Goal: Task Accomplishment & Management: Manage account settings

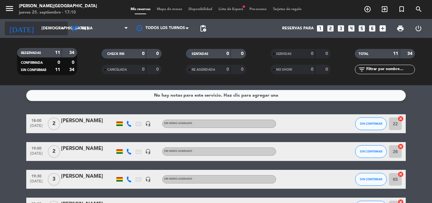
click at [54, 31] on input "[DEMOGRAPHIC_DATA] [DATE]" at bounding box center [64, 28] width 53 height 11
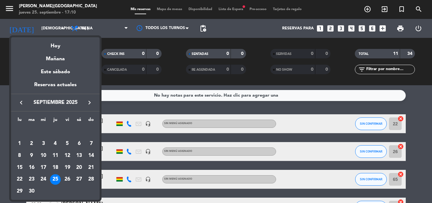
click at [133, 104] on div at bounding box center [216, 101] width 432 height 203
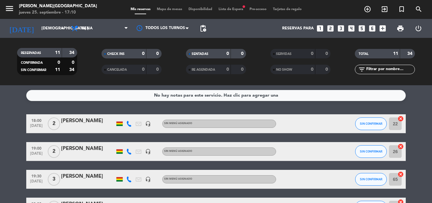
click at [222, 9] on span "Lista de Espera fiber_manual_record" at bounding box center [230, 9] width 31 height 3
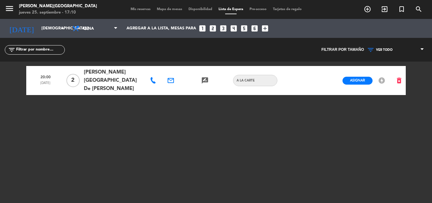
click at [171, 9] on span "Mapa de mesas" at bounding box center [170, 9] width 32 height 3
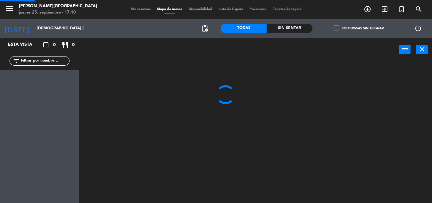
click at [171, 9] on span "Mapa de mesas" at bounding box center [170, 9] width 32 height 3
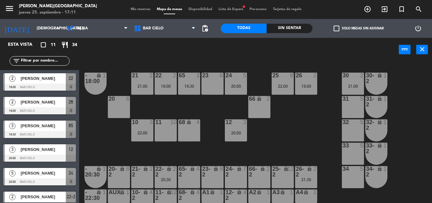
click at [222, 9] on span "Lista de Espera fiber_manual_record" at bounding box center [230, 9] width 31 height 3
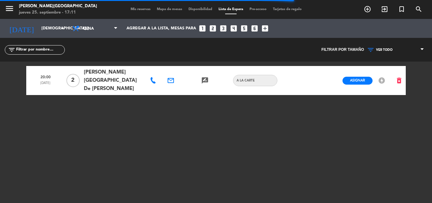
click at [170, 8] on span "Mapa de mesas" at bounding box center [170, 9] width 32 height 3
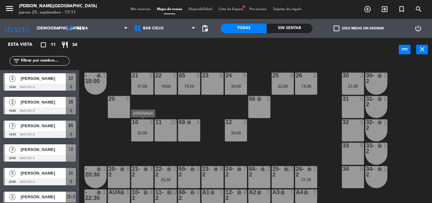
click at [151, 130] on div "10 3 22:00" at bounding box center [142, 130] width 22 height 22
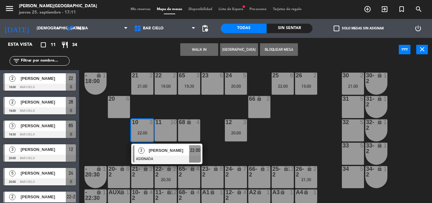
click at [151, 130] on div "10 3 22:00" at bounding box center [142, 130] width 22 height 22
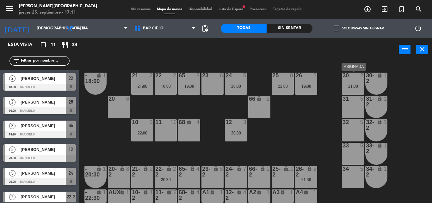
click at [349, 86] on div "21:00" at bounding box center [353, 86] width 22 height 4
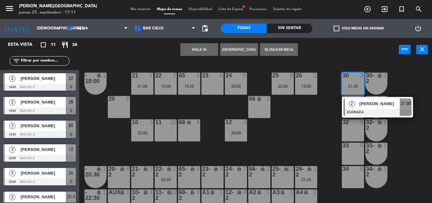
click at [311, 136] on div "21 2 21:00 22 2 18:00 23 6 24 5 20:00 25 8 22:00 26 2 19:00 30 2 21:00 2 Gigio …" at bounding box center [257, 133] width 348 height 142
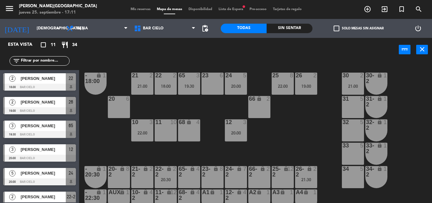
click at [236, 135] on div "20:00" at bounding box center [236, 133] width 22 height 4
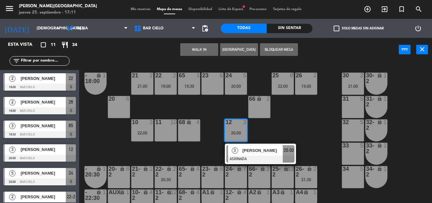
click at [236, 135] on div "20:00" at bounding box center [236, 133] width 22 height 4
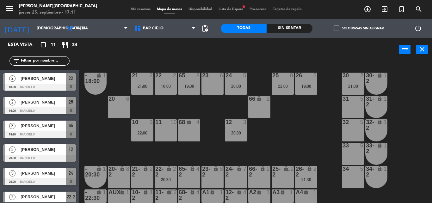
click at [133, 129] on div "10 3 22:00" at bounding box center [142, 130] width 22 height 22
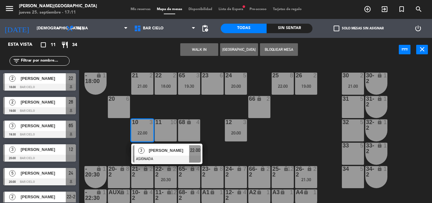
click at [350, 109] on div "31 5" at bounding box center [353, 107] width 22 height 22
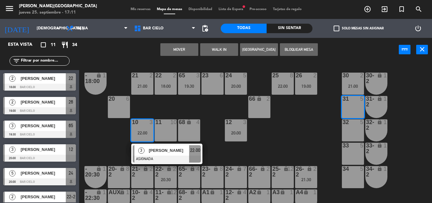
click at [184, 52] on button "Mover" at bounding box center [179, 49] width 38 height 13
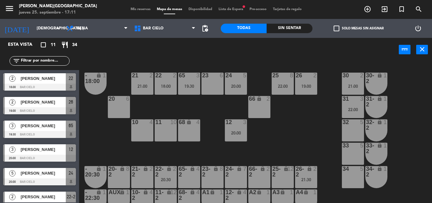
click at [213, 42] on div "power_input close" at bounding box center [238, 50] width 319 height 24
click at [350, 109] on div "22:00" at bounding box center [353, 109] width 22 height 4
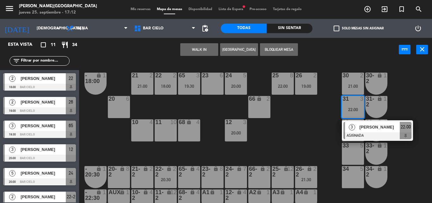
click at [190, 135] on div "68 lock 4" at bounding box center [189, 130] width 22 height 22
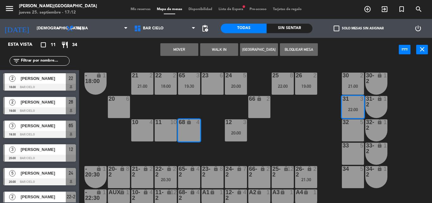
click at [178, 51] on button "Mover" at bounding box center [179, 49] width 38 height 13
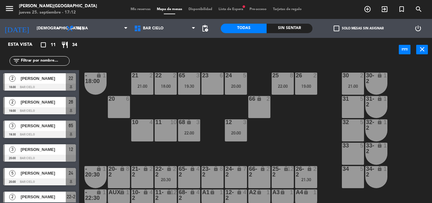
click at [236, 9] on span "Lista de Espera fiber_manual_record" at bounding box center [230, 9] width 31 height 3
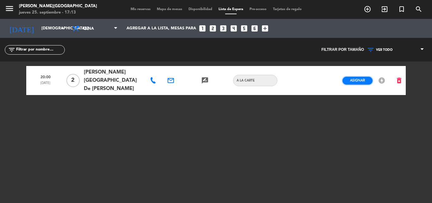
click at [364, 78] on span "Asignar" at bounding box center [357, 80] width 15 height 5
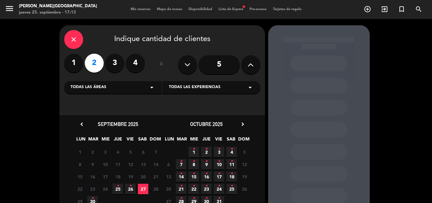
click at [119, 189] on span "25 •" at bounding box center [117, 189] width 10 height 10
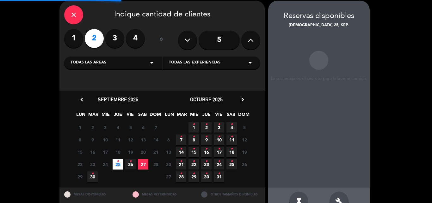
scroll to position [25, 0]
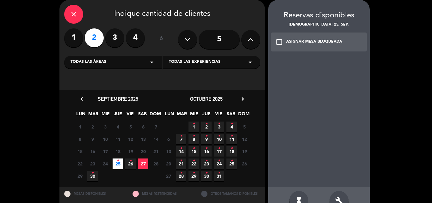
click at [288, 41] on div "ASIGNAR MESA BLOQUEADA" at bounding box center [314, 42] width 56 height 6
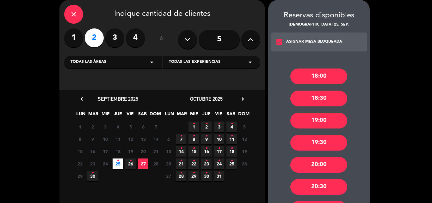
click at [305, 169] on div "20:00" at bounding box center [318, 165] width 57 height 16
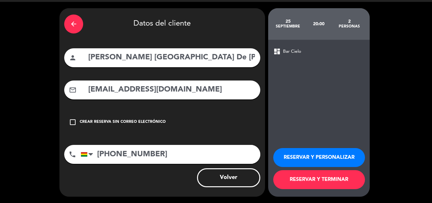
scroll to position [17, 0]
click at [295, 183] on button "RESERVAR Y TERMINAR" at bounding box center [319, 179] width 92 height 19
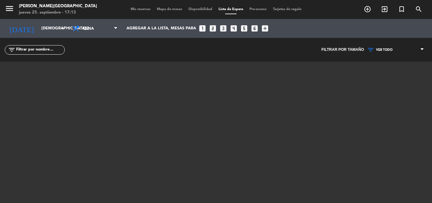
click at [162, 11] on span "Mapa de mesas" at bounding box center [170, 9] width 32 height 3
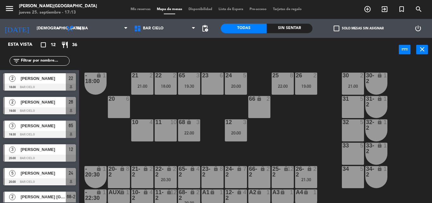
scroll to position [8, 0]
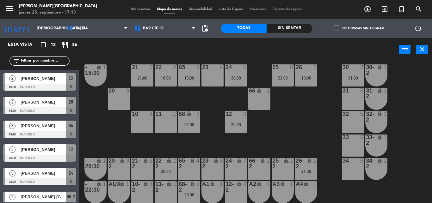
click at [204, 150] on div "21 2 21:00 22 2 18:00 23 6 24 5 20:00 25 8 22:00 26 2 19:00 30 2 21:00 65 3 19:…" at bounding box center [257, 133] width 348 height 142
click at [185, 194] on div "20:00" at bounding box center [189, 195] width 22 height 4
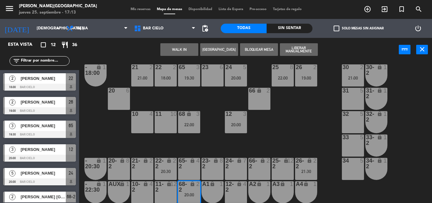
click at [258, 99] on div "66 lock 2" at bounding box center [259, 99] width 22 height 22
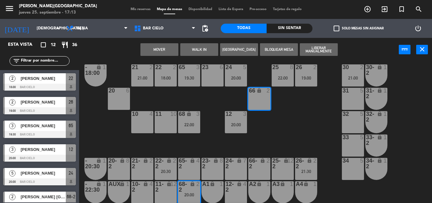
click at [157, 48] on button "Mover" at bounding box center [159, 49] width 38 height 13
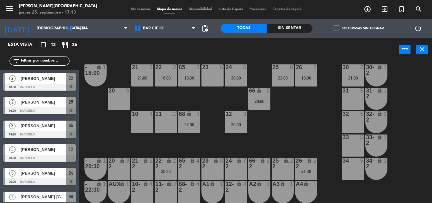
click at [211, 47] on div "power_input close" at bounding box center [238, 50] width 319 height 24
click at [242, 73] on div "24 5 20:00" at bounding box center [236, 75] width 22 height 22
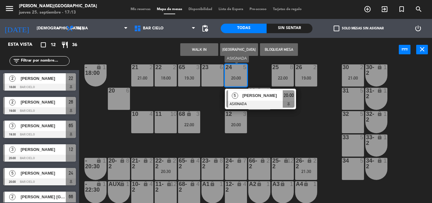
click at [245, 91] on div "[PERSON_NAME]" at bounding box center [261, 95] width 41 height 10
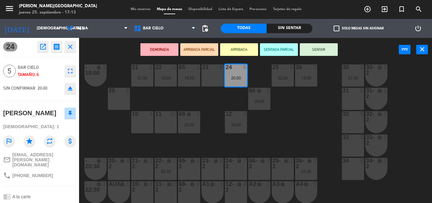
scroll to position [54, 0]
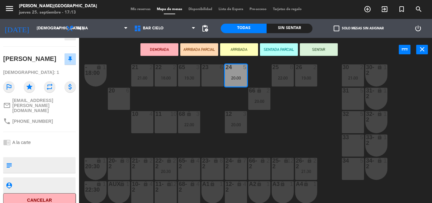
click at [112, 150] on div "21 2 21:00 22 2 18:00 23 6 24 5 20:00 25 8 22:00 26 2 19:00 30 2 21:00 65 3 19:…" at bounding box center [257, 133] width 348 height 142
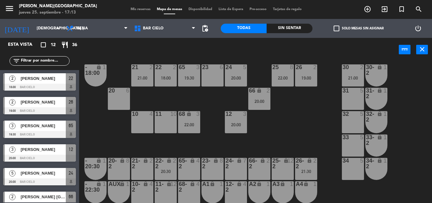
click at [192, 49] on div "power_input close" at bounding box center [238, 50] width 319 height 24
click at [40, 26] on input "[DEMOGRAPHIC_DATA] [DATE]" at bounding box center [59, 28] width 53 height 11
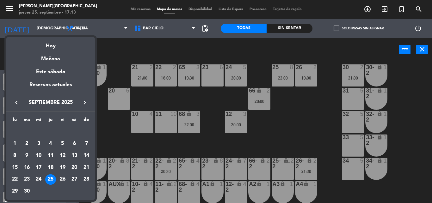
click at [157, 98] on div at bounding box center [216, 101] width 432 height 203
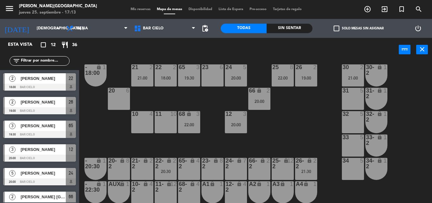
click at [131, 8] on span "Mis reservas" at bounding box center [140, 9] width 26 height 3
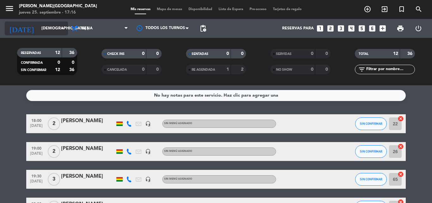
click at [60, 23] on div "[DATE] [DEMOGRAPHIC_DATA] [DATE] arrow_drop_down" at bounding box center [36, 28] width 63 height 14
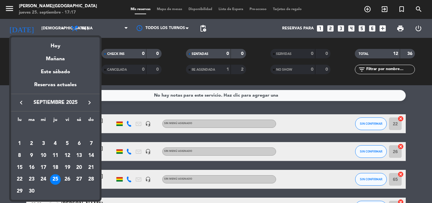
click at [119, 107] on div at bounding box center [216, 101] width 432 height 203
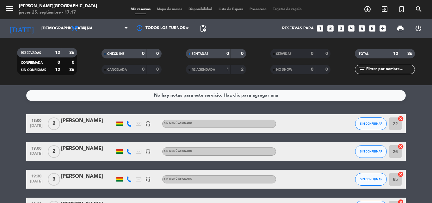
click at [139, 111] on div "No hay notas para este servicio. Haz clic para agregar una 18:00 sep. 25 2 Gust…" at bounding box center [216, 144] width 432 height 118
click at [127, 124] on icon at bounding box center [129, 124] width 6 height 6
click at [128, 151] on icon at bounding box center [129, 152] width 6 height 6
click at [127, 177] on icon at bounding box center [129, 180] width 6 height 6
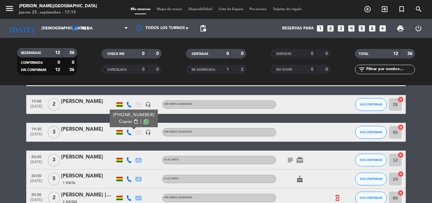
scroll to position [56, 0]
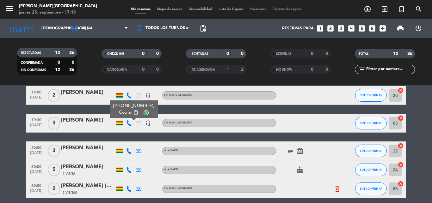
click at [126, 149] on icon at bounding box center [129, 151] width 6 height 6
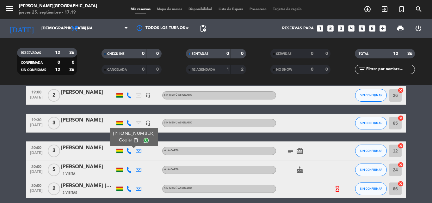
click at [129, 169] on icon at bounding box center [129, 170] width 6 height 6
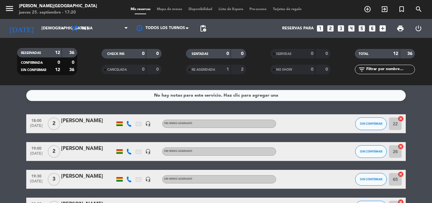
scroll to position [19, 0]
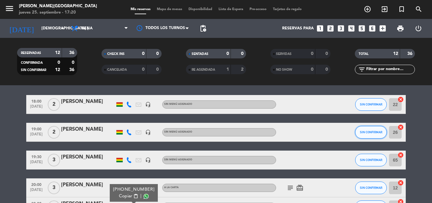
click at [371, 132] on span "SIN CONFIRMAR" at bounding box center [371, 132] width 22 height 3
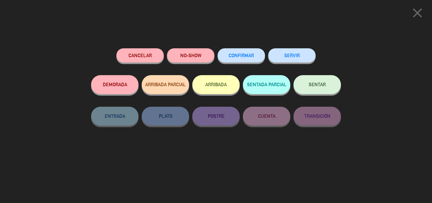
click at [244, 61] on button "CONFIRMAR" at bounding box center [240, 55] width 47 height 14
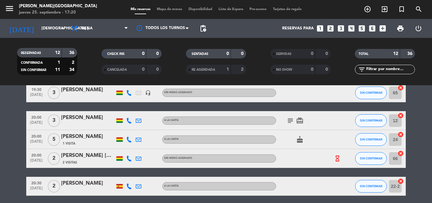
scroll to position [135, 0]
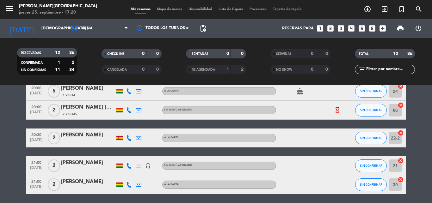
click at [129, 92] on icon at bounding box center [129, 91] width 6 height 6
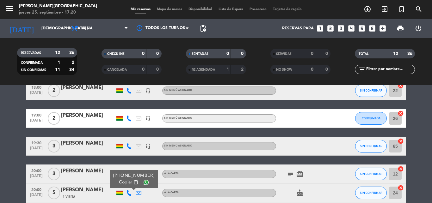
scroll to position [50, 0]
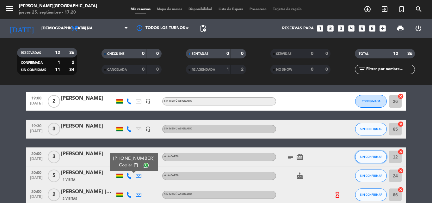
click at [374, 161] on button "SIN CONFIRMAR" at bounding box center [371, 157] width 32 height 13
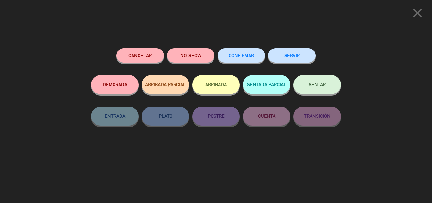
click at [230, 52] on button "CONFIRMAR" at bounding box center [240, 55] width 47 height 14
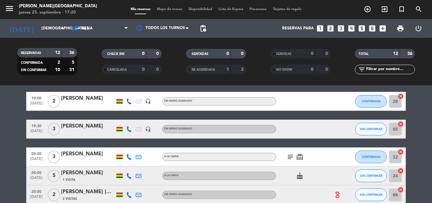
click at [126, 175] on icon at bounding box center [129, 176] width 6 height 6
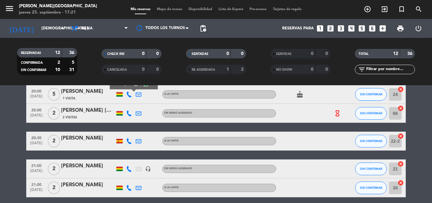
scroll to position [99, 0]
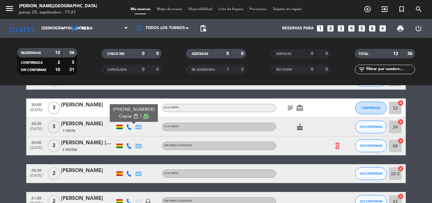
click at [130, 146] on icon at bounding box center [129, 146] width 6 height 6
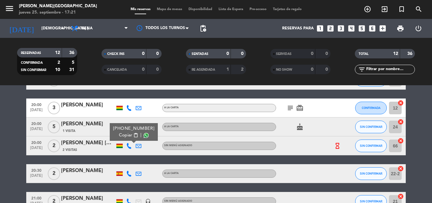
click at [131, 173] on icon at bounding box center [129, 174] width 6 height 6
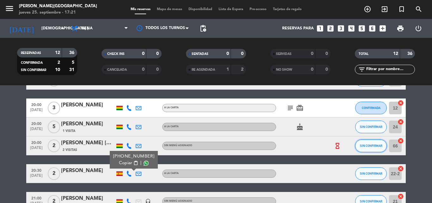
click at [365, 143] on button "SIN CONFIRMAR" at bounding box center [371, 146] width 32 height 13
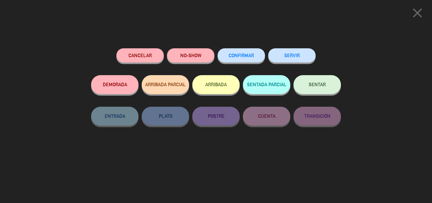
click at [244, 51] on button "CONFIRMAR" at bounding box center [240, 55] width 47 height 14
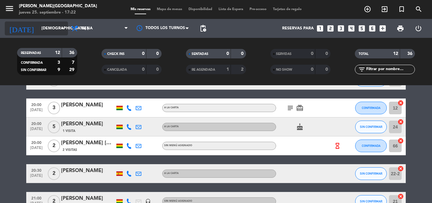
click at [38, 25] on input "[DEMOGRAPHIC_DATA] [DATE]" at bounding box center [64, 28] width 53 height 11
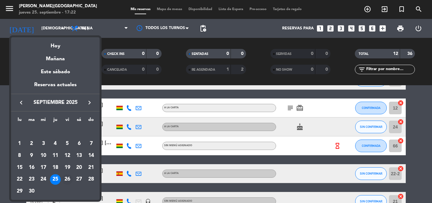
click at [70, 182] on div "26" at bounding box center [67, 179] width 11 height 11
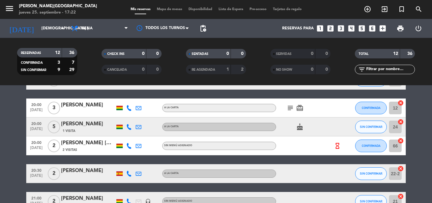
type input "vie. 26 sep."
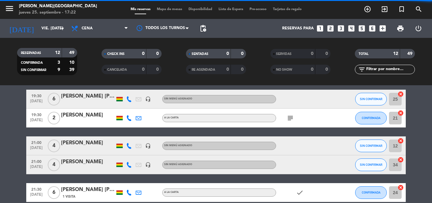
click at [167, 10] on span "Mapa de mesas" at bounding box center [170, 9] width 32 height 3
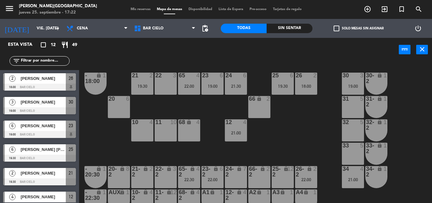
click at [239, 149] on div "21 2 19:30 22 3 23 6 19:00 24 6 21:30 25 6 19:30 26 2 18:00 30 3 19:00 65 4 22:…" at bounding box center [257, 133] width 348 height 142
click at [352, 89] on div "30 3 19:00" at bounding box center [353, 84] width 22 height 22
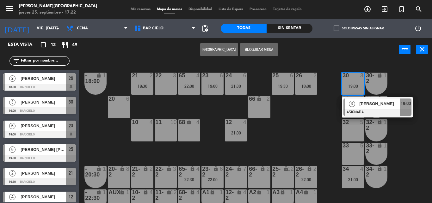
click at [172, 82] on div "22 3" at bounding box center [166, 84] width 22 height 22
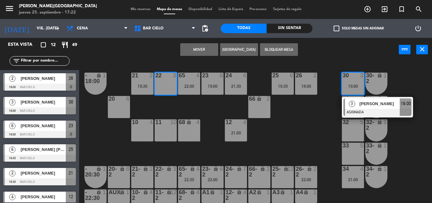
click at [192, 51] on button "Mover" at bounding box center [199, 49] width 38 height 13
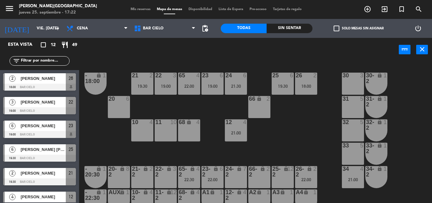
click at [342, 182] on div "34 4 21:00" at bounding box center [353, 177] width 22 height 22
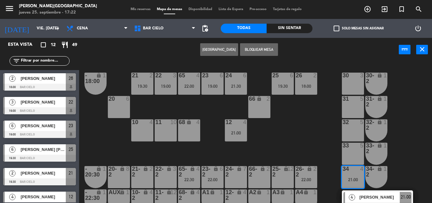
click at [351, 107] on div "31 5" at bounding box center [353, 107] width 22 height 22
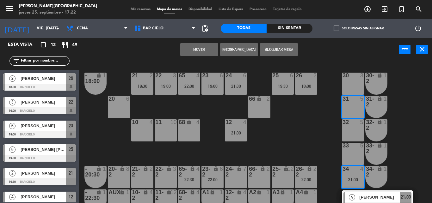
click at [189, 53] on button "Mover" at bounding box center [199, 49] width 38 height 13
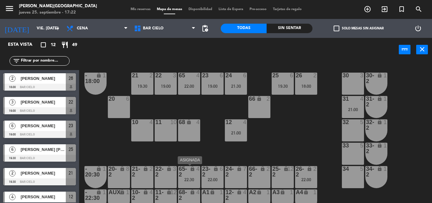
click at [193, 170] on icon "lock" at bounding box center [192, 168] width 5 height 5
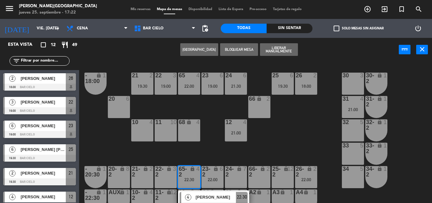
click at [193, 170] on icon "lock" at bounding box center [192, 168] width 5 height 5
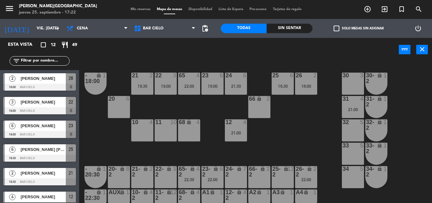
click at [193, 170] on icon "lock" at bounding box center [192, 168] width 5 height 5
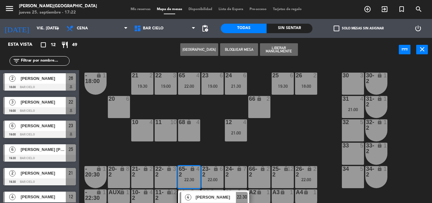
click at [191, 143] on div "21 2 19:30 22 3 19:00 23 6 19:00 24 6 21:30 25 6 19:30 26 2 18:00 30 3 65 4 22:…" at bounding box center [257, 133] width 348 height 142
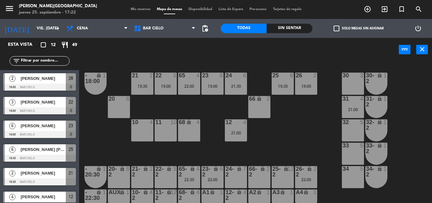
click at [190, 135] on div "68 lock 4" at bounding box center [189, 130] width 22 height 22
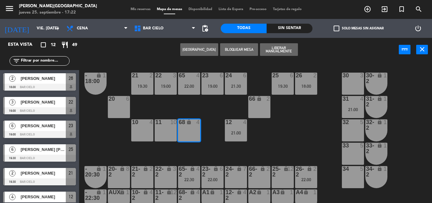
click at [191, 177] on div "lock" at bounding box center [189, 171] width 10 height 11
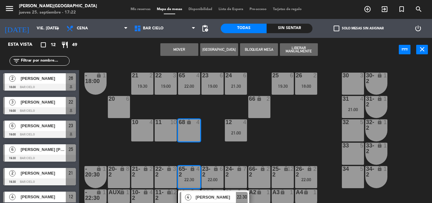
click at [190, 44] on button "Mover" at bounding box center [179, 49] width 38 height 13
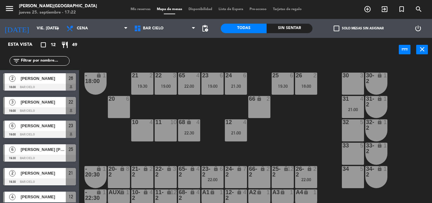
click at [137, 7] on div "Mis reservas Mapa de mesas Disponibilidad Lista de Espera Pre-acceso Tarjetas d…" at bounding box center [215, 10] width 177 height 6
click at [48, 33] on input "vie. 26 sep." at bounding box center [59, 28] width 53 height 11
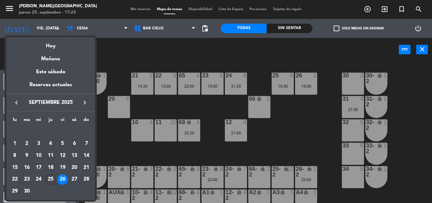
click at [52, 181] on div "25" at bounding box center [50, 179] width 11 height 11
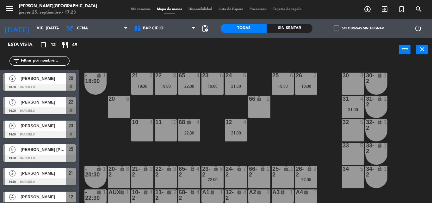
type input "[DEMOGRAPHIC_DATA] [DATE]"
click at [134, 8] on span "Mis reservas" at bounding box center [140, 9] width 26 height 3
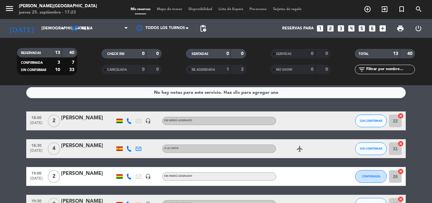
scroll to position [3, 0]
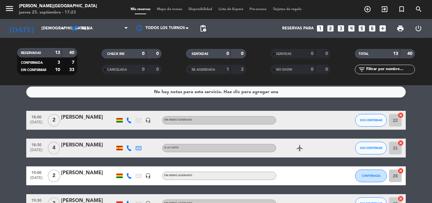
click at [170, 9] on span "Mapa de mesas" at bounding box center [170, 9] width 32 height 3
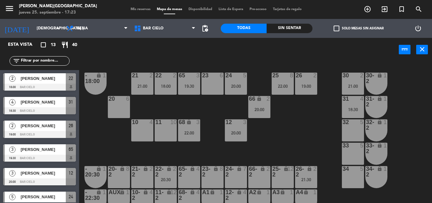
click at [253, 58] on div "power_input close" at bounding box center [238, 50] width 319 height 24
click at [361, 98] on div "31-2" at bounding box center [365, 101] width 10 height 11
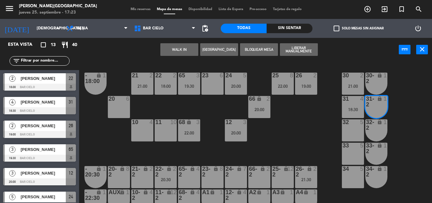
click at [361, 98] on div "31-2" at bounding box center [365, 101] width 10 height 11
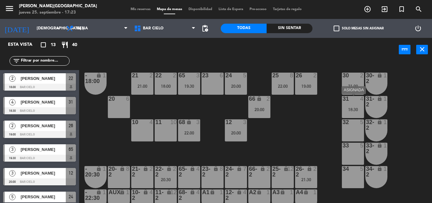
click at [348, 115] on div "31 4 18:30" at bounding box center [353, 107] width 22 height 22
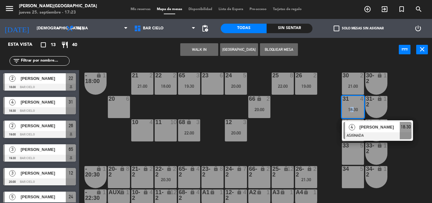
click at [348, 115] on div "31 4 18:30" at bounding box center [353, 107] width 22 height 22
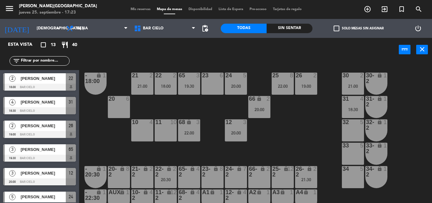
click at [139, 9] on span "Mis reservas" at bounding box center [140, 9] width 26 height 3
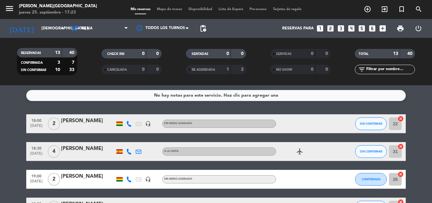
click at [82, 153] on div "RICARDO RIVERO" at bounding box center [88, 149] width 54 height 8
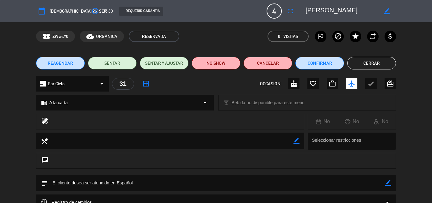
click at [387, 9] on icon "border_color" at bounding box center [387, 11] width 6 height 6
click at [331, 10] on textarea at bounding box center [341, 10] width 72 height 11
click at [334, 11] on textarea at bounding box center [341, 10] width 72 height 11
click at [366, 8] on textarea at bounding box center [341, 10] width 72 height 11
type textarea "Ricardo Rivero"
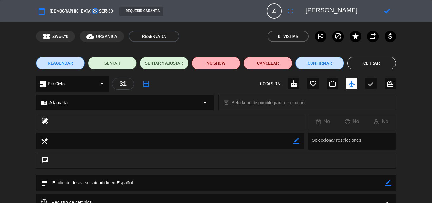
click at [386, 13] on icon at bounding box center [387, 11] width 6 height 6
click at [365, 64] on button "Cerrar" at bounding box center [371, 63] width 49 height 13
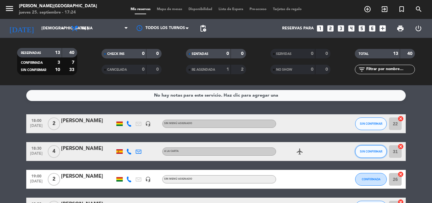
click at [371, 148] on button "SIN CONFIRMAR" at bounding box center [371, 151] width 32 height 13
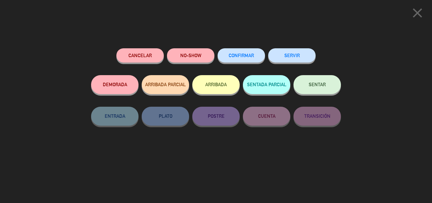
click at [245, 59] on button "CONFIRMAR" at bounding box center [240, 55] width 47 height 14
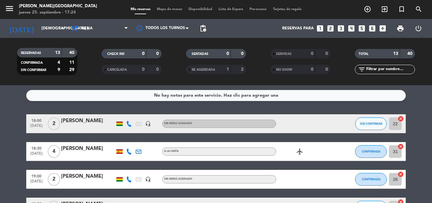
click at [157, 10] on span "Mapa de mesas" at bounding box center [170, 9] width 32 height 3
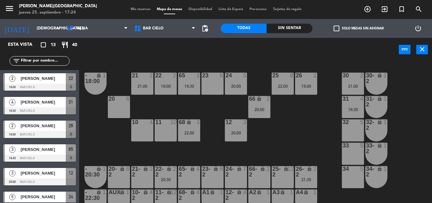
click at [134, 9] on span "Mis reservas" at bounding box center [140, 9] width 26 height 3
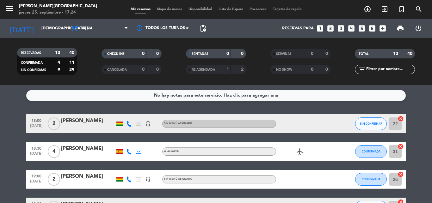
click at [78, 128] on div at bounding box center [88, 127] width 54 height 5
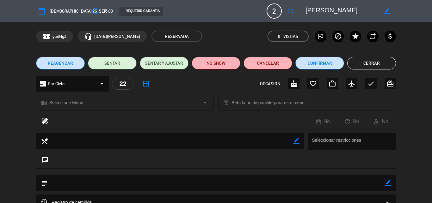
click at [57, 66] on span "REAGENDAR" at bounding box center [60, 63] width 25 height 7
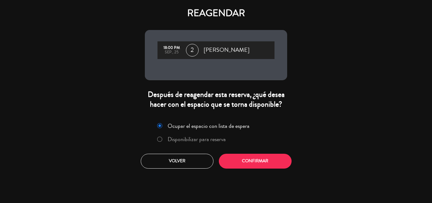
click at [157, 145] on label "Disponibilizar para reserva" at bounding box center [191, 139] width 75 height 11
click at [234, 169] on button "Confirmar" at bounding box center [255, 161] width 73 height 15
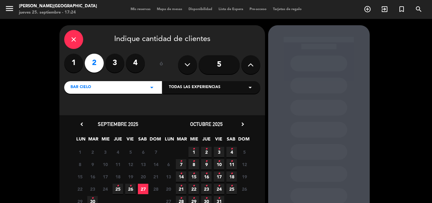
click at [131, 187] on icon "•" at bounding box center [130, 186] width 2 height 10
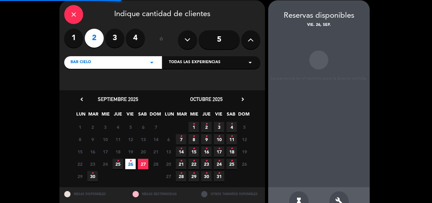
scroll to position [25, 0]
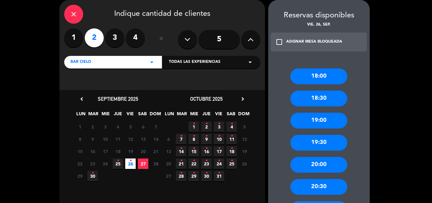
click at [300, 76] on div "18:00" at bounding box center [318, 77] width 57 height 16
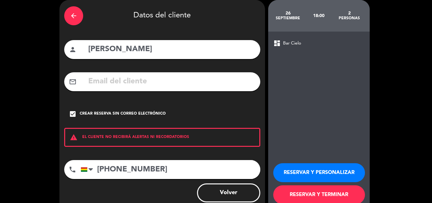
click at [283, 194] on button "RESERVAR Y TERMINAR" at bounding box center [319, 194] width 92 height 19
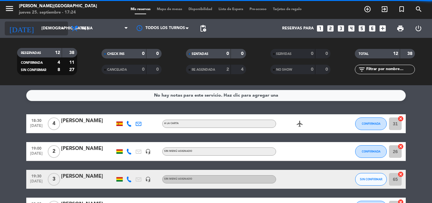
click at [50, 31] on input "[DEMOGRAPHIC_DATA] [DATE]" at bounding box center [64, 28] width 53 height 11
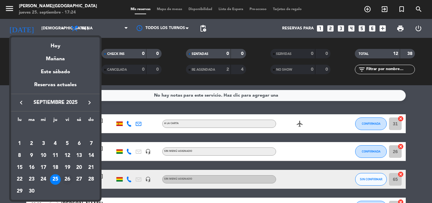
click at [65, 184] on div "26" at bounding box center [67, 179] width 11 height 11
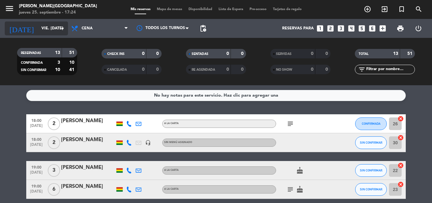
click at [53, 32] on input "vie. 26 sep." at bounding box center [64, 28] width 53 height 11
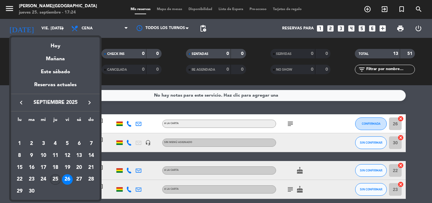
click at [53, 181] on div "25" at bounding box center [55, 179] width 11 height 11
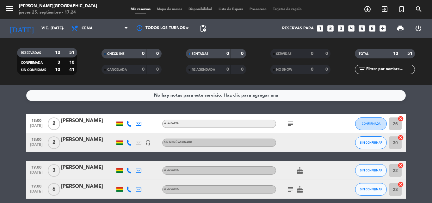
type input "[DEMOGRAPHIC_DATA] [DATE]"
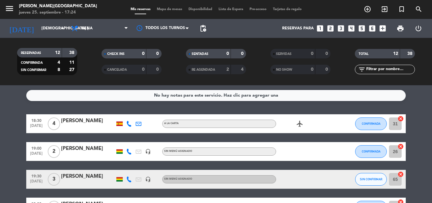
click at [161, 10] on span "Mapa de mesas" at bounding box center [170, 9] width 32 height 3
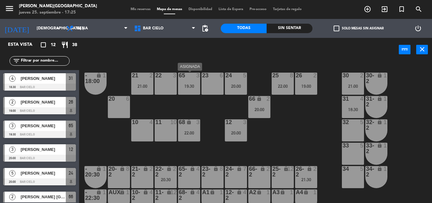
click at [194, 86] on div "19:30" at bounding box center [189, 86] width 22 height 4
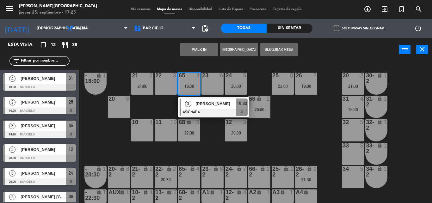
click at [206, 134] on div "21 2 21:00 22 3 23 6 24 5 20:00 25 8 22:00 26 2 19:00 30 2 21:00 65 3 19:30 3 J…" at bounding box center [257, 133] width 348 height 142
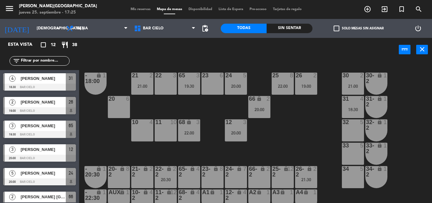
click at [240, 55] on div "power_input close" at bounding box center [238, 50] width 319 height 24
click at [180, 82] on div "65 3 19:30" at bounding box center [189, 84] width 22 height 22
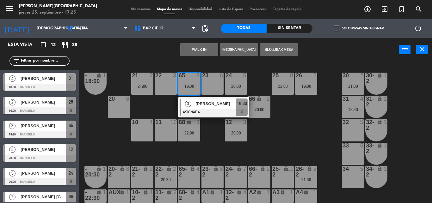
click at [170, 82] on div "22 3" at bounding box center [166, 84] width 22 height 22
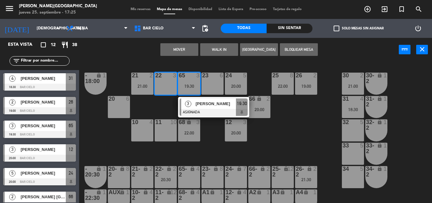
click at [179, 55] on button "Mover" at bounding box center [179, 49] width 38 height 13
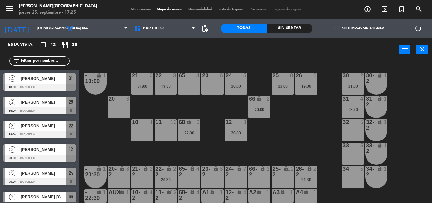
click at [352, 109] on div "18:30" at bounding box center [353, 109] width 22 height 4
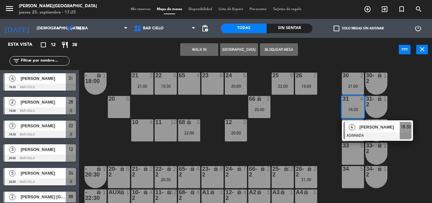
click at [191, 79] on div "65 4" at bounding box center [189, 76] width 22 height 6
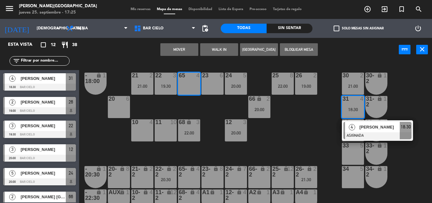
click at [189, 48] on button "Mover" at bounding box center [179, 49] width 38 height 13
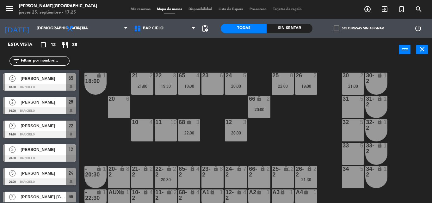
scroll to position [9, 0]
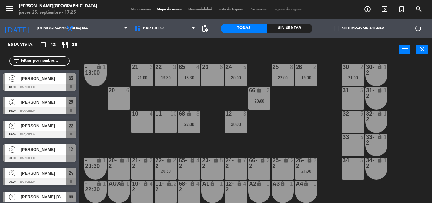
click at [194, 146] on div "21 2 21:00 22 3 19:30 23 6 24 5 20:00 25 8 22:00 26 2 19:00 30 2 21:00 65 4 18:…" at bounding box center [257, 133] width 348 height 142
click at [168, 164] on div "lock" at bounding box center [165, 163] width 10 height 11
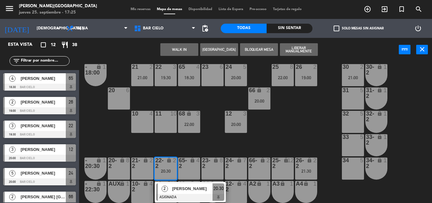
click at [185, 149] on div "21 2 21:00 22 3 19:30 23 6 24 5 20:00 25 8 22:00 26 2 19:00 30 2 21:00 65 4 18:…" at bounding box center [257, 133] width 348 height 142
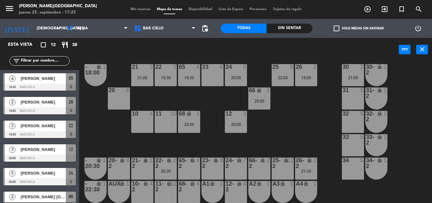
click at [163, 163] on div "lock" at bounding box center [165, 163] width 10 height 11
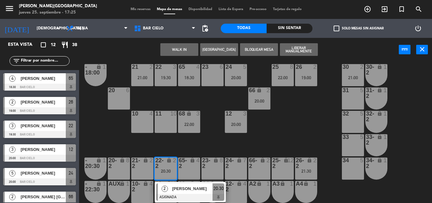
click at [175, 151] on div "21 2 21:00 22 3 19:30 23 6 24 5 20:00 25 8 22:00 26 2 19:00 30 2 21:00 65 4 18:…" at bounding box center [257, 133] width 348 height 142
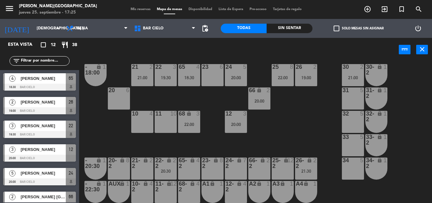
click at [166, 68] on div at bounding box center [165, 67] width 10 height 6
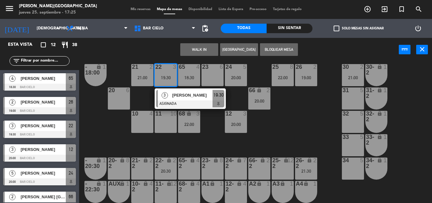
click at [166, 68] on div at bounding box center [165, 67] width 10 height 6
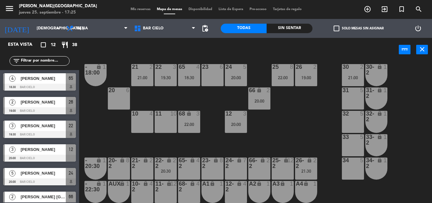
click at [193, 76] on div "18:30" at bounding box center [189, 78] width 22 height 4
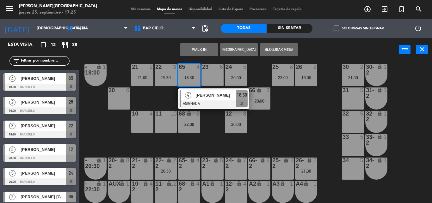
click at [357, 98] on div "31 5" at bounding box center [353, 99] width 22 height 22
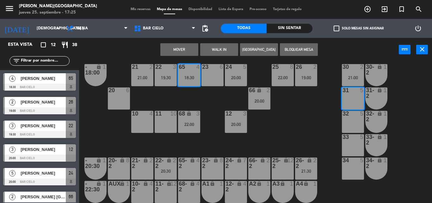
click at [188, 46] on button "Mover" at bounding box center [179, 49] width 38 height 13
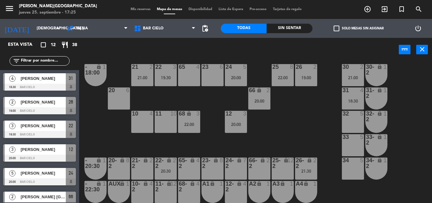
click at [169, 70] on div "22 3" at bounding box center [166, 67] width 22 height 6
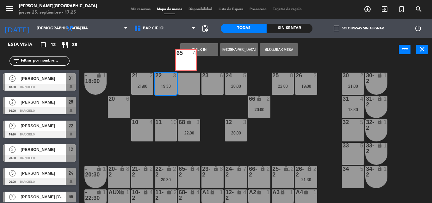
scroll to position [0, 0]
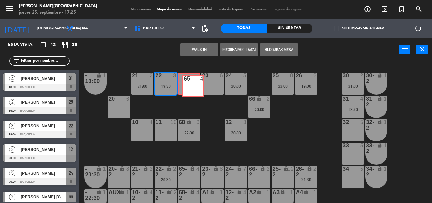
drag, startPoint x: 191, startPoint y: 74, endPoint x: 193, endPoint y: 102, distance: 28.8
click at [193, 102] on div "21 2 21:00 22 3 19:30 3 Jenny Tapia ASIGNADA 19:30 23 6 24 5 20:00 25 8 22:00 2…" at bounding box center [257, 133] width 348 height 142
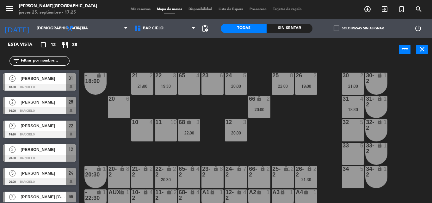
click at [192, 90] on div "65 4" at bounding box center [189, 84] width 22 height 22
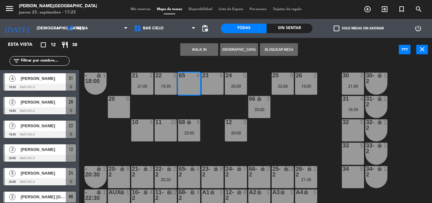
click at [165, 84] on div "19:30" at bounding box center [166, 86] width 22 height 4
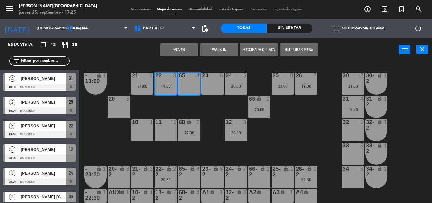
click at [182, 49] on button "Mover" at bounding box center [179, 49] width 38 height 13
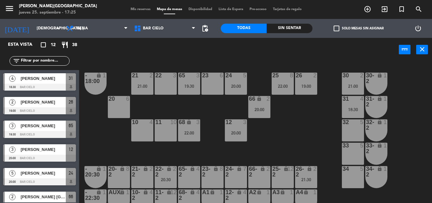
click at [132, 8] on span "Mis reservas" at bounding box center [140, 9] width 26 height 3
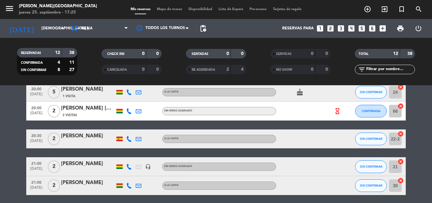
scroll to position [121, 0]
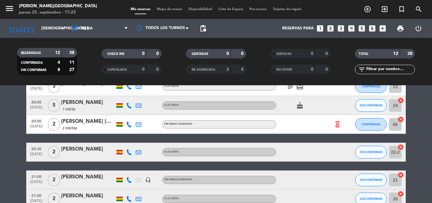
click at [130, 155] on div at bounding box center [128, 152] width 9 height 19
click at [129, 154] on icon at bounding box center [129, 152] width 6 height 6
click at [127, 180] on icon at bounding box center [129, 180] width 6 height 6
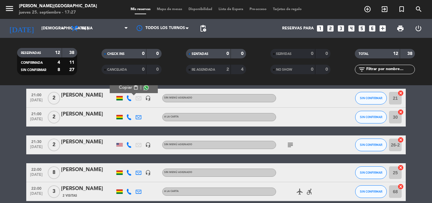
scroll to position [207, 0]
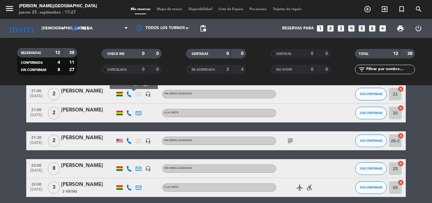
click at [130, 114] on icon at bounding box center [129, 113] width 6 height 6
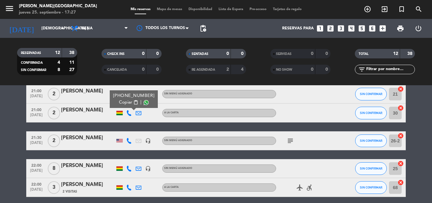
click at [290, 142] on icon "subject" at bounding box center [290, 141] width 8 height 8
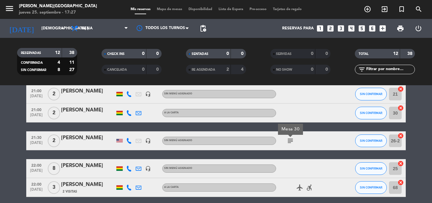
click at [126, 112] on icon at bounding box center [129, 113] width 6 height 6
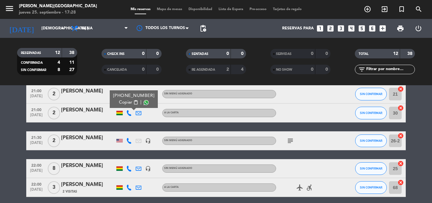
click at [127, 141] on icon at bounding box center [129, 141] width 6 height 6
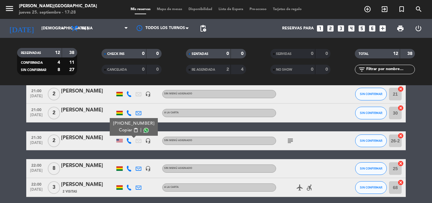
click at [163, 9] on span "Mapa de mesas" at bounding box center [170, 9] width 32 height 3
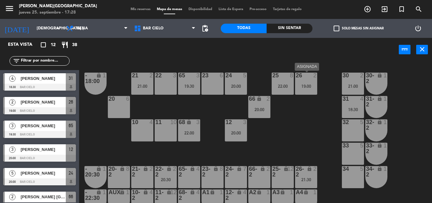
click at [312, 88] on div "19:00" at bounding box center [306, 86] width 22 height 4
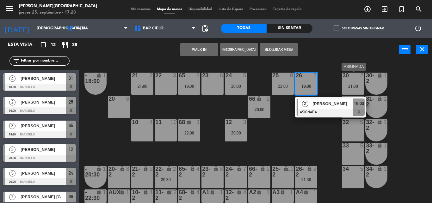
click at [344, 90] on div "30 2 21:00" at bounding box center [353, 84] width 22 height 22
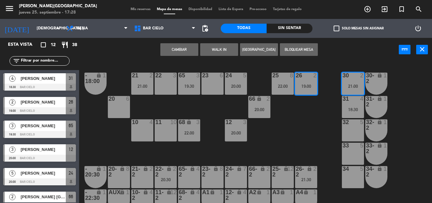
click at [173, 48] on button "Cambiar" at bounding box center [179, 49] width 38 height 13
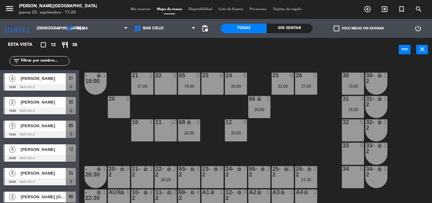
click at [311, 173] on div "lock" at bounding box center [306, 171] width 10 height 11
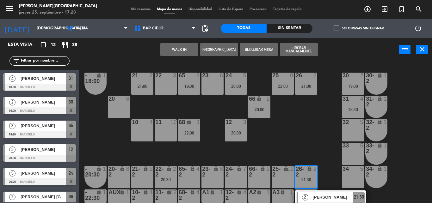
click at [374, 82] on div "lock" at bounding box center [376, 78] width 10 height 11
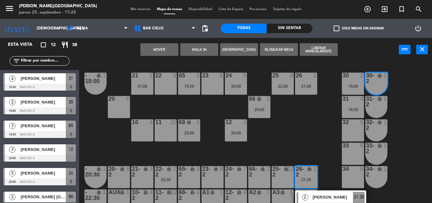
click at [167, 47] on button "Mover" at bounding box center [159, 49] width 38 height 13
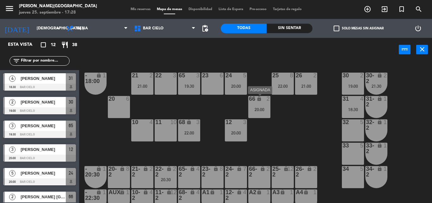
click at [249, 100] on div "66" at bounding box center [249, 99] width 0 height 6
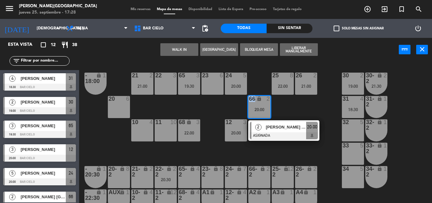
click at [249, 100] on div "66" at bounding box center [249, 99] width 0 height 6
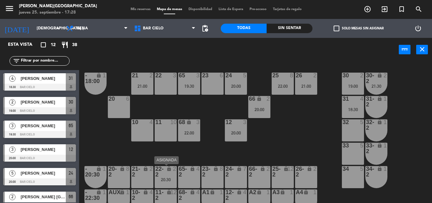
click at [164, 171] on div "lock" at bounding box center [165, 171] width 10 height 11
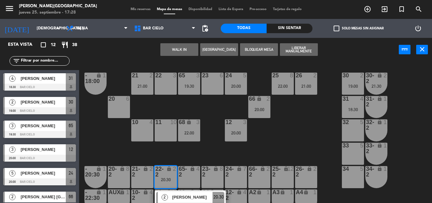
click at [170, 81] on div "22 3" at bounding box center [166, 84] width 22 height 22
click at [166, 47] on button "Mover" at bounding box center [179, 49] width 38 height 13
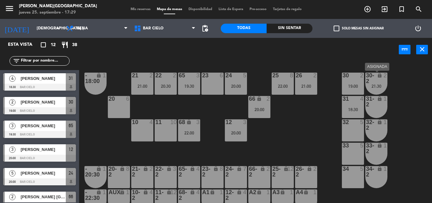
click at [382, 83] on div "2" at bounding box center [386, 78] width 10 height 11
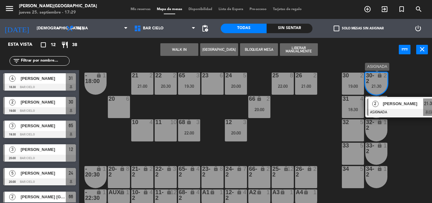
click at [385, 104] on span "[PERSON_NAME]" at bounding box center [402, 103] width 40 height 7
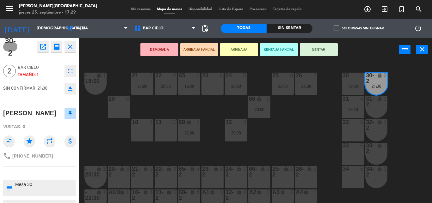
click at [398, 91] on div "21 2 21:00 22 2 20:30 23 6 24 5 20:00 25 8 22:00 26 2 21:00 30 2 19:00 65 3 19:…" at bounding box center [257, 133] width 348 height 142
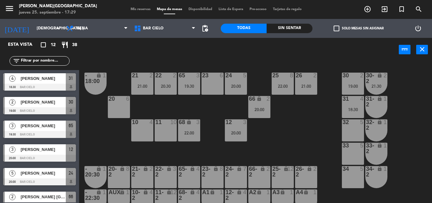
scroll to position [31, 0]
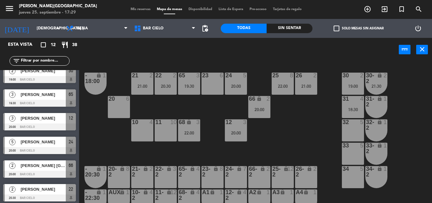
click at [361, 81] on div "30-2" at bounding box center [365, 78] width 10 height 11
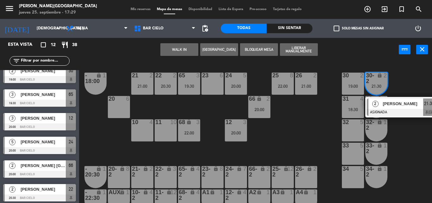
click at [361, 81] on div "30-2" at bounding box center [365, 78] width 10 height 11
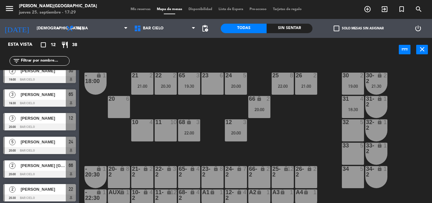
click at [348, 83] on div "30 2 19:00" at bounding box center [353, 84] width 22 height 22
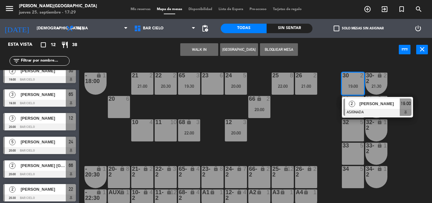
click at [357, 104] on div "2" at bounding box center [352, 104] width 14 height 10
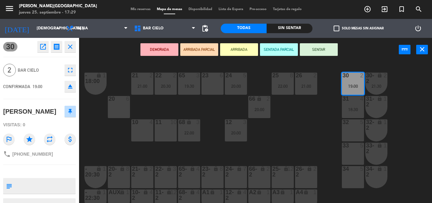
scroll to position [28, 0]
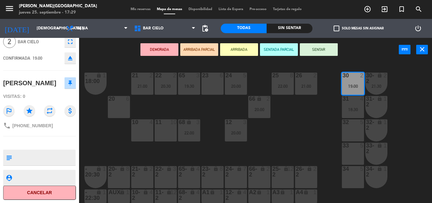
click at [109, 58] on div "DEMORADA ARRIBADA PARCIAL ARRIBADA SENTADA PARCIAL SENTAR power_input close" at bounding box center [238, 50] width 319 height 24
click at [424, 52] on icon "close" at bounding box center [422, 50] width 8 height 8
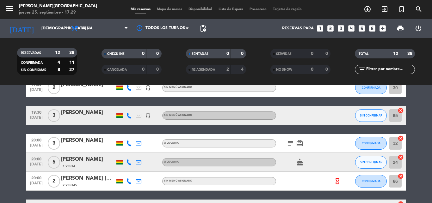
scroll to position [104, 0]
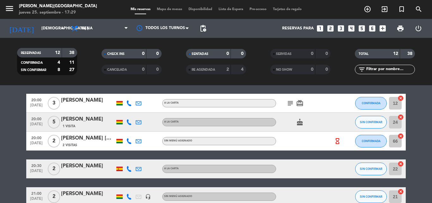
click at [129, 119] on div at bounding box center [128, 122] width 9 height 19
click at [128, 122] on icon at bounding box center [129, 122] width 6 height 6
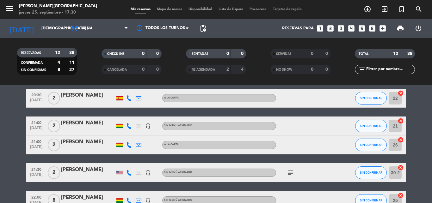
scroll to position [173, 0]
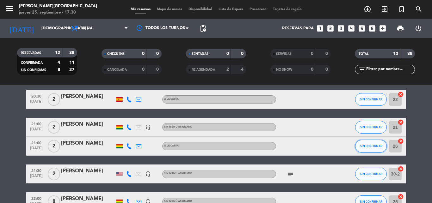
click at [361, 150] on button "SIN CONFIRMAR" at bounding box center [371, 146] width 32 height 13
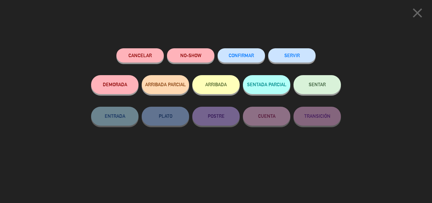
click at [240, 52] on button "CONFIRMAR" at bounding box center [240, 55] width 47 height 14
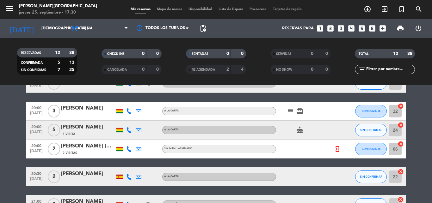
scroll to position [95, 0]
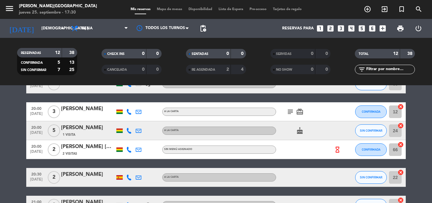
click at [126, 131] on icon at bounding box center [129, 131] width 6 height 6
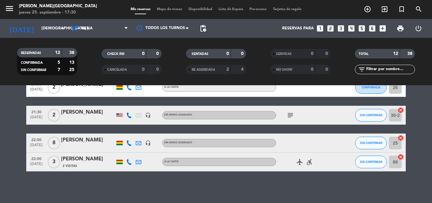
scroll to position [228, 0]
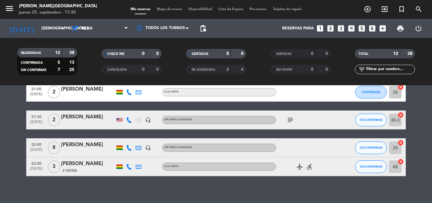
click at [129, 147] on icon at bounding box center [129, 148] width 6 height 6
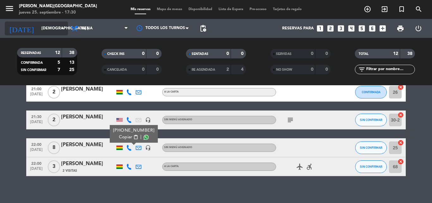
click at [58, 30] on input "[DEMOGRAPHIC_DATA] [DATE]" at bounding box center [64, 28] width 53 height 11
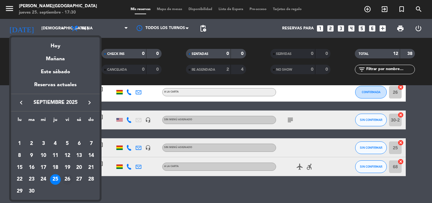
click at [67, 180] on div "26" at bounding box center [67, 179] width 11 height 11
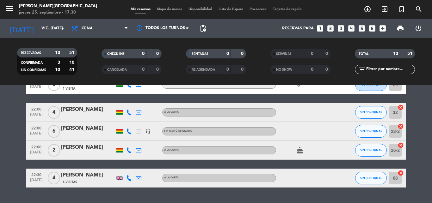
scroll to position [239, 0]
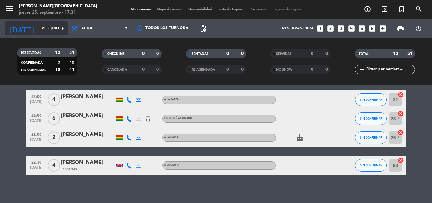
click at [56, 32] on input "vie. 26 sep." at bounding box center [64, 28] width 53 height 11
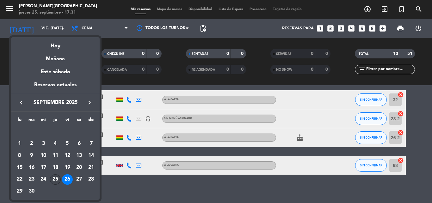
click at [53, 179] on div "25" at bounding box center [55, 179] width 11 height 11
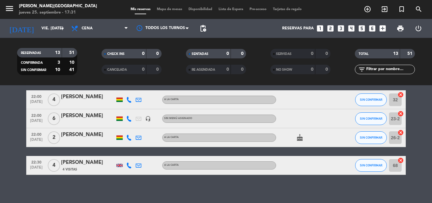
type input "[DEMOGRAPHIC_DATA] [DATE]"
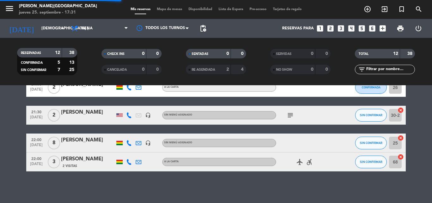
scroll to position [232, 0]
click at [129, 161] on icon at bounding box center [129, 162] width 6 height 6
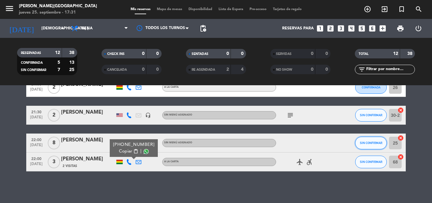
click at [359, 144] on button "SIN CONFIRMAR" at bounding box center [371, 143] width 32 height 13
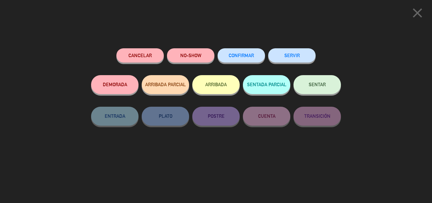
click at [234, 56] on span "CONFIRMAR" at bounding box center [240, 55] width 25 height 5
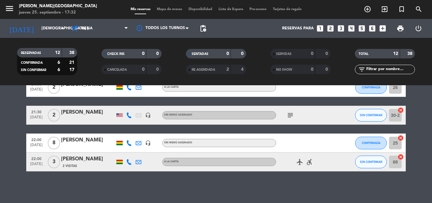
click at [162, 9] on span "Mapa de mesas" at bounding box center [170, 9] width 32 height 3
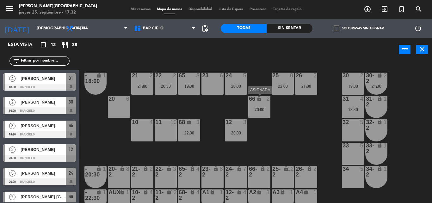
click at [257, 104] on div "66 lock 2 20:00" at bounding box center [259, 107] width 22 height 22
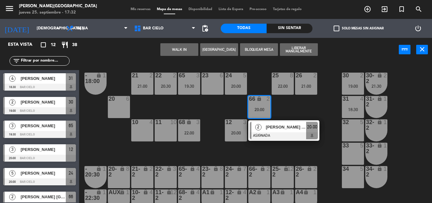
click at [257, 104] on div "66 lock 2 20:00" at bounding box center [259, 107] width 22 height 22
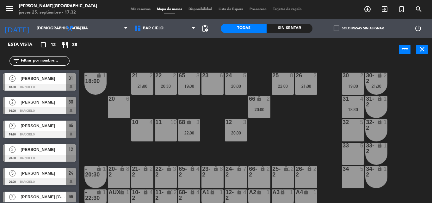
click at [297, 129] on div "21 2 21:00 22 2 20:30 23 6 24 5 20:00 25 8 22:00 26 2 21:00 30 2 19:00 65 3 19:…" at bounding box center [257, 133] width 348 height 142
click at [196, 54] on div "power_input close" at bounding box center [238, 50] width 319 height 24
click at [363, 89] on div "30 2 19:00" at bounding box center [353, 84] width 22 height 22
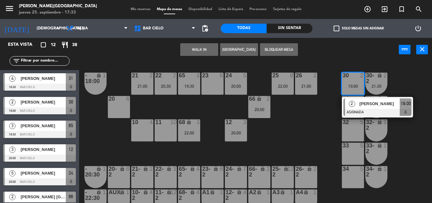
click at [357, 90] on div "30 2 19:00" at bounding box center [353, 84] width 22 height 22
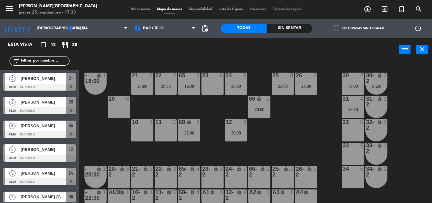
click at [165, 100] on div "21 2 21:00 22 2 20:30 23 6 24 5 20:00 25 8 22:00 26 2 21:00 30 2 19:00 65 3 19:…" at bounding box center [257, 133] width 348 height 142
click at [165, 93] on div "22 2 20:30" at bounding box center [166, 84] width 22 height 22
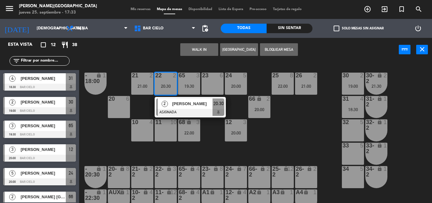
click at [165, 93] on div "22 2 20:30" at bounding box center [166, 84] width 22 height 22
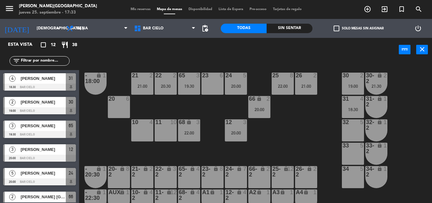
click at [165, 93] on div "22 2 20:30" at bounding box center [166, 84] width 22 height 22
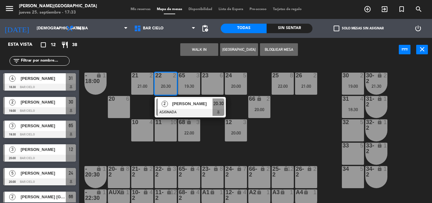
click at [165, 93] on div "22 2 20:30" at bounding box center [166, 84] width 22 height 22
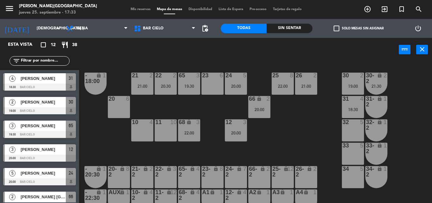
click at [241, 98] on div "21 2 21:00 22 2 20:30 23 6 24 5 20:00 25 8 22:00 26 2 21:00 30 2 19:00 65 3 19:…" at bounding box center [257, 133] width 348 height 142
click at [296, 130] on div "21 2 21:00 22 2 20:30 23 6 24 5 20:00 25 8 22:00 26 2 21:00 30 2 19:00 65 3 19:…" at bounding box center [257, 133] width 348 height 142
click at [166, 86] on div "20:30" at bounding box center [166, 86] width 22 height 4
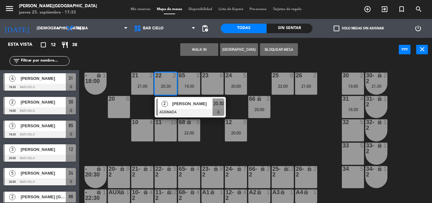
click at [166, 86] on div "20:30" at bounding box center [166, 86] width 22 height 4
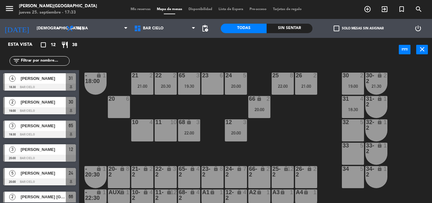
click at [134, 10] on span "Mis reservas" at bounding box center [140, 9] width 26 height 3
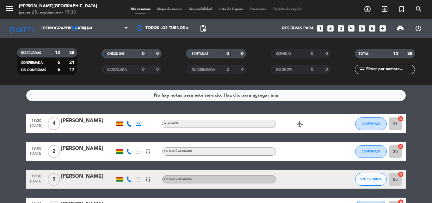
click at [34, 153] on span "sep. 25" at bounding box center [36, 155] width 16 height 7
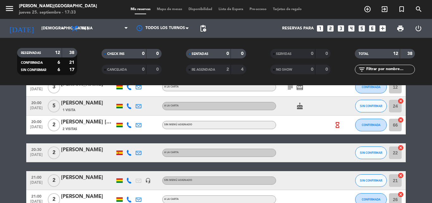
scroll to position [120, 0]
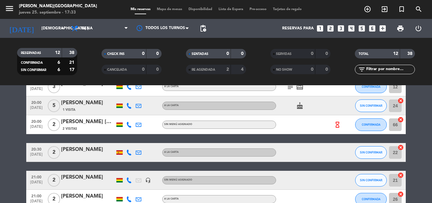
click at [36, 123] on span "20:00" at bounding box center [36, 121] width 16 height 7
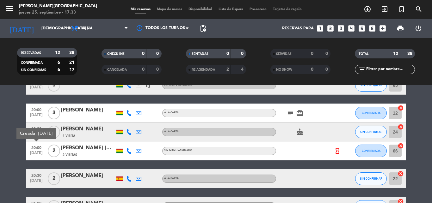
scroll to position [94, 0]
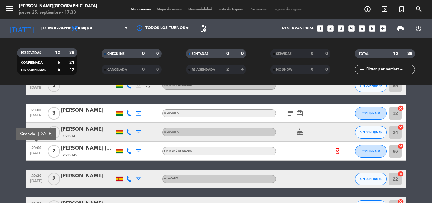
click at [22, 119] on bookings-row "18:30 sep. 25 4 Ricardo Rivero A la carta airplanemode_active CONFIRMADA 31 can…" at bounding box center [216, 165] width 432 height 289
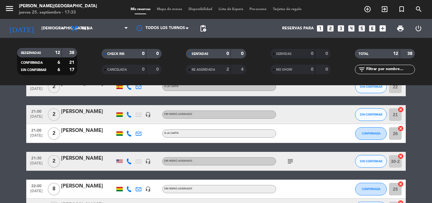
scroll to position [232, 0]
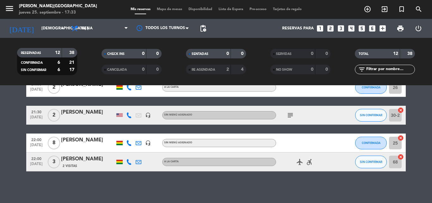
click at [34, 112] on span "21:30" at bounding box center [36, 111] width 16 height 7
click at [32, 158] on span "22:00" at bounding box center [36, 158] width 16 height 7
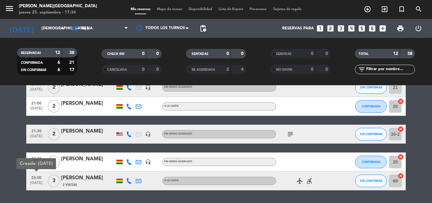
scroll to position [213, 0]
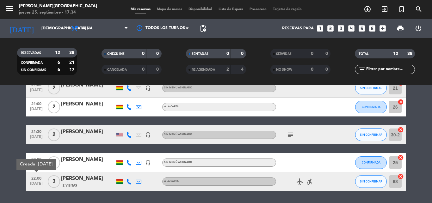
click at [32, 158] on span "22:00" at bounding box center [36, 158] width 16 height 7
click at [64, 149] on div "18:30 sep. 25 4 Ricardo Rivero A la carta airplanemode_active CONFIRMADA 31 can…" at bounding box center [215, 46] width 379 height 289
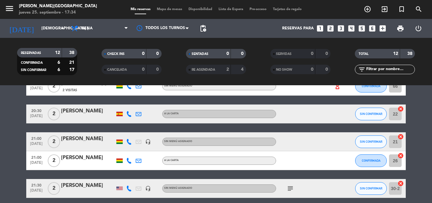
scroll to position [160, 0]
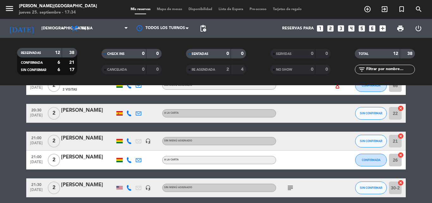
click at [35, 158] on span "21:00" at bounding box center [36, 156] width 16 height 7
click at [54, 127] on div "18:30 sep. 25 4 Ricardo Rivero A la carta airplanemode_active CONFIRMADA 31 can…" at bounding box center [215, 99] width 379 height 289
click at [41, 137] on span "21:00" at bounding box center [36, 137] width 16 height 7
click at [60, 125] on div "18:30 sep. 25 4 Ricardo Rivero A la carta airplanemode_active CONFIRMADA 31 can…" at bounding box center [215, 99] width 379 height 289
click at [35, 136] on span "21:00" at bounding box center [36, 137] width 16 height 7
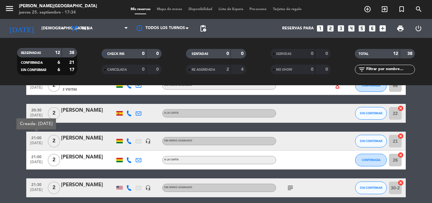
click at [89, 127] on div "18:30 sep. 25 4 Ricardo Rivero A la carta airplanemode_active CONFIRMADA 31 can…" at bounding box center [215, 99] width 379 height 289
click at [32, 140] on span "21:00" at bounding box center [36, 137] width 16 height 7
click at [68, 131] on div "18:30 sep. 25 4 Ricardo Rivero A la carta airplanemode_active CONFIRMADA 31 can…" at bounding box center [215, 99] width 379 height 289
click at [42, 138] on span "21:00" at bounding box center [36, 137] width 16 height 7
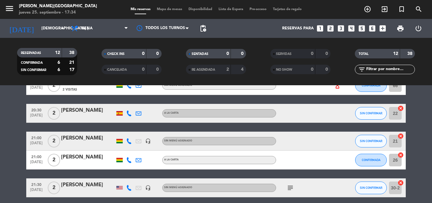
click at [158, 10] on span "Mapa de mesas" at bounding box center [170, 9] width 32 height 3
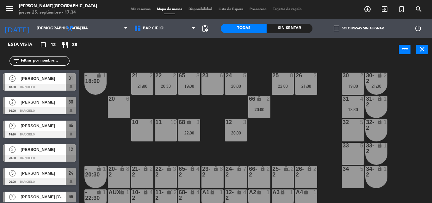
click at [227, 64] on div "21 2 21:00 22 2 20:30 23 6 24 5 20:00 25 8 22:00 26 2 21:00 30 2 19:00 65 3 19:…" at bounding box center [257, 133] width 348 height 142
click at [314, 75] on div "2" at bounding box center [315, 76] width 4 height 6
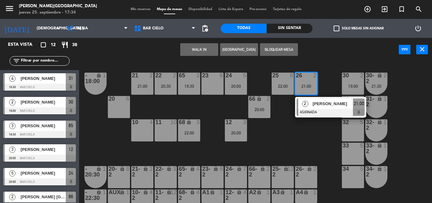
click at [298, 180] on div "26-2 lock 2" at bounding box center [306, 177] width 22 height 22
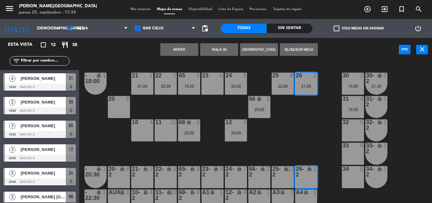
click at [176, 48] on button "Mover" at bounding box center [179, 49] width 38 height 13
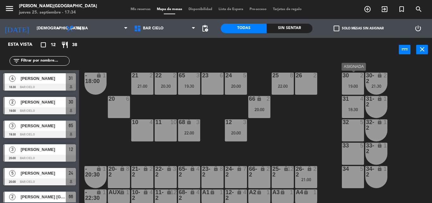
click at [357, 82] on div "30 2 19:00" at bounding box center [353, 84] width 22 height 22
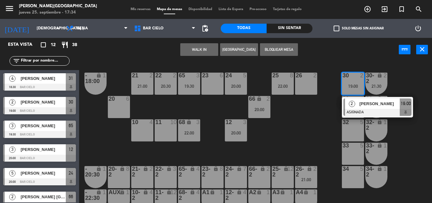
click at [306, 90] on div "26 2" at bounding box center [306, 84] width 22 height 22
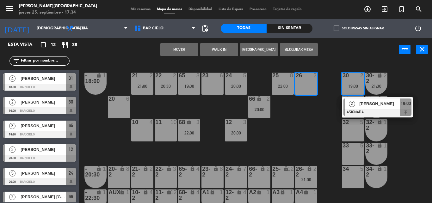
click at [181, 51] on button "Mover" at bounding box center [179, 49] width 38 height 13
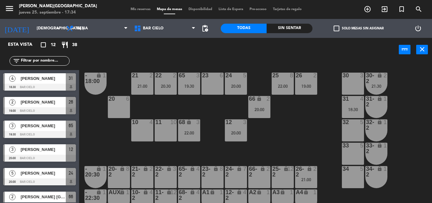
click at [377, 84] on div "21:30" at bounding box center [376, 86] width 22 height 4
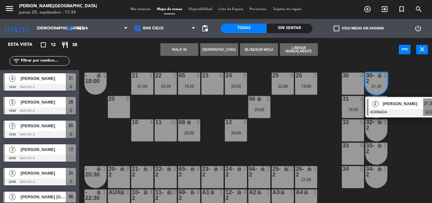
click at [356, 84] on div "30 3" at bounding box center [353, 84] width 22 height 22
click at [171, 46] on button "Mover" at bounding box center [179, 49] width 38 height 13
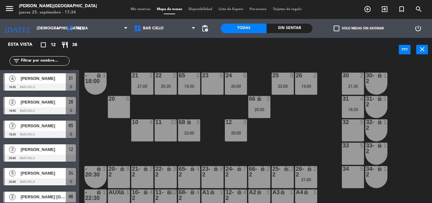
click at [233, 96] on div "21 2 21:00 22 2 20:30 23 6 24 5 20:00 25 8 22:00 26 2 19:00 30 2 21:30 65 3 19:…" at bounding box center [257, 133] width 348 height 142
click at [234, 90] on div "24 5 20:00" at bounding box center [236, 84] width 22 height 22
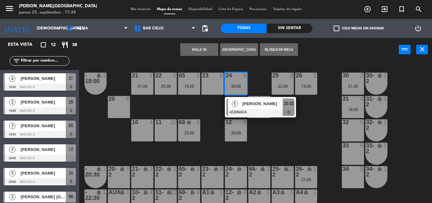
click at [155, 57] on div "WALK IN Crear Reserva Bloquear Mesa power_input close" at bounding box center [238, 50] width 319 height 24
click at [138, 9] on span "Mis reservas" at bounding box center [140, 9] width 26 height 3
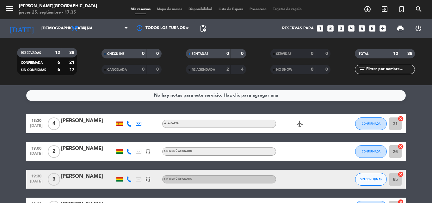
click at [126, 179] on icon at bounding box center [129, 180] width 6 height 6
click at [128, 121] on icon at bounding box center [129, 124] width 6 height 6
click at [158, 108] on div "No hay notas para este servicio. Haz clic para agregar una 18:30 sep. 25 4 Rica…" at bounding box center [216, 144] width 432 height 118
click at [35, 177] on span "19:30" at bounding box center [36, 175] width 16 height 7
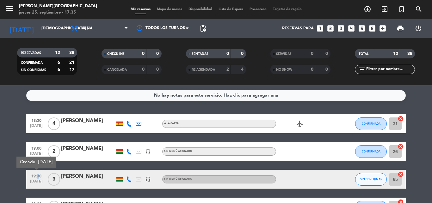
click at [35, 177] on span "19:30" at bounding box center [36, 175] width 16 height 7
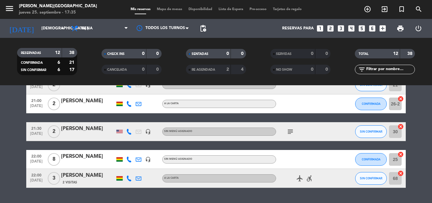
scroll to position [205, 0]
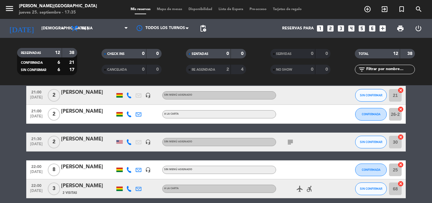
click at [33, 189] on span "sep. 25" at bounding box center [36, 192] width 16 height 7
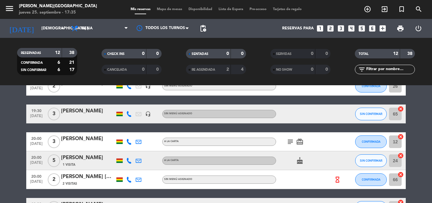
scroll to position [0, 0]
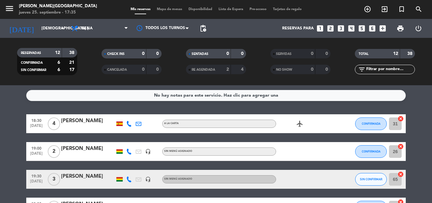
click at [167, 11] on span "Mapa de mesas" at bounding box center [170, 9] width 32 height 3
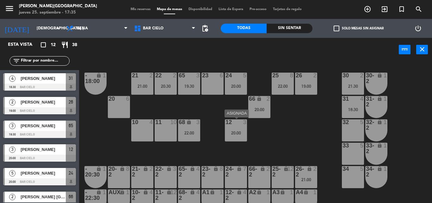
click at [230, 138] on div "12 3 20:00" at bounding box center [236, 130] width 22 height 22
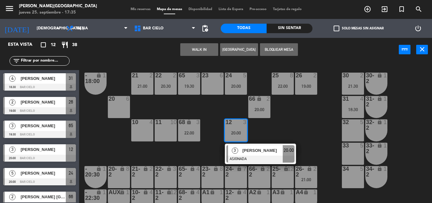
click at [230, 138] on div "12 3 20:00" at bounding box center [236, 130] width 22 height 22
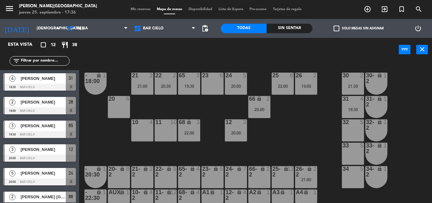
click at [137, 10] on span "Mis reservas" at bounding box center [140, 9] width 26 height 3
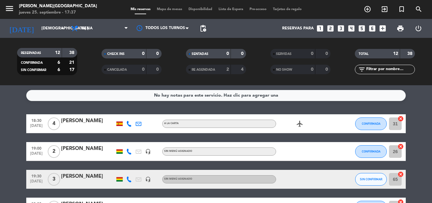
click at [139, 104] on div "No hay notas para este servicio. Haz clic para agregar una 18:30 sep. 25 4 Rica…" at bounding box center [216, 144] width 432 height 118
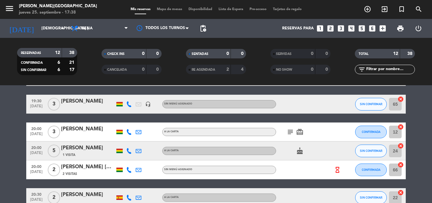
scroll to position [70, 0]
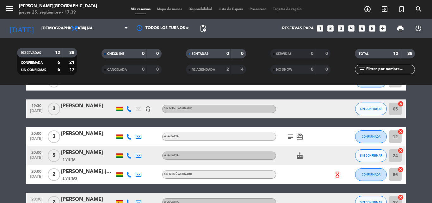
click at [163, 10] on span "Mapa de mesas" at bounding box center [170, 9] width 32 height 3
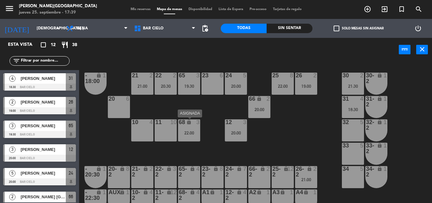
click at [191, 131] on div "22:00" at bounding box center [189, 133] width 22 height 4
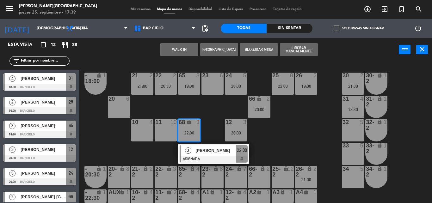
click at [220, 115] on div "21 2 21:00 22 2 20:30 23 6 24 5 20:00 25 8 22:00 26 2 19:00 30 2 21:30 65 3 19:…" at bounding box center [257, 133] width 348 height 142
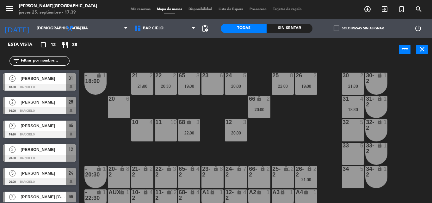
scroll to position [9, 0]
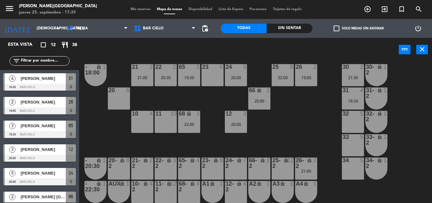
click at [196, 131] on div "68 lock 3 22:00" at bounding box center [189, 122] width 22 height 22
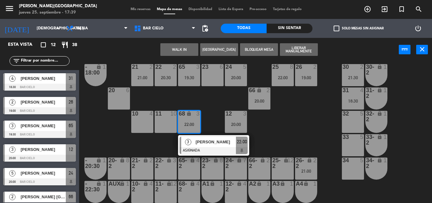
click at [197, 172] on div "65-2 lock 4" at bounding box center [189, 169] width 22 height 22
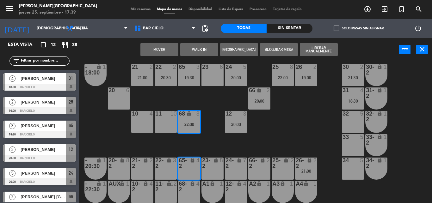
click at [154, 46] on button "Mover" at bounding box center [159, 49] width 38 height 13
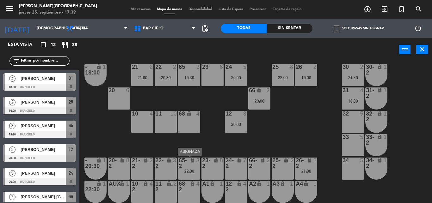
click at [189, 166] on div "lock" at bounding box center [189, 163] width 10 height 11
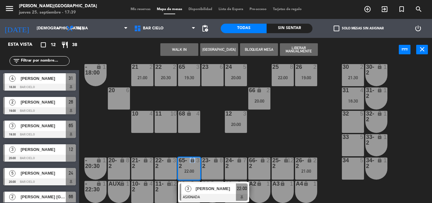
click at [189, 166] on div "lock" at bounding box center [189, 163] width 10 height 11
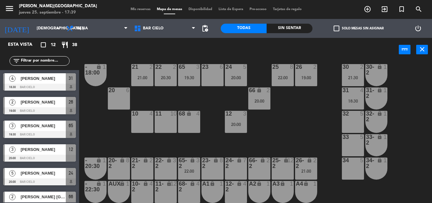
click at [131, 11] on span "Mis reservas" at bounding box center [140, 9] width 26 height 3
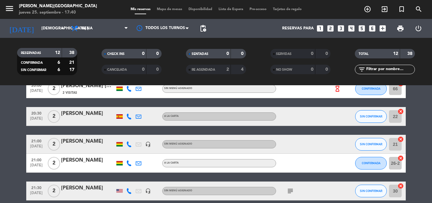
scroll to position [232, 0]
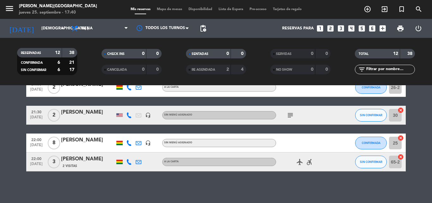
click at [80, 108] on div "21:30 sep. 25 2 Adolfo Ustarez headset_mic Sin menú asignado subject SIN CONFIR…" at bounding box center [215, 115] width 379 height 19
click at [78, 117] on div at bounding box center [88, 119] width 54 height 5
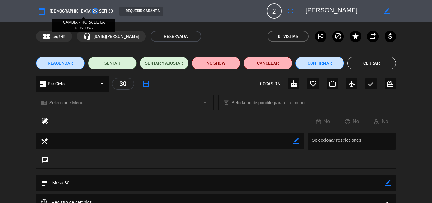
click at [91, 12] on icon "access_time" at bounding box center [95, 11] width 8 height 8
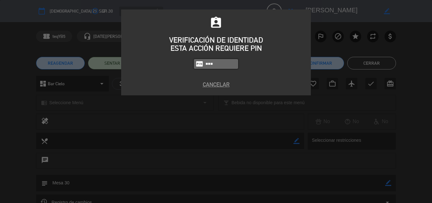
type input "5433"
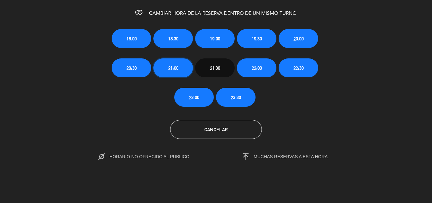
click at [177, 72] on button "21:00" at bounding box center [173, 67] width 40 height 19
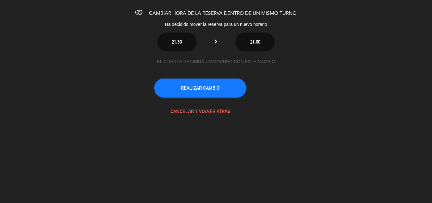
click at [187, 93] on button "REALIZAR CAMBIO" at bounding box center [200, 88] width 92 height 19
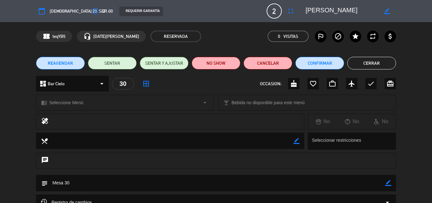
click at [366, 66] on button "Cerrar" at bounding box center [371, 63] width 49 height 13
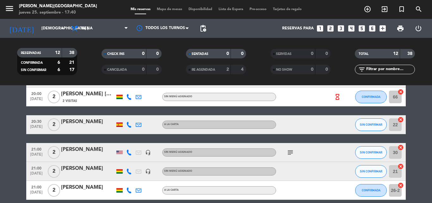
scroll to position [152, 0]
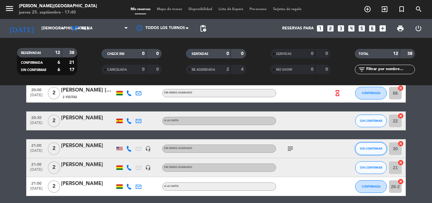
click at [368, 144] on button "SIN CONFIRMAR" at bounding box center [371, 149] width 32 height 13
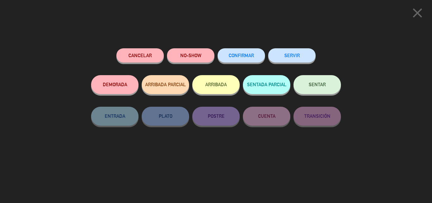
click at [254, 59] on button "CONFIRMAR" at bounding box center [240, 55] width 47 height 14
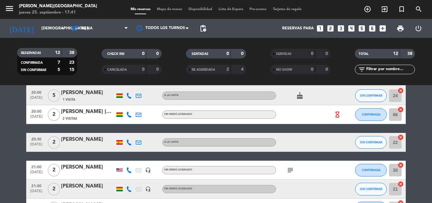
scroll to position [223, 0]
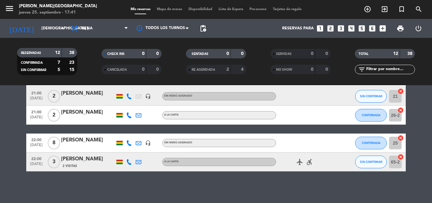
click at [71, 164] on span "2 Visitas" at bounding box center [70, 166] width 15 height 5
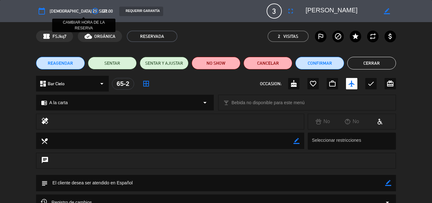
click at [91, 15] on icon "access_time" at bounding box center [95, 11] width 8 height 8
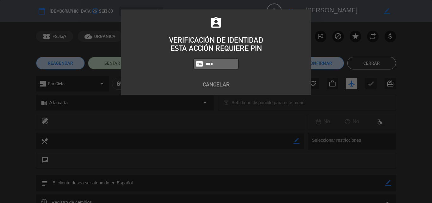
type input "5433"
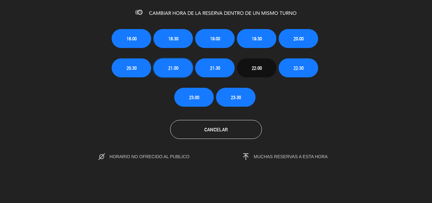
click at [173, 68] on span "21:00" at bounding box center [173, 67] width 10 height 7
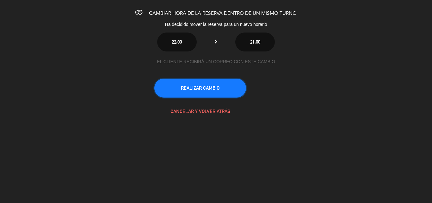
click at [190, 87] on button "REALIZAR CAMBIO" at bounding box center [200, 88] width 92 height 19
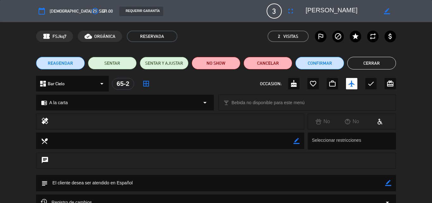
click at [365, 58] on button "Cerrar" at bounding box center [371, 63] width 49 height 13
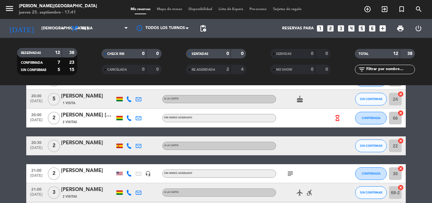
scroll to position [152, 0]
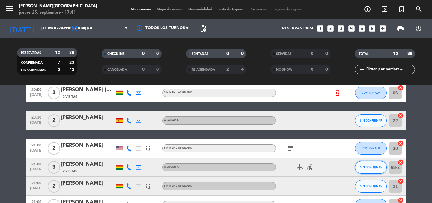
click at [369, 165] on button "SIN CONFIRMAR" at bounding box center [371, 167] width 32 height 13
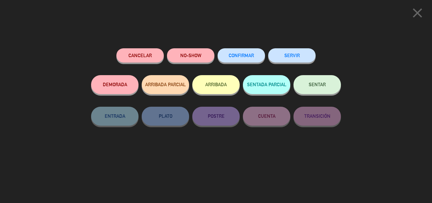
click at [231, 59] on button "CONFIRMAR" at bounding box center [240, 55] width 47 height 14
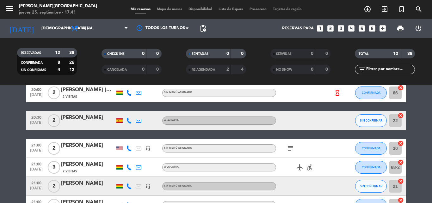
click at [159, 10] on span "Mapa de mesas" at bounding box center [170, 9] width 32 height 3
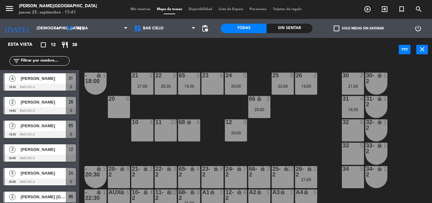
click at [180, 50] on div "power_input close" at bounding box center [238, 50] width 319 height 24
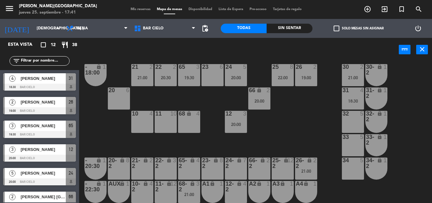
click at [278, 106] on div "21 2 21:00 22 2 20:30 23 6 24 5 20:00 25 8 22:00 26 2 19:00 30 2 21:00 65 3 19:…" at bounding box center [257, 133] width 348 height 142
click at [189, 191] on div "lock" at bounding box center [189, 186] width 10 height 11
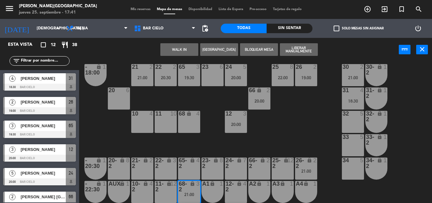
click at [190, 132] on div "68 lock 4" at bounding box center [189, 122] width 22 height 22
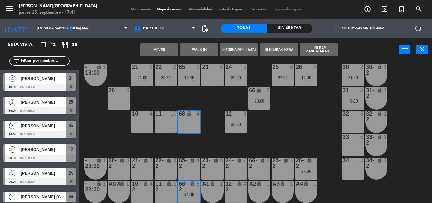
click at [157, 48] on button "Mover" at bounding box center [159, 49] width 38 height 13
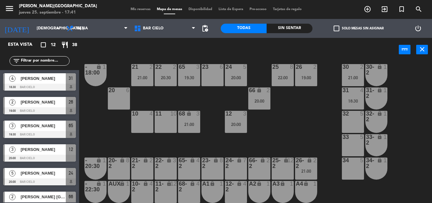
click at [130, 8] on span "Mis reservas" at bounding box center [140, 9] width 26 height 3
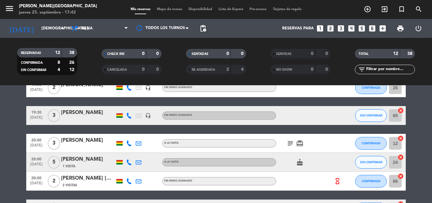
scroll to position [67, 0]
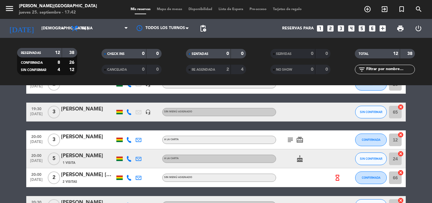
click at [290, 141] on icon "subject" at bounding box center [290, 140] width 8 height 8
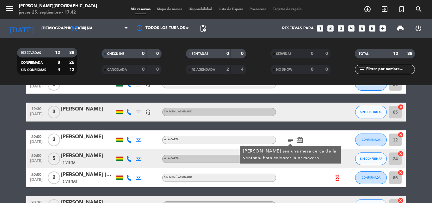
click at [32, 137] on span "20:00" at bounding box center [36, 136] width 16 height 7
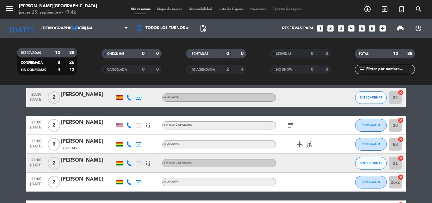
scroll to position [174, 0]
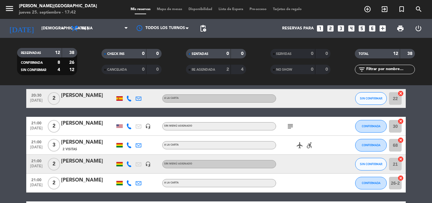
click at [128, 164] on icon at bounding box center [129, 164] width 6 height 6
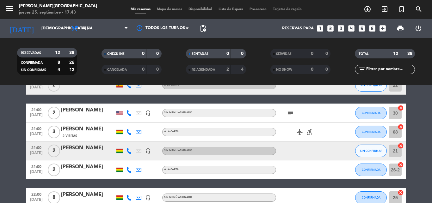
scroll to position [201, 0]
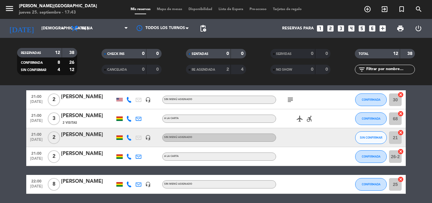
click at [151, 141] on div "headset_mic" at bounding box center [147, 137] width 9 height 19
click at [149, 135] on icon "headset_mic" at bounding box center [148, 138] width 6 height 6
click at [209, 150] on div "21:00 sep. 25 2 Gigio Diaz A la carta CONFIRMADA 26-2 cancel" at bounding box center [215, 156] width 379 height 19
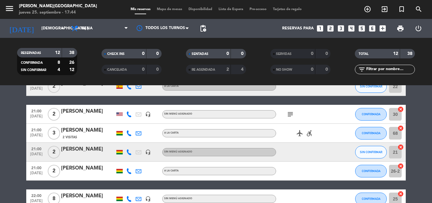
scroll to position [188, 0]
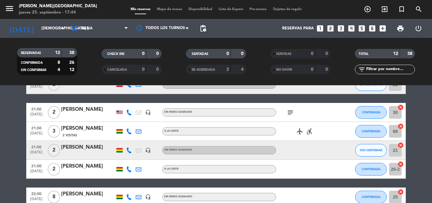
click at [290, 114] on icon "subject" at bounding box center [290, 113] width 8 height 8
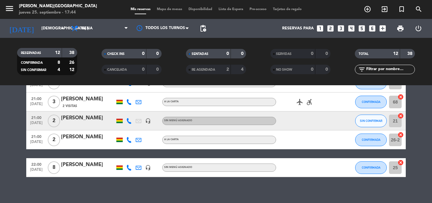
scroll to position [216, 0]
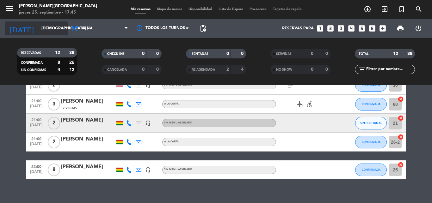
click at [59, 27] on icon "arrow_drop_down" at bounding box center [63, 29] width 8 height 8
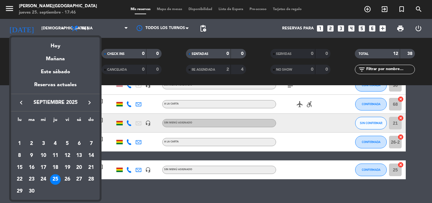
click at [175, 196] on div at bounding box center [216, 101] width 432 height 203
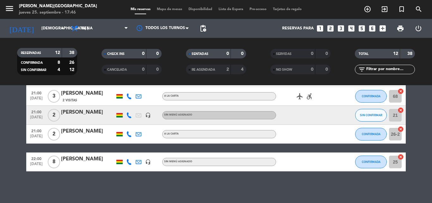
drag, startPoint x: 168, startPoint y: 195, endPoint x: 253, endPoint y: 127, distance: 108.9
click at [219, 155] on div "No hay notas para este servicio. Haz clic para agregar una 18:30 sep. 25 4 Rica…" at bounding box center [216, 144] width 432 height 118
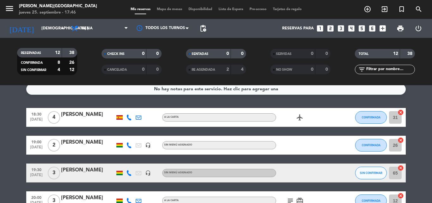
scroll to position [0, 0]
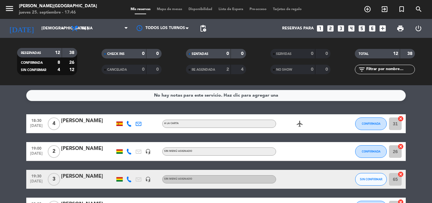
click at [217, 99] on div "No hay notas para este servicio. Haz clic para agregar una" at bounding box center [216, 95] width 124 height 7
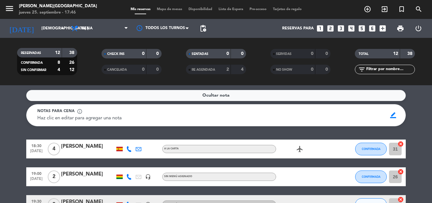
click at [210, 94] on span "Ocultar nota" at bounding box center [215, 95] width 27 height 7
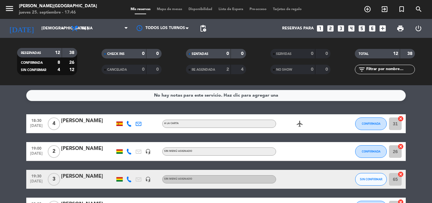
click at [191, 109] on div "No hay notas para este servicio. Haz clic para agregar una 18:30 sep. 25 4 Rica…" at bounding box center [216, 144] width 432 height 118
click at [160, 8] on span "Mapa de mesas" at bounding box center [170, 9] width 32 height 3
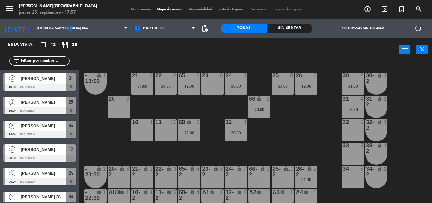
click at [132, 12] on div "menu Bar Cielo - La Paz jueves 25. septiembre - 17:57 Mis reservas Mapa de mesa…" at bounding box center [216, 9] width 432 height 19
click at [132, 11] on span "Mis reservas" at bounding box center [140, 9] width 26 height 3
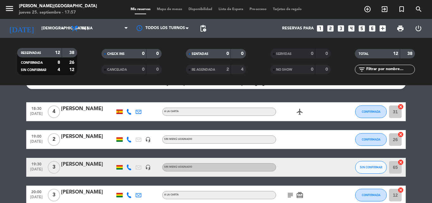
scroll to position [10, 0]
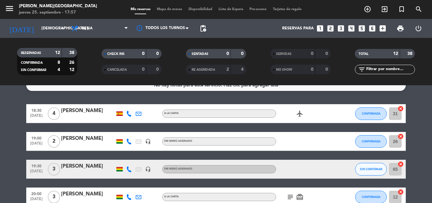
click at [190, 100] on div "No hay notas para este servicio. Haz clic para agregar una 18:30 sep. 25 4 Rica…" at bounding box center [216, 144] width 432 height 118
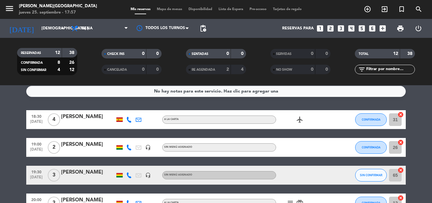
scroll to position [0, 0]
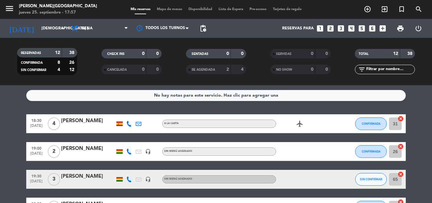
click at [157, 10] on span "Mapa de mesas" at bounding box center [170, 9] width 32 height 3
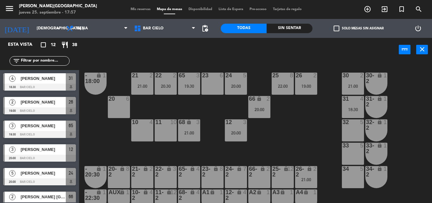
click at [322, 120] on div "21 2 21:00 22 2 20:30 23 6 24 5 20:00 25 8 22:00 26 2 19:00 30 2 21:00 65 3 19:…" at bounding box center [257, 133] width 348 height 142
click at [349, 122] on div at bounding box center [352, 122] width 10 height 6
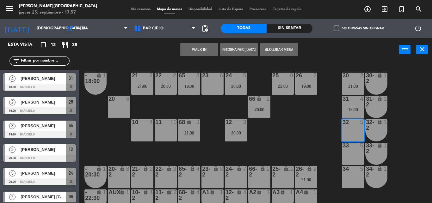
click at [226, 50] on button "[GEOGRAPHIC_DATA]" at bounding box center [239, 49] width 38 height 13
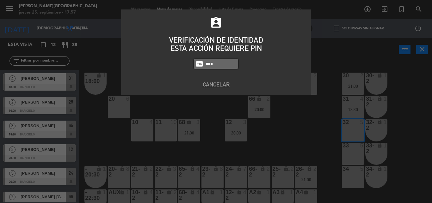
type input "5433"
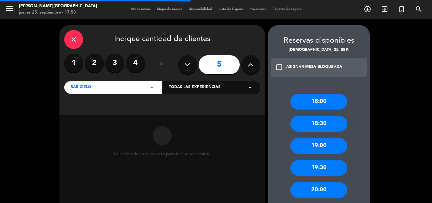
click at [104, 67] on div "1 2 3 4" at bounding box center [104, 63] width 81 height 19
click at [108, 66] on label "3" at bounding box center [114, 63] width 19 height 19
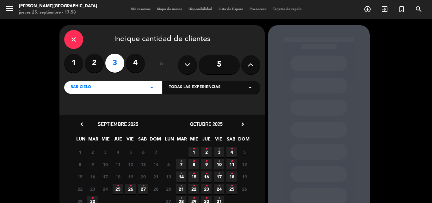
click at [120, 188] on span "25 •" at bounding box center [117, 189] width 10 height 10
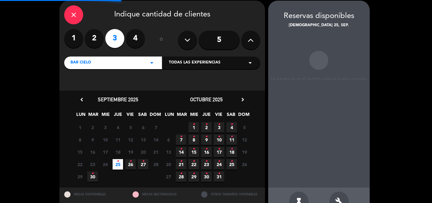
scroll to position [25, 0]
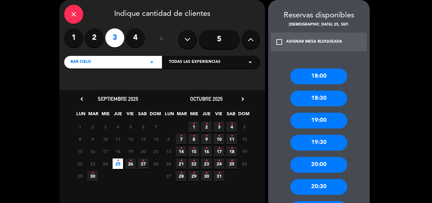
click at [310, 185] on div "20:30" at bounding box center [318, 187] width 57 height 16
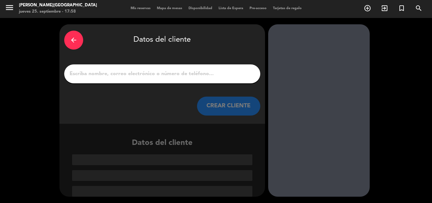
scroll to position [1, 0]
click at [206, 70] on input "1" at bounding box center [162, 74] width 186 height 9
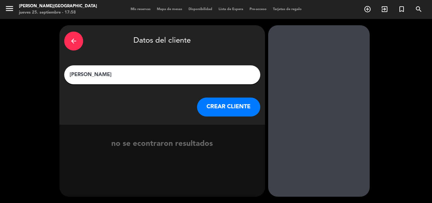
type input "[PERSON_NAME]"
click at [217, 102] on button "CREAR CLIENTE" at bounding box center [228, 107] width 63 height 19
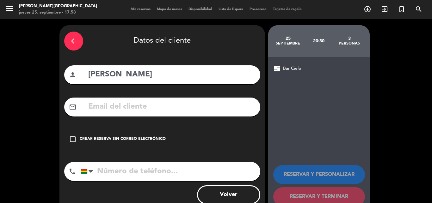
click at [90, 143] on div "check_box_outline_blank Crear reserva sin correo electrónico" at bounding box center [162, 139] width 196 height 19
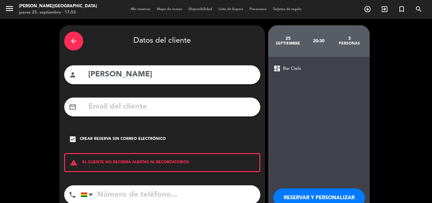
click at [115, 199] on input "tel" at bounding box center [170, 194] width 179 height 19
type input "76118833"
click at [327, 156] on div "dashboard Bar Cielo RESERVAR Y PERSONALIZAR RESERVAR Y TERMINAR" at bounding box center [318, 147] width 101 height 180
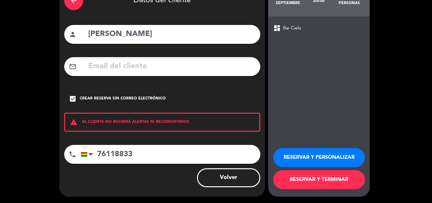
click at [320, 176] on button "RESERVAR Y TERMINAR" at bounding box center [319, 179] width 92 height 19
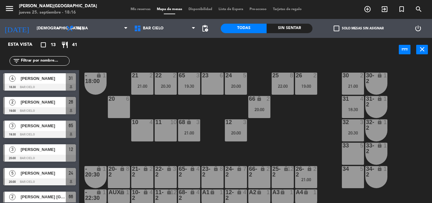
click at [224, 61] on div "power_input close" at bounding box center [238, 50] width 319 height 24
click at [213, 45] on div "power_input close" at bounding box center [238, 50] width 319 height 24
click at [229, 48] on div "power_input close" at bounding box center [238, 50] width 319 height 24
click at [172, 63] on div "21 2 21:00 22 2 20:30 23 6 24 5 20:00 25 8 22:00 26 2 19:00 30 2 21:00 65 3 19:…" at bounding box center [257, 133] width 348 height 142
click at [228, 53] on div "power_input close" at bounding box center [238, 50] width 319 height 24
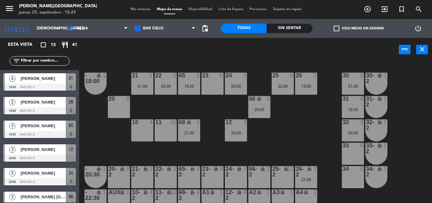
click at [206, 90] on div "23 6" at bounding box center [212, 84] width 22 height 22
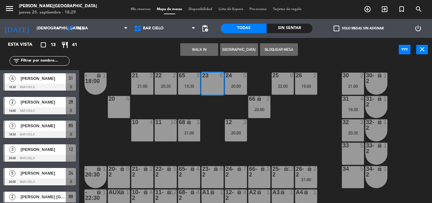
click at [201, 52] on button "WALK IN" at bounding box center [199, 49] width 38 height 13
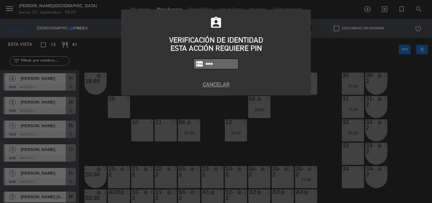
type input "5433"
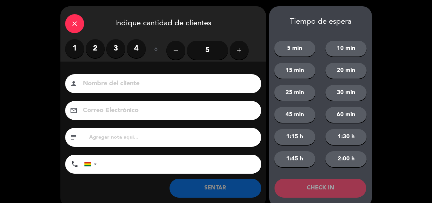
click at [97, 49] on label "2" at bounding box center [95, 48] width 19 height 19
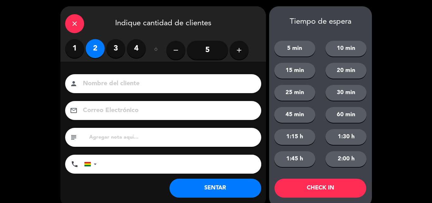
click at [92, 83] on input at bounding box center [167, 83] width 171 height 11
type input "5"
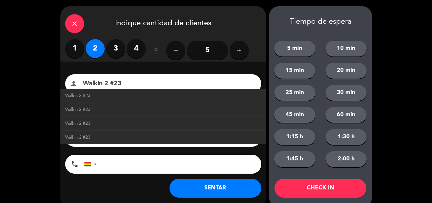
type input "Walkin 2 #23"
click at [183, 192] on button "SENTAR" at bounding box center [215, 188] width 92 height 19
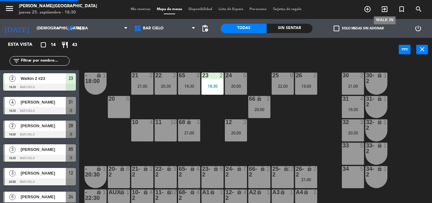
click at [385, 11] on icon "exit_to_app" at bounding box center [384, 9] width 8 height 8
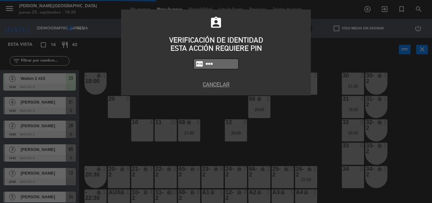
type input "5433"
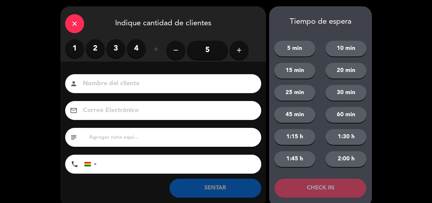
click at [101, 53] on label "2" at bounding box center [95, 48] width 19 height 19
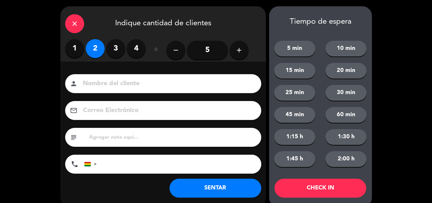
click at [77, 20] on icon "close" at bounding box center [75, 24] width 8 height 8
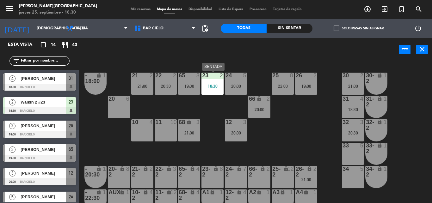
click at [213, 81] on div "23 2 18:30" at bounding box center [212, 84] width 22 height 22
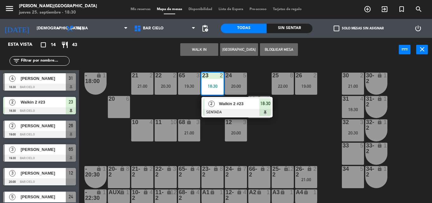
click at [217, 111] on div at bounding box center [237, 112] width 68 height 7
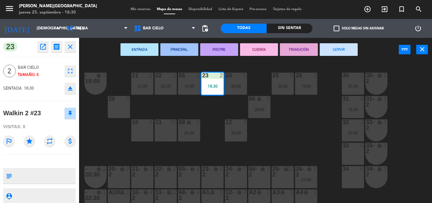
click at [72, 73] on icon "fullscreen" at bounding box center [70, 71] width 8 height 8
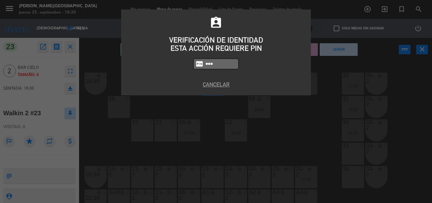
type input "5433"
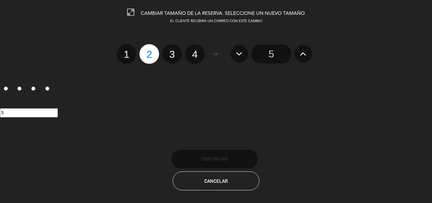
click at [306, 56] on icon at bounding box center [303, 54] width 7 height 10
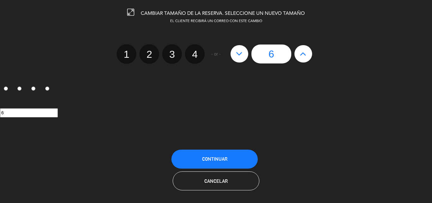
click at [306, 56] on icon at bounding box center [303, 54] width 7 height 10
type input "7"
click at [236, 56] on button at bounding box center [239, 53] width 18 height 17
type input "6"
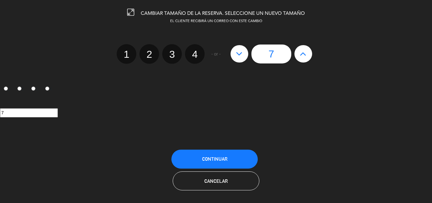
type input "6"
click at [212, 155] on button "Continuar" at bounding box center [214, 159] width 86 height 19
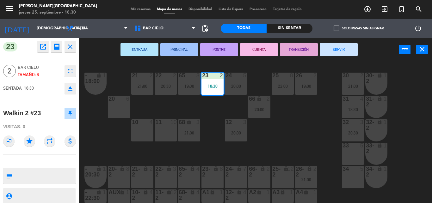
click at [214, 118] on div "21 2 21:00 22 2 20:30 23 2 18:30 24 5 20:00 25 8 22:00 26 2 19:00 30 2 21:00 65…" at bounding box center [257, 133] width 348 height 142
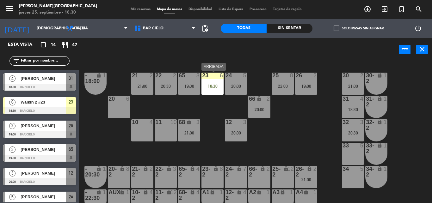
click at [208, 79] on div "23 6" at bounding box center [212, 76] width 22 height 6
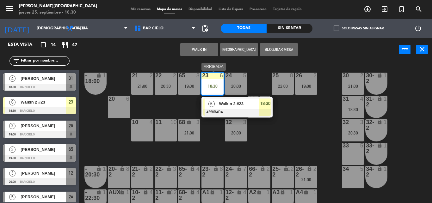
click at [222, 106] on span "Walkin 2 #23" at bounding box center [239, 103] width 40 height 7
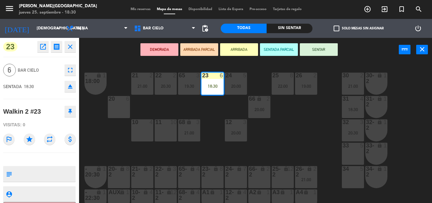
click at [316, 50] on button "SENTAR" at bounding box center [319, 49] width 38 height 13
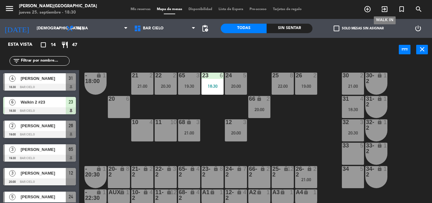
click at [386, 9] on icon "exit_to_app" at bounding box center [384, 9] width 8 height 8
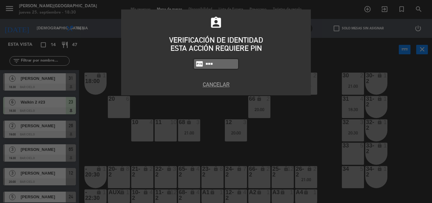
type input "5433"
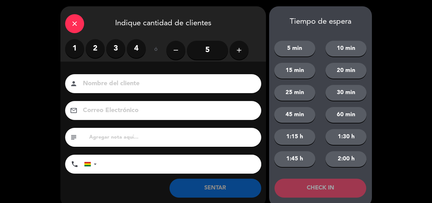
click at [100, 50] on label "2" at bounding box center [95, 48] width 19 height 19
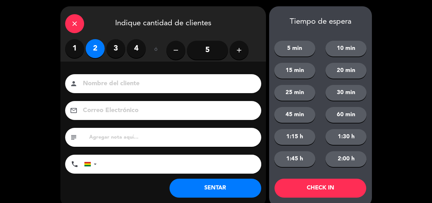
click at [94, 84] on input at bounding box center [167, 83] width 171 height 11
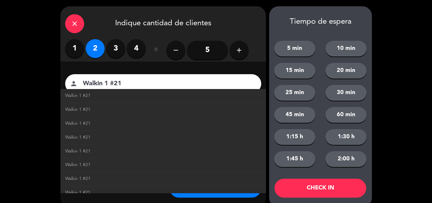
type input "Walkin 1 #21"
click at [202, 184] on li "Walkin 1 #21" at bounding box center [162, 179] width 205 height 14
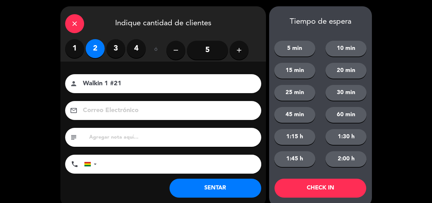
click at [207, 191] on button "SENTAR" at bounding box center [215, 188] width 92 height 19
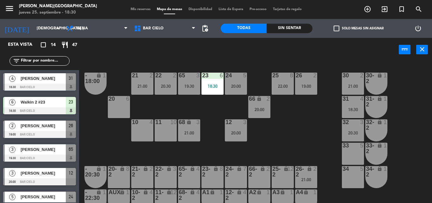
click at [233, 46] on div "power_input close" at bounding box center [238, 50] width 319 height 24
click at [175, 49] on div "power_input close" at bounding box center [238, 50] width 319 height 24
click at [140, 75] on div at bounding box center [142, 76] width 10 height 6
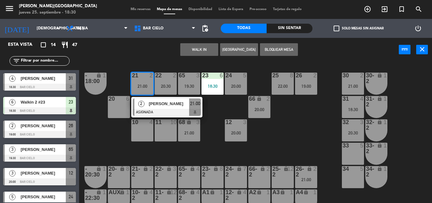
click at [140, 75] on div at bounding box center [142, 76] width 10 height 6
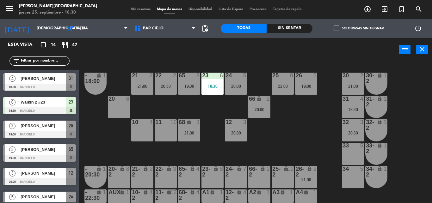
click at [150, 60] on div "power_input close" at bounding box center [238, 50] width 319 height 24
click at [206, 57] on div "power_input close" at bounding box center [238, 50] width 319 height 24
click at [207, 55] on div "power_input close" at bounding box center [238, 50] width 319 height 24
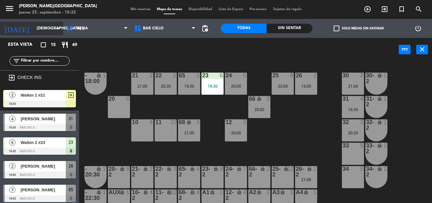
click at [23, 34] on div "[DATE] [DEMOGRAPHIC_DATA] [DATE] arrow_drop_down" at bounding box center [31, 28] width 63 height 14
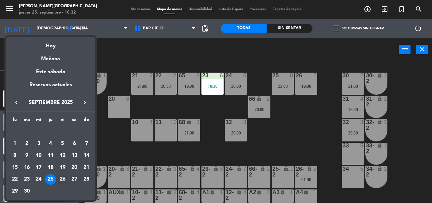
click at [61, 178] on div "26" at bounding box center [62, 179] width 11 height 11
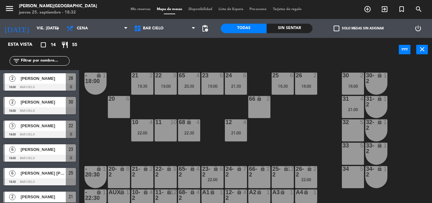
click at [255, 39] on div "power_input close" at bounding box center [238, 50] width 319 height 24
click at [213, 93] on div "23 6 19:00" at bounding box center [212, 84] width 22 height 22
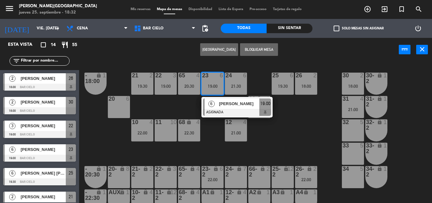
click at [213, 93] on div "23 6 19:00" at bounding box center [212, 84] width 22 height 22
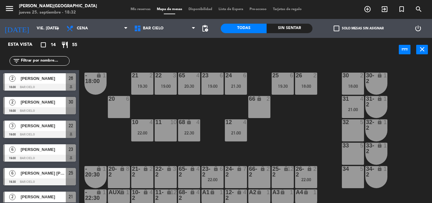
click at [254, 71] on div "21 2 19:30 22 3 19:00 23 6 19:00 24 6 21:30 25 6 19:30 26 2 18:00 30 2 18:00 65…" at bounding box center [257, 133] width 348 height 142
click at [275, 86] on div "19:30" at bounding box center [282, 86] width 22 height 4
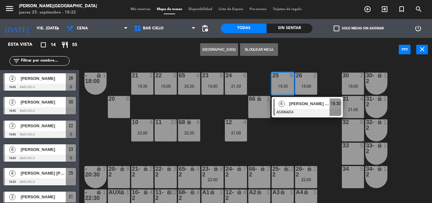
click at [235, 114] on div "21 2 19:30 22 3 19:00 23 6 19:00 24 6 21:30 25 6 19:30 6 Daysen Alizon Vasquez …" at bounding box center [257, 133] width 348 height 142
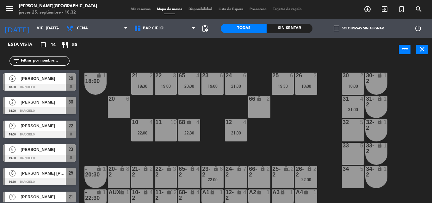
click at [229, 86] on div "21:30" at bounding box center [236, 86] width 22 height 4
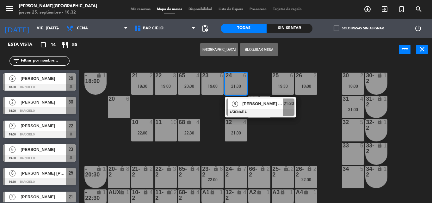
click at [229, 86] on div "21:30" at bounding box center [236, 86] width 22 height 4
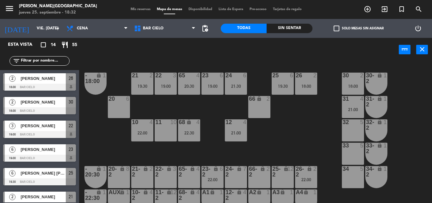
click at [243, 58] on div "power_input close" at bounding box center [238, 50] width 319 height 24
click at [42, 29] on input "vie. 26 sep." at bounding box center [59, 28] width 53 height 11
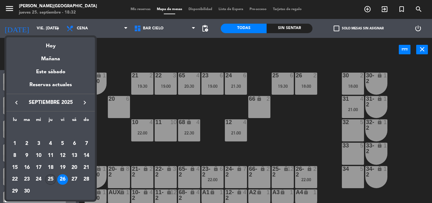
click at [52, 177] on div "25" at bounding box center [50, 179] width 11 height 11
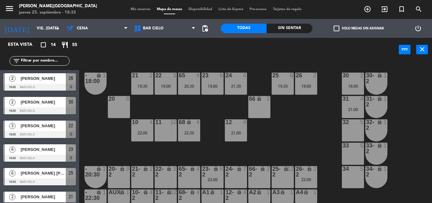
type input "[DEMOGRAPHIC_DATA] [DATE]"
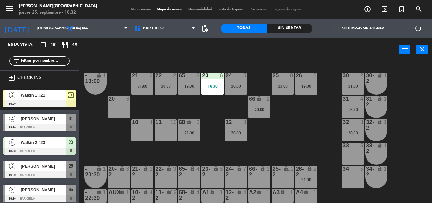
click at [137, 9] on span "Mis reservas" at bounding box center [140, 9] width 26 height 3
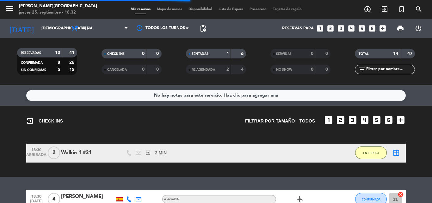
click at [160, 11] on span "Mapa de mesas" at bounding box center [170, 9] width 32 height 3
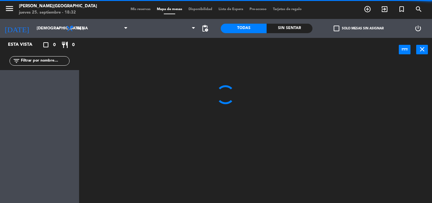
click at [129, 13] on div "menu Bar Cielo - La Paz jueves 25. septiembre - 18:32 Mis reservas Mapa de mesa…" at bounding box center [216, 9] width 432 height 19
click at [129, 12] on div "menu Bar Cielo - La Paz jueves 25. septiembre - 18:32 Mis reservas Mapa de mesa…" at bounding box center [216, 9] width 432 height 19
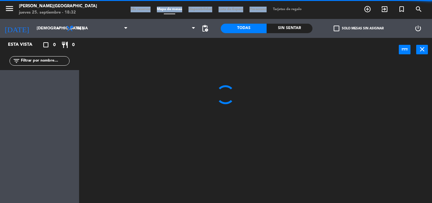
click at [129, 12] on div "menu Bar Cielo - La Paz jueves 25. septiembre - 18:32 Mis reservas Mapa de mesa…" at bounding box center [216, 9] width 432 height 19
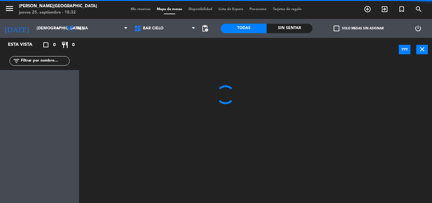
click at [129, 12] on div "menu Bar Cielo - La Paz jueves 25. septiembre - 18:32 Mis reservas Mapa de mesa…" at bounding box center [216, 9] width 432 height 19
click at [129, 11] on span "Mis reservas" at bounding box center [140, 9] width 26 height 3
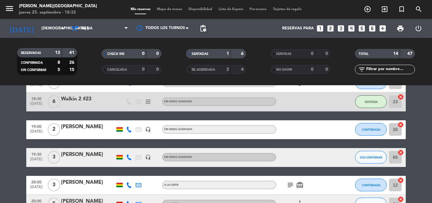
scroll to position [116, 0]
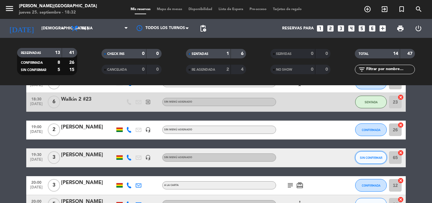
click at [362, 155] on button "SIN CONFIRMAR" at bounding box center [371, 157] width 32 height 13
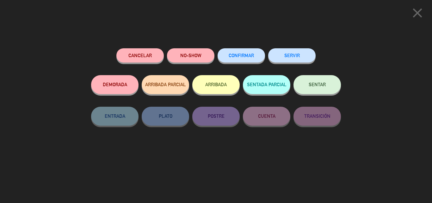
click at [243, 57] on span "CONFIRMAR" at bounding box center [240, 55] width 25 height 5
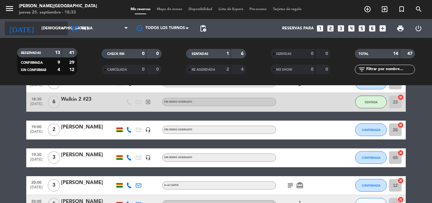
click at [58, 29] on input "[DEMOGRAPHIC_DATA] [DATE]" at bounding box center [64, 28] width 53 height 11
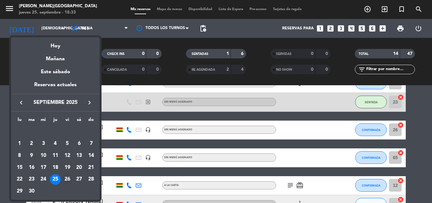
click at [68, 177] on div "26" at bounding box center [67, 179] width 11 height 11
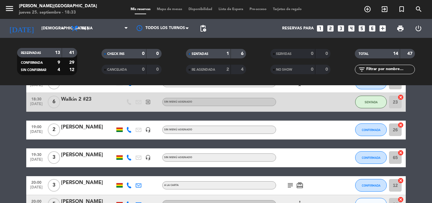
type input "vie. 26 sep."
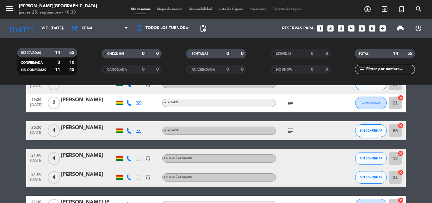
scroll to position [136, 0]
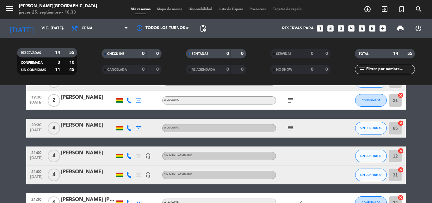
click at [70, 149] on div "21:00 sep. 26 4 Justus Irmscher headset_mic Sin menú asignado SIN CONFIRMAR 12 …" at bounding box center [215, 156] width 379 height 19
click at [67, 158] on div at bounding box center [88, 160] width 54 height 5
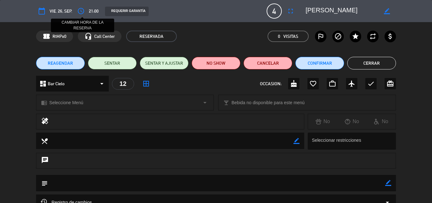
click at [83, 8] on icon "access_time" at bounding box center [81, 11] width 8 height 8
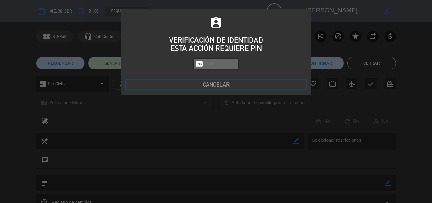
click at [218, 85] on button "Cancelar" at bounding box center [216, 84] width 180 height 9
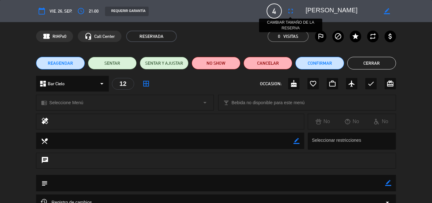
click at [292, 16] on button "fullscreen" at bounding box center [290, 10] width 11 height 11
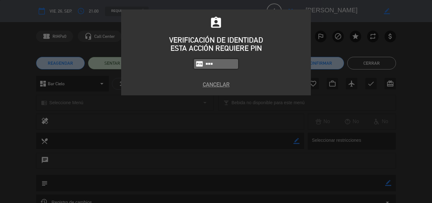
type input "5433"
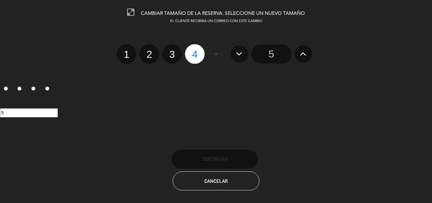
click at [154, 52] on label "2" at bounding box center [149, 54] width 20 height 20
click at [150, 51] on input "2" at bounding box center [148, 49] width 4 height 4
radio input "true"
radio input "false"
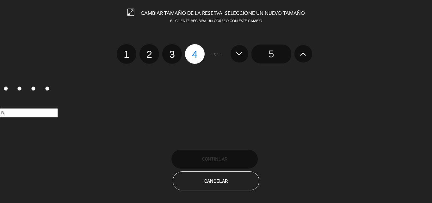
radio input "false"
radio input "true"
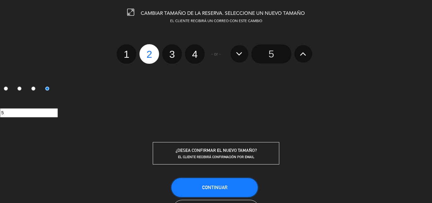
click at [187, 193] on button "Continuar" at bounding box center [214, 187] width 86 height 19
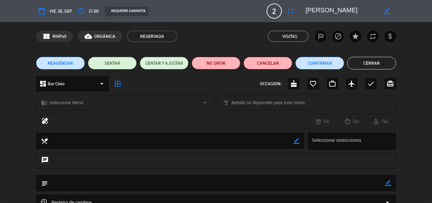
click at [364, 59] on button "Cerrar" at bounding box center [371, 63] width 49 height 13
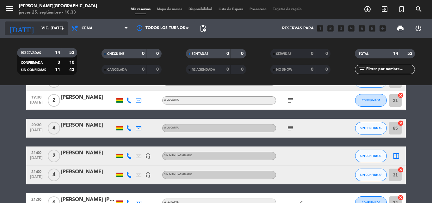
click at [46, 31] on input "vie. 26 sep." at bounding box center [64, 28] width 53 height 11
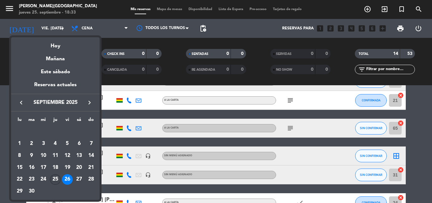
click at [55, 177] on div "25" at bounding box center [55, 179] width 11 height 11
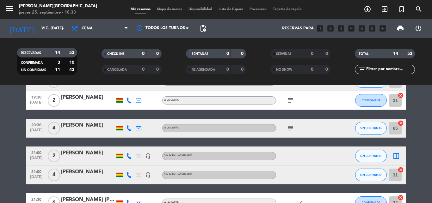
type input "[DEMOGRAPHIC_DATA] [DATE]"
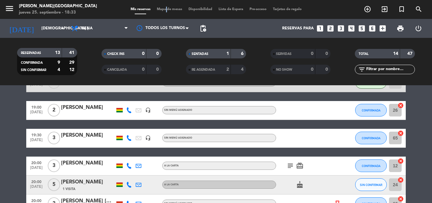
drag, startPoint x: 163, startPoint y: 7, endPoint x: 160, endPoint y: 9, distance: 3.8
click at [160, 9] on div "Mis reservas Mapa de mesas Disponibilidad Lista de Espera Pre-acceso Tarjetas d…" at bounding box center [215, 10] width 177 height 6
click at [160, 9] on span "Mapa de mesas" at bounding box center [170, 9] width 32 height 3
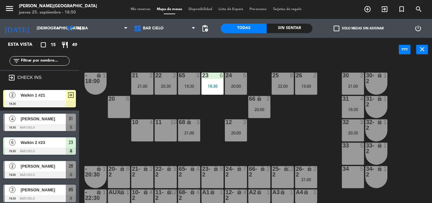
click at [238, 95] on div "21 2 21:00 22 2 20:30 23 6 18:30 24 5 20:00 25 8 22:00 26 2 19:00 30 2 21:00 65…" at bounding box center [257, 133] width 348 height 142
click at [350, 104] on div "31 4 18:30" at bounding box center [353, 107] width 22 height 22
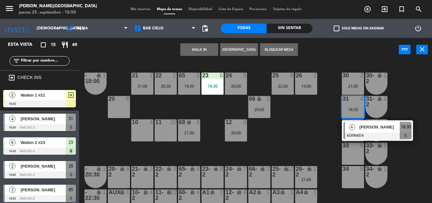
click at [388, 135] on div at bounding box center [377, 135] width 68 height 7
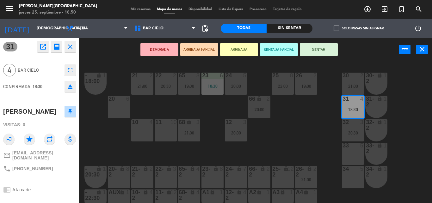
click at [310, 51] on button "SENTAR" at bounding box center [319, 49] width 38 height 13
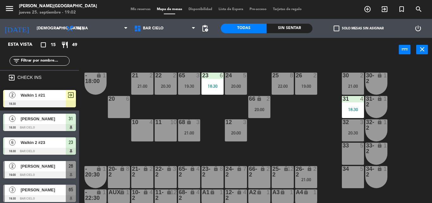
click at [222, 58] on div "power_input close" at bounding box center [238, 50] width 319 height 24
click at [193, 64] on div "21 2 21:00 22 2 20:30 23 6 18:30 24 5 20:00 25 8 22:00 26 2 19:00 30 2 21:00 65…" at bounding box center [257, 133] width 348 height 142
click at [41, 34] on div "[DATE] [DEMOGRAPHIC_DATA] [DATE] arrow_drop_down" at bounding box center [31, 28] width 63 height 14
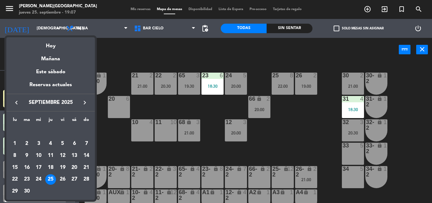
click at [112, 51] on div at bounding box center [216, 101] width 432 height 203
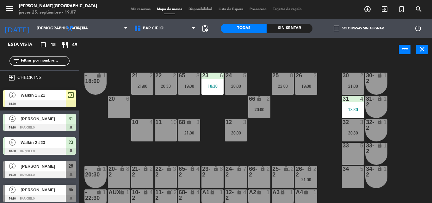
click at [137, 10] on span "Mis reservas" at bounding box center [140, 9] width 26 height 3
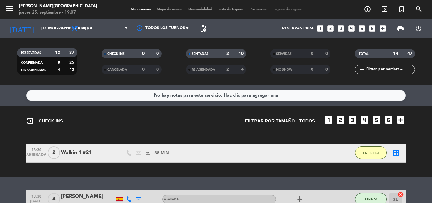
scroll to position [50, 0]
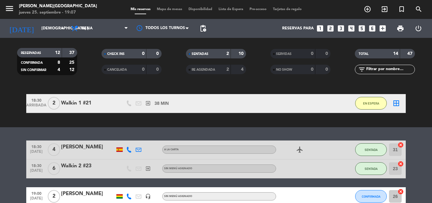
click at [162, 10] on span "Mapa de mesas" at bounding box center [170, 9] width 32 height 3
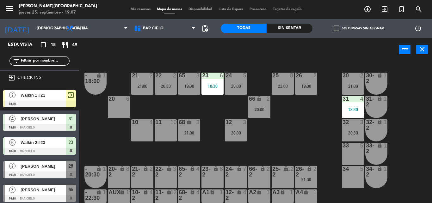
click at [210, 44] on div "power_input close" at bounding box center [238, 50] width 319 height 24
click at [173, 50] on div "power_input close" at bounding box center [238, 50] width 319 height 24
click at [261, 122] on div "21 2 21:00 22 2 20:30 23 6 18:30 24 5 20:00 25 8 22:00 26 2 19:00 30 2 21:00 65…" at bounding box center [257, 133] width 348 height 142
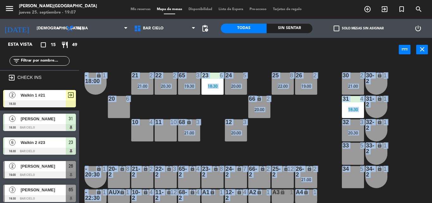
click at [261, 122] on div "21 2 21:00 22 2 20:30 23 6 18:30 24 5 20:00 25 8 22:00 26 2 19:00 30 2 21:00 65…" at bounding box center [257, 133] width 348 height 142
click at [260, 122] on div "21 2 21:00 22 2 20:30 23 6 18:30 24 5 20:00 25 8 22:00 26 2 19:00 30 2 21:00 65…" at bounding box center [257, 133] width 348 height 142
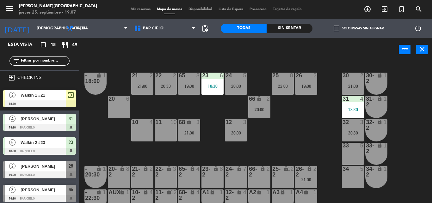
drag, startPoint x: 278, startPoint y: 114, endPoint x: 263, endPoint y: 112, distance: 15.6
click at [263, 112] on div "21 2 21:00 22 2 20:30 23 6 18:30 24 5 20:00 25 8 22:00 26 2 19:00 30 2 21:00 65…" at bounding box center [257, 133] width 348 height 142
click at [263, 112] on div "20:00" at bounding box center [259, 109] width 22 height 4
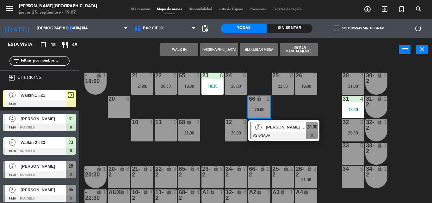
click at [296, 106] on div "21 2 21:00 22 2 20:30 23 6 18:30 24 5 20:00 25 8 22:00 26 2 19:00 30 2 21:00 65…" at bounding box center [257, 133] width 348 height 142
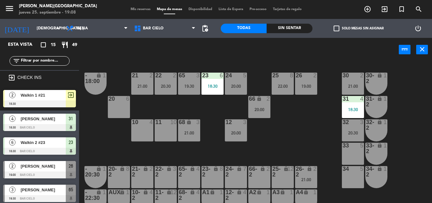
click at [178, 62] on div "21 2 21:00 22 2 20:30 23 6 18:30 24 5 20:00 25 8 22:00 26 2 19:00 30 2 21:00 65…" at bounding box center [257, 133] width 348 height 142
click at [187, 64] on div "21 2 21:00 22 2 20:30 23 6 18:30 24 5 20:00 25 8 22:00 26 2 19:00 30 2 21:00 65…" at bounding box center [257, 133] width 348 height 142
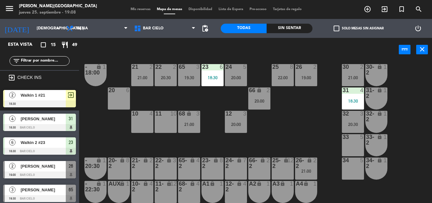
click at [263, 151] on div "21 2 21:00 22 2 20:30 23 6 18:30 24 5 20:00 25 8 22:00 26 2 19:00 30 2 21:00 65…" at bounding box center [257, 133] width 348 height 142
click at [229, 150] on div "21 2 21:00 22 2 20:30 23 6 18:30 24 5 20:00 25 8 22:00 26 2 19:00 30 2 21:00 65…" at bounding box center [257, 133] width 348 height 142
click at [198, 145] on div "21 2 21:00 22 2 20:30 23 6 18:30 24 5 20:00 25 8 22:00 26 2 19:00 30 2 21:00 65…" at bounding box center [257, 133] width 348 height 142
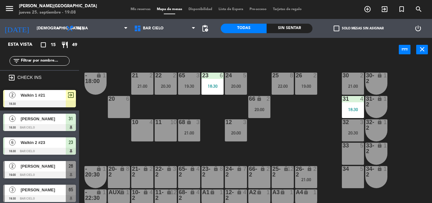
click at [216, 56] on div "power_input close" at bounding box center [238, 50] width 319 height 24
click at [202, 44] on div "power_input close" at bounding box center [238, 50] width 319 height 24
click at [220, 53] on div "power_input close" at bounding box center [238, 50] width 319 height 24
click at [33, 25] on input "[DEMOGRAPHIC_DATA] [DATE]" at bounding box center [59, 28] width 53 height 11
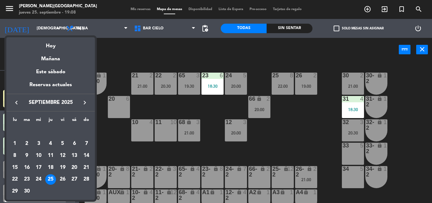
click at [122, 60] on div at bounding box center [216, 101] width 432 height 203
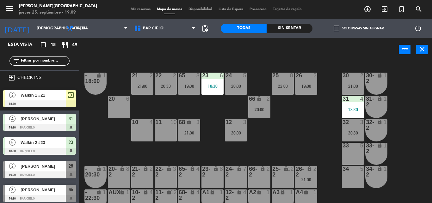
click at [213, 38] on div "power_input close" at bounding box center [238, 50] width 319 height 24
click at [198, 48] on div "power_input close" at bounding box center [238, 50] width 319 height 24
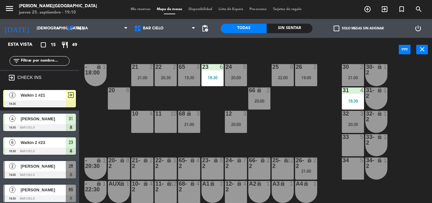
click at [163, 154] on div "21 2 21:00 22 2 20:30 23 6 18:30 24 5 20:00 25 8 22:00 26 2 19:00 30 2 21:00 65…" at bounding box center [257, 133] width 348 height 142
click at [319, 125] on div "21 2 21:00 22 2 20:30 23 6 18:30 24 5 20:00 25 8 22:00 26 2 19:00 30 2 21:00 65…" at bounding box center [257, 133] width 348 height 142
click at [197, 50] on div "power_input close" at bounding box center [238, 50] width 319 height 24
click at [155, 69] on div "22" at bounding box center [155, 67] width 0 height 6
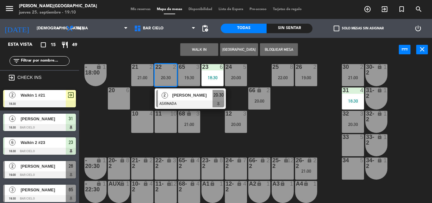
click at [148, 70] on div "21 2" at bounding box center [142, 67] width 22 height 6
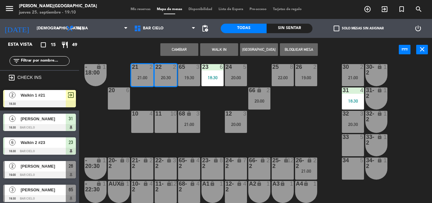
click at [162, 102] on div "21 2 21:00 22 2 20:30 23 6 18:30 24 5 20:00 25 8 22:00 26 2 19:00 30 2 21:00 65…" at bounding box center [257, 133] width 348 height 142
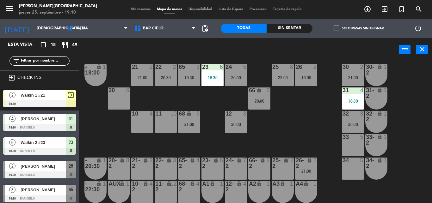
click at [138, 82] on div "21 2 21:00" at bounding box center [142, 75] width 22 height 22
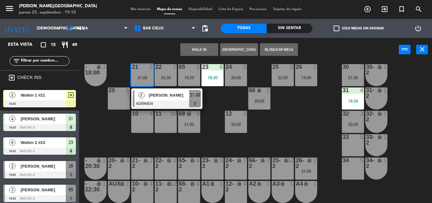
click at [111, 118] on div "21 2 21:00 2 Gerald Saavedra ASIGNADA 21:00 22 2 20:30 23 6 18:30 24 5 20:00 25…" at bounding box center [257, 133] width 348 height 142
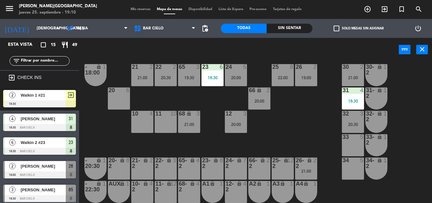
click at [143, 59] on div "power_input close" at bounding box center [238, 50] width 319 height 24
click at [140, 76] on div "21:00" at bounding box center [142, 78] width 22 height 4
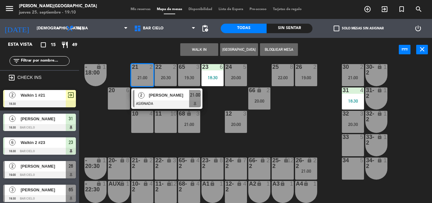
click at [160, 48] on div "WALK IN Crear Reserva Bloquear Mesa power_input close" at bounding box center [238, 50] width 319 height 24
click at [158, 47] on div "WALK IN Crear Reserva Bloquear Mesa power_input close" at bounding box center [238, 50] width 319 height 24
click at [145, 72] on div "21 2 21:00" at bounding box center [142, 75] width 22 height 22
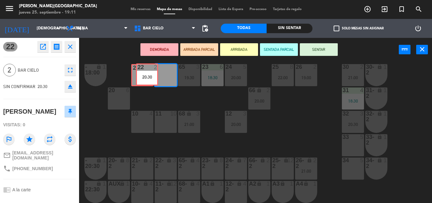
drag, startPoint x: 163, startPoint y: 74, endPoint x: 145, endPoint y: 74, distance: 18.7
click at [145, 74] on div "21 2 21:00 22 2 20:30 22 2 20:30 23 6 18:30 24 5 20:00 25 8 22:00 26 2 19:00 30…" at bounding box center [257, 133] width 348 height 142
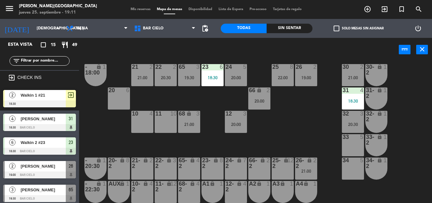
scroll to position [0, 0]
click at [166, 58] on div "power_input close" at bounding box center [238, 50] width 319 height 24
click at [192, 41] on div "power_input close" at bounding box center [238, 50] width 319 height 24
click at [11, 9] on icon "menu" at bounding box center [9, 8] width 9 height 9
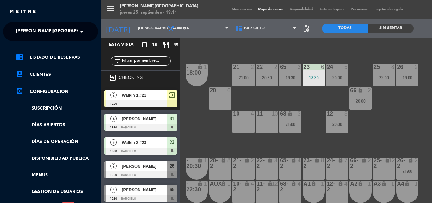
scroll to position [9, 0]
click at [44, 90] on link "settings_applications Configuración" at bounding box center [57, 92] width 82 height 8
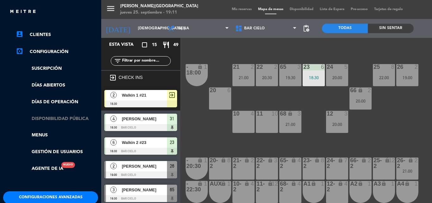
scroll to position [71, 0]
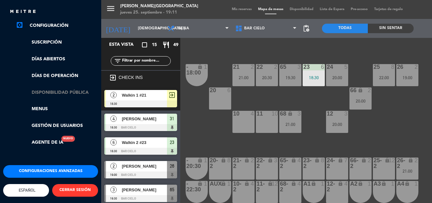
click at [69, 89] on link "Disponibilidad pública" at bounding box center [57, 92] width 82 height 7
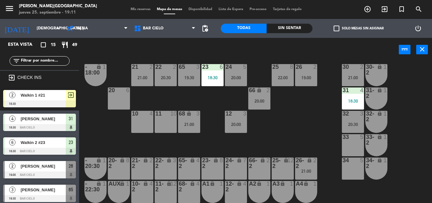
scroll to position [9, 0]
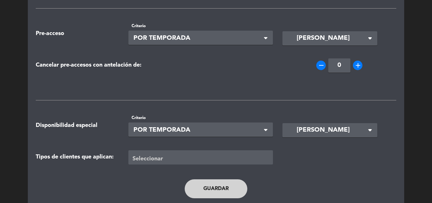
scroll to position [194, 0]
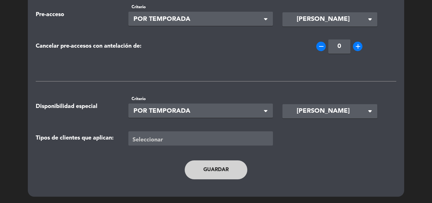
click at [199, 172] on button "Guardar" at bounding box center [216, 170] width 63 height 19
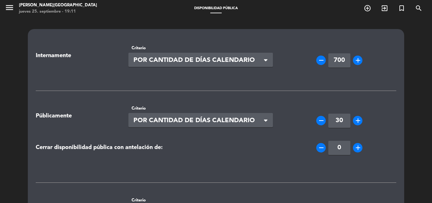
scroll to position [0, 0]
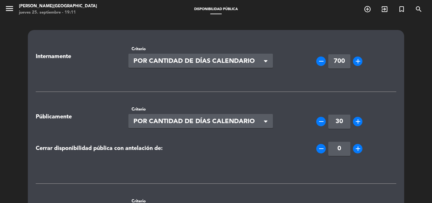
click at [100, 108] on div "Públicamente Criterio Seleccionar × POR CANTIDAD DE DÍAS CALENDARIO × remove 30…" at bounding box center [216, 117] width 370 height 32
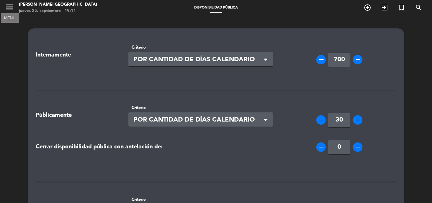
click at [6, 9] on icon "menu" at bounding box center [9, 6] width 9 height 9
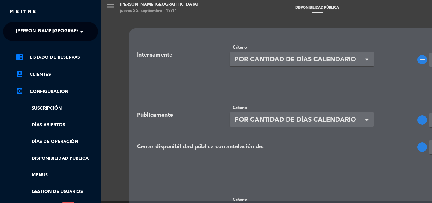
scroll to position [5, 0]
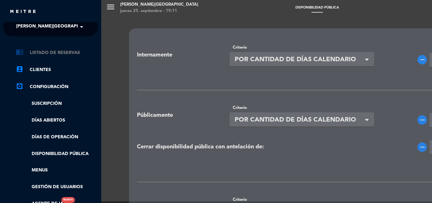
click at [49, 53] on link "chrome_reader_mode Listado de Reservas" at bounding box center [57, 53] width 82 height 8
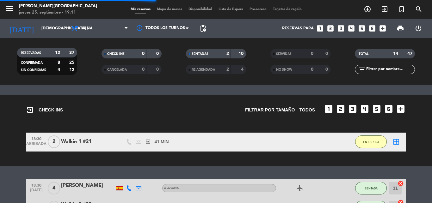
click at [161, 11] on span "Mapa de mesas" at bounding box center [170, 9] width 32 height 3
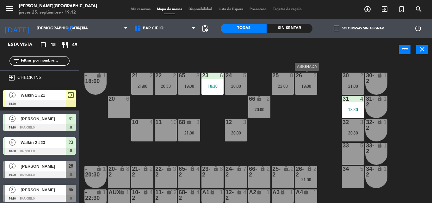
click at [296, 79] on div "26 2 19:00" at bounding box center [306, 84] width 22 height 22
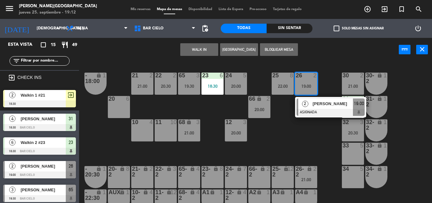
click at [308, 113] on div at bounding box center [330, 112] width 68 height 7
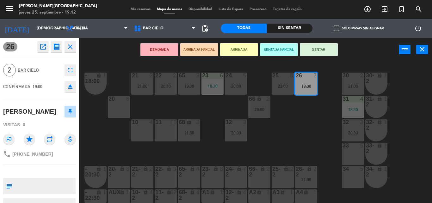
click at [315, 46] on button "SENTAR" at bounding box center [319, 49] width 38 height 13
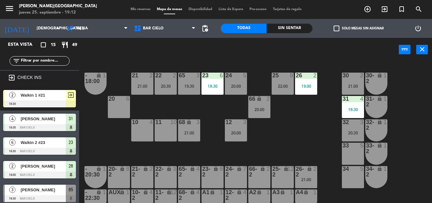
click at [305, 70] on div "21 2 21:00 22 2 20:30 23 6 18:30 24 5 20:00 25 8 22:00 26 2 19:00 30 2 21:00 65…" at bounding box center [257, 133] width 348 height 142
click at [302, 77] on div at bounding box center [306, 76] width 10 height 6
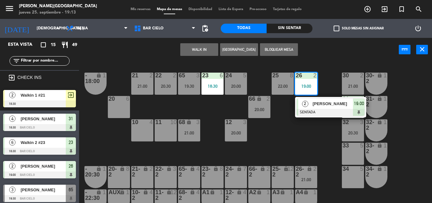
click at [155, 49] on div "WALK IN Crear Reserva Bloquear Mesa power_input close" at bounding box center [238, 50] width 319 height 24
click at [316, 78] on div "2" at bounding box center [315, 76] width 4 height 6
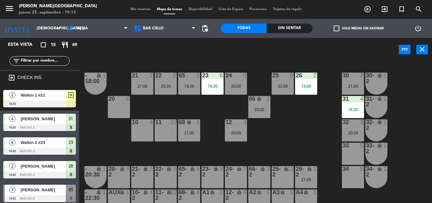
click at [213, 59] on div "power_input close" at bounding box center [238, 50] width 319 height 24
click at [214, 49] on div "power_input close" at bounding box center [238, 50] width 319 height 24
drag, startPoint x: 142, startPoint y: 68, endPoint x: 78, endPoint y: 36, distance: 71.5
click at [83, 62] on div "21 2 21:00 22 2 20:30 23 6 18:30 24 5 20:00 25 8 22:00 26 2 19:00 30 2 21:00 65…" at bounding box center [257, 133] width 348 height 142
click at [104, 55] on div "power_input close" at bounding box center [238, 50] width 319 height 24
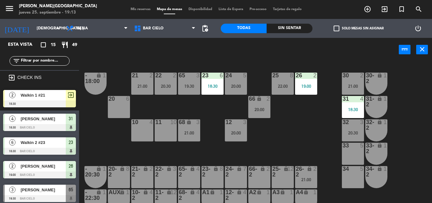
click at [108, 54] on div "power_input close" at bounding box center [238, 50] width 319 height 24
click at [33, 31] on input "[DEMOGRAPHIC_DATA] [DATE]" at bounding box center [59, 28] width 53 height 11
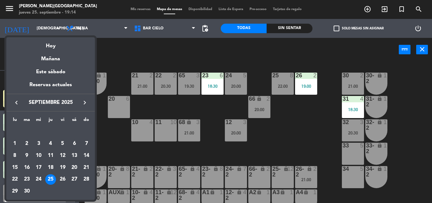
click at [129, 58] on div at bounding box center [216, 101] width 432 height 203
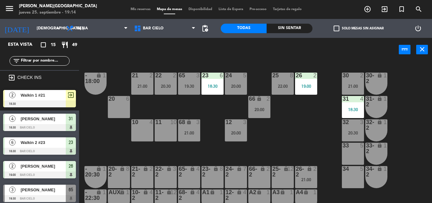
click at [213, 40] on div "power_input close" at bounding box center [238, 50] width 319 height 24
click at [210, 56] on div "power_input close" at bounding box center [238, 50] width 319 height 24
click at [33, 30] on input "[DEMOGRAPHIC_DATA] [DATE]" at bounding box center [59, 28] width 53 height 11
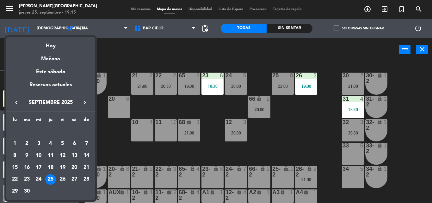
click at [168, 44] on div at bounding box center [216, 101] width 432 height 203
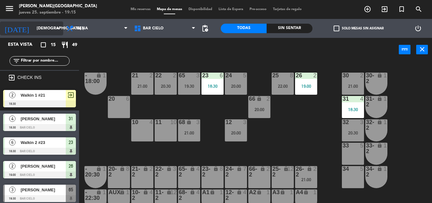
click at [35, 31] on input "[DEMOGRAPHIC_DATA] [DATE]" at bounding box center [59, 28] width 53 height 11
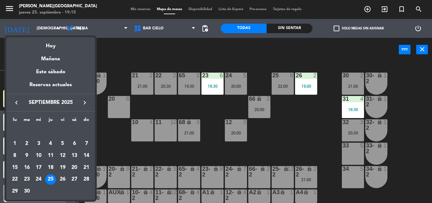
click at [110, 75] on div at bounding box center [216, 101] width 432 height 203
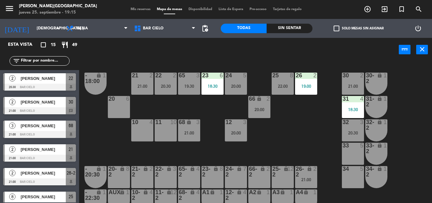
scroll to position [237, 0]
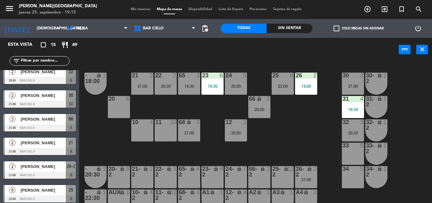
click at [113, 83] on div "21 2 21:00 22 2 20:30 23 6 18:30 24 5 20:00 25 8 22:00 26 2 19:00 30 2 21:00 65…" at bounding box center [257, 133] width 348 height 142
click at [119, 140] on div "21 2 21:00 22 2 20:30 23 6 18:30 24 5 20:00 25 8 22:00 26 2 19:00 30 2 21:00 65…" at bounding box center [257, 133] width 348 height 142
click at [156, 68] on div "21 2 21:00 22 2 20:30 23 6 18:30 24 5 20:00 25 8 22:00 26 2 19:00 30 2 21:00 65…" at bounding box center [257, 133] width 348 height 142
click at [184, 45] on div "power_input close" at bounding box center [238, 50] width 319 height 24
click at [212, 47] on div "power_input close" at bounding box center [238, 50] width 319 height 24
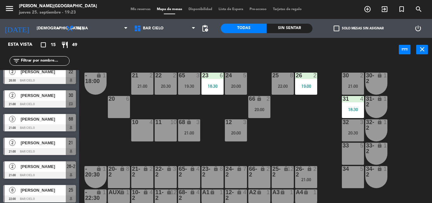
click at [189, 52] on div "power_input close" at bounding box center [238, 50] width 319 height 24
click at [200, 115] on div "21 2 21:00 22 2 20:30 23 6 18:30 24 5 20:00 25 8 22:00 26 2 19:00 30 2 21:00 65…" at bounding box center [257, 133] width 348 height 142
click at [201, 64] on div "21 2 21:00 22 2 20:30 23 6 18:30 24 5 20:00 25 8 22:00 26 2 19:00 30 2 21:00 65…" at bounding box center [257, 133] width 348 height 142
click at [137, 58] on div "power_input close" at bounding box center [238, 50] width 319 height 24
click at [352, 135] on div "20:30" at bounding box center [353, 133] width 22 height 4
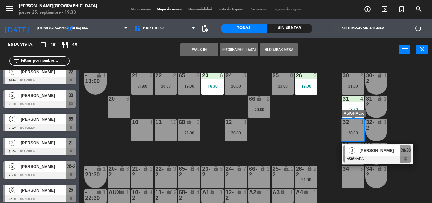
click at [355, 144] on div "3 Janira Roman ASIGNADA 20:30" at bounding box center [377, 154] width 71 height 21
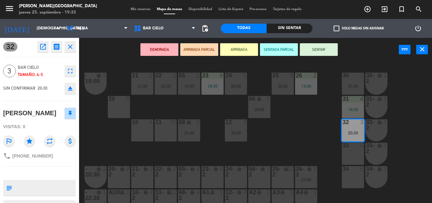
click at [355, 144] on div at bounding box center [352, 146] width 10 height 6
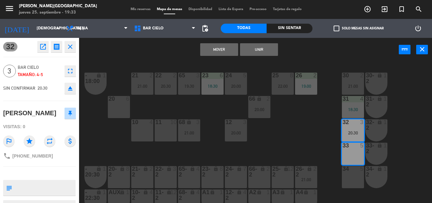
click at [216, 55] on button "Mover" at bounding box center [219, 49] width 38 height 13
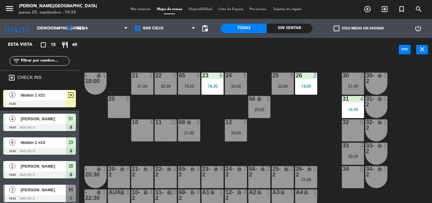
scroll to position [0, 0]
click at [349, 153] on div "33 3 20:30" at bounding box center [353, 154] width 22 height 22
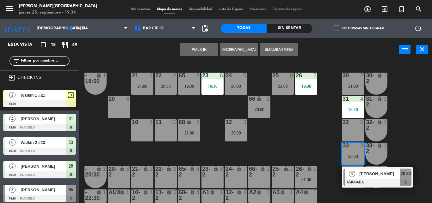
click at [305, 152] on div "21 2 21:00 22 2 20:30 23 6 18:30 24 5 20:00 25 8 22:00 26 2 19:00 30 2 21:00 65…" at bounding box center [257, 133] width 348 height 142
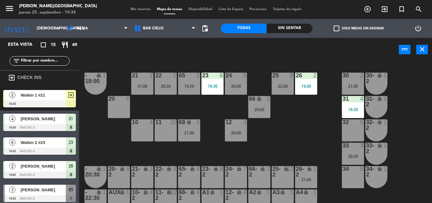
click at [354, 132] on div "32 5" at bounding box center [353, 130] width 22 height 22
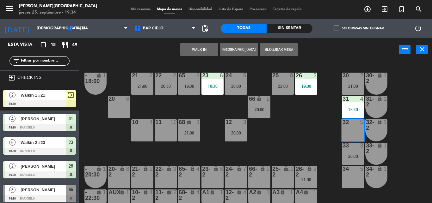
click at [194, 52] on button "WALK IN" at bounding box center [199, 49] width 38 height 13
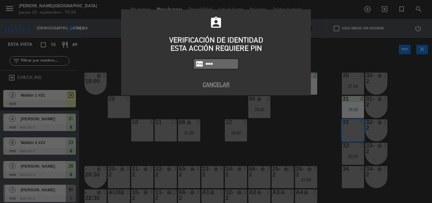
type input "5433"
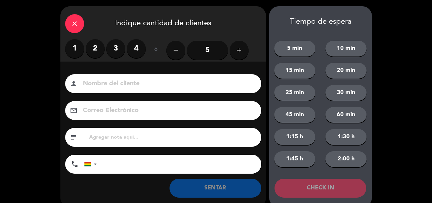
click at [99, 43] on label "2" at bounding box center [95, 48] width 19 height 19
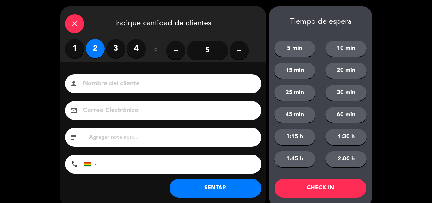
click at [115, 48] on label "3" at bounding box center [115, 48] width 19 height 19
click at [97, 88] on input at bounding box center [167, 83] width 171 height 11
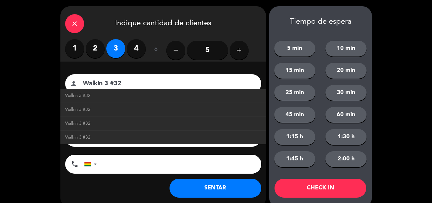
type input "Walkin 3 #32"
click at [187, 187] on button "SENTAR" at bounding box center [215, 188] width 92 height 19
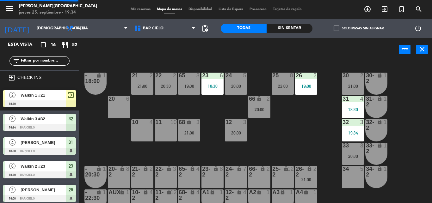
click at [216, 62] on div "21 2 21:00 22 2 20:30 23 6 18:30 24 5 20:00 25 8 22:00 26 2 19:00 30 2 21:00 65…" at bounding box center [257, 133] width 348 height 142
click at [209, 45] on div "power_input close" at bounding box center [238, 50] width 319 height 24
click at [203, 49] on div "power_input close" at bounding box center [238, 50] width 319 height 24
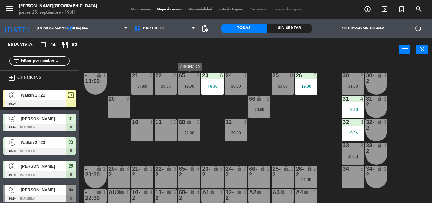
click at [189, 91] on div "65 3 19:30" at bounding box center [189, 84] width 22 height 22
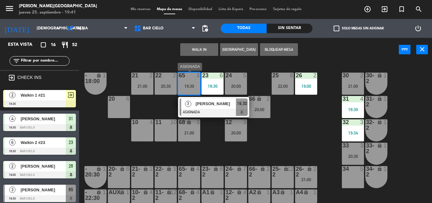
click at [201, 109] on div "[PERSON_NAME]" at bounding box center [215, 104] width 41 height 10
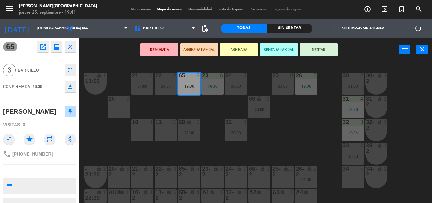
click at [307, 53] on button "SENTAR" at bounding box center [319, 49] width 38 height 13
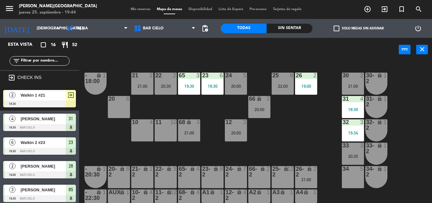
click at [185, 49] on div "power_input close" at bounding box center [238, 50] width 319 height 24
drag, startPoint x: 188, startPoint y: 58, endPoint x: 170, endPoint y: 79, distance: 27.8
click at [170, 79] on div "power_input close 21 2 21:00 22 2 20:30 23 6 18:30 24 5 20:00 25 8 22:00 26 2 1…" at bounding box center [216, 120] width 432 height 165
click at [170, 79] on div "22 2" at bounding box center [166, 76] width 22 height 6
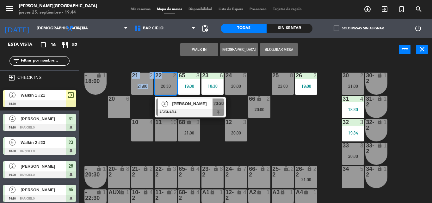
click at [170, 79] on div "22 2" at bounding box center [166, 76] width 22 height 6
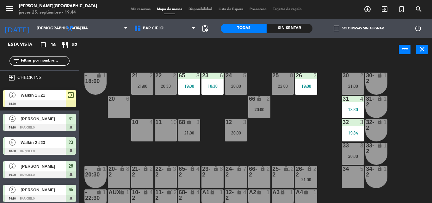
click at [178, 65] on div "21 2 21:00 22 2 20:30 23 6 18:30 24 5 20:00 25 8 22:00 26 2 19:00 30 2 21:00 65…" at bounding box center [257, 133] width 348 height 142
click at [43, 25] on input "[DEMOGRAPHIC_DATA] [DATE]" at bounding box center [59, 28] width 53 height 11
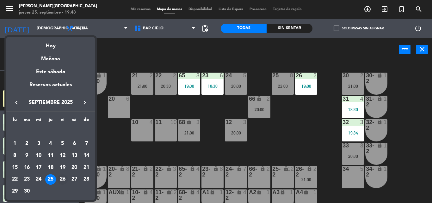
click at [61, 180] on div "26" at bounding box center [62, 179] width 11 height 11
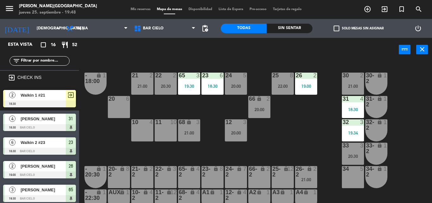
type input "vie. 26 sep."
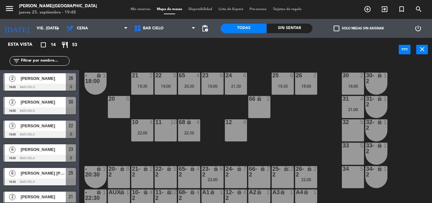
click at [182, 54] on div "power_input close" at bounding box center [238, 50] width 319 height 24
click at [239, 70] on div "21 2 19:30 22 3 19:00 23 6 19:00 24 6 21:30 25 6 19:30 26 2 18:00 30 2 18:00 65…" at bounding box center [257, 133] width 348 height 142
click at [303, 181] on div "22:00" at bounding box center [306, 180] width 22 height 4
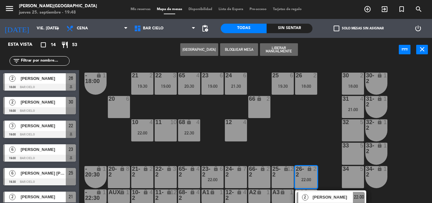
click at [161, 181] on div "22-2 lock 3" at bounding box center [166, 177] width 22 height 22
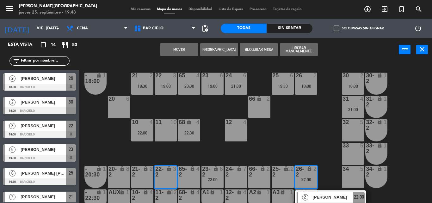
click at [175, 50] on button "Mover" at bounding box center [179, 49] width 38 height 13
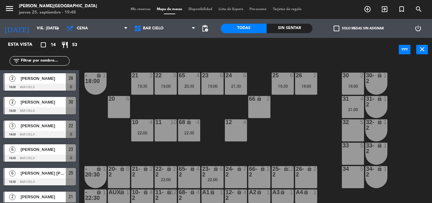
click at [169, 140] on div "11 10" at bounding box center [166, 130] width 22 height 22
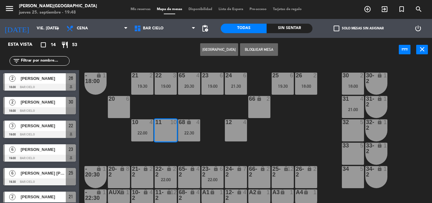
click at [214, 54] on button "[GEOGRAPHIC_DATA]" at bounding box center [219, 49] width 38 height 13
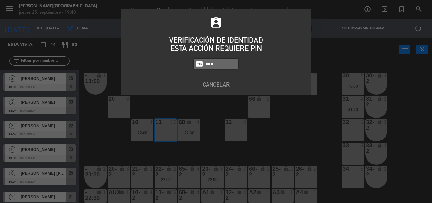
type input "5433"
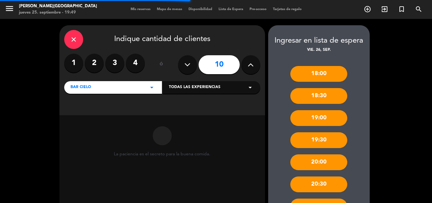
click at [80, 44] on div "close" at bounding box center [73, 39] width 19 height 19
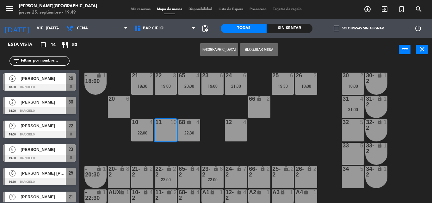
click at [164, 127] on div "11 10" at bounding box center [166, 130] width 22 height 22
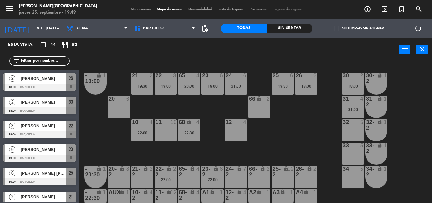
click at [227, 8] on span "Lista de Espera" at bounding box center [230, 9] width 31 height 3
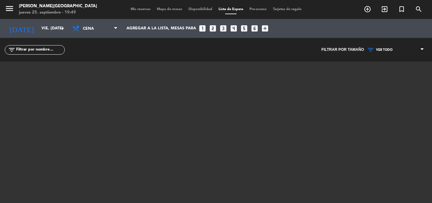
click at [166, 10] on span "Mapa de mesas" at bounding box center [170, 9] width 32 height 3
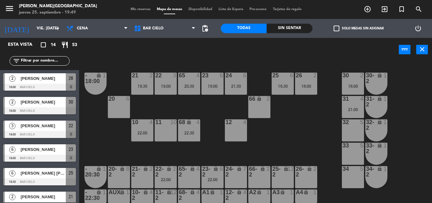
click at [181, 65] on div "21 2 19:30 22 3 19:00 23 6 19:00 24 6 21:30 25 6 19:30 26 2 18:00 30 2 18:00 65…" at bounding box center [257, 133] width 348 height 142
click at [33, 33] on input "vie. 26 sep." at bounding box center [59, 28] width 53 height 11
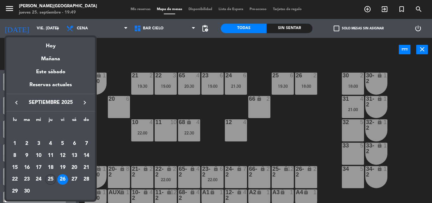
click at [49, 185] on td "25" at bounding box center [51, 180] width 12 height 12
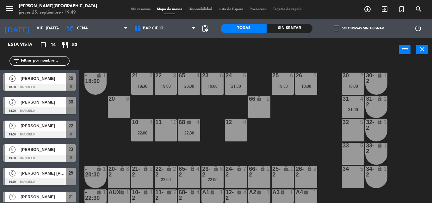
type input "[DEMOGRAPHIC_DATA] [DATE]"
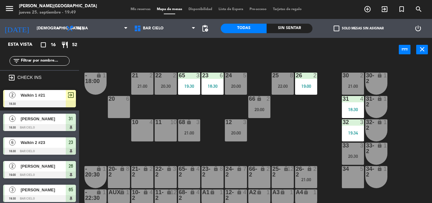
click at [135, 11] on span "Mis reservas" at bounding box center [140, 9] width 26 height 3
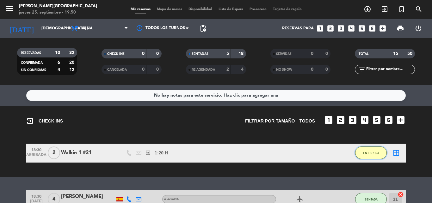
click at [374, 152] on span "EN ESPERA" at bounding box center [371, 152] width 16 height 3
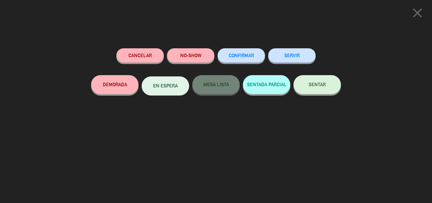
click at [278, 56] on button "SERVIR" at bounding box center [291, 55] width 47 height 14
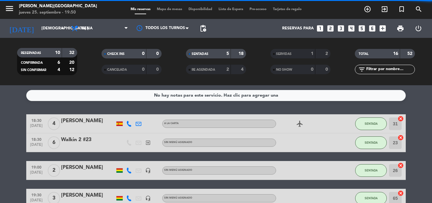
click at [163, 12] on div "menu Bar Cielo - La Paz jueves 25. septiembre - 19:50 Mis reservas Mapa de mesa…" at bounding box center [216, 9] width 432 height 19
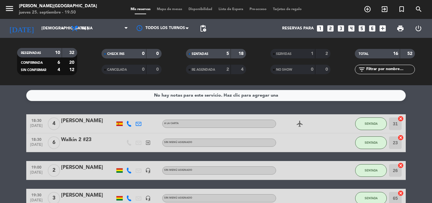
click at [163, 9] on span "Mapa de mesas" at bounding box center [170, 9] width 32 height 3
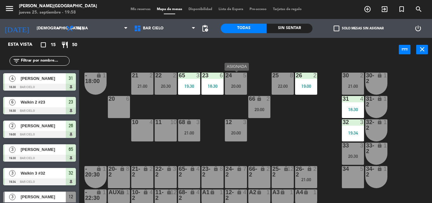
click at [235, 79] on div "24 5" at bounding box center [236, 76] width 22 height 6
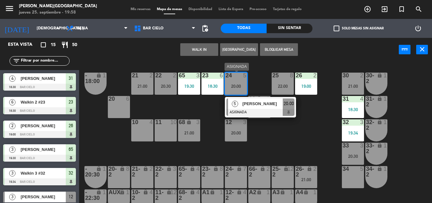
click at [255, 108] on div "[PERSON_NAME]" at bounding box center [261, 104] width 41 height 10
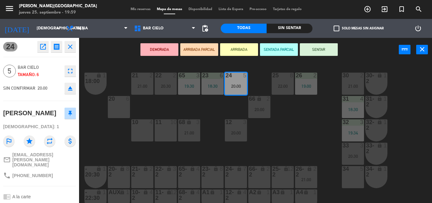
click at [173, 104] on div "21 2 21:00 22 2 20:30 23 6 18:30 24 5 20:00 25 8 22:00 26 2 19:00 30 2 21:00 65…" at bounding box center [257, 133] width 348 height 142
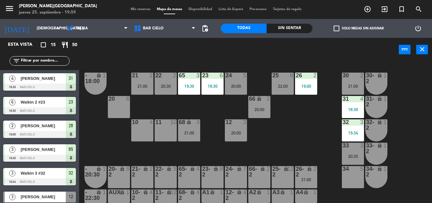
click at [246, 56] on div "power_input close" at bounding box center [238, 50] width 319 height 24
click at [188, 44] on div "power_input close" at bounding box center [238, 50] width 319 height 24
click at [231, 58] on div "power_input close" at bounding box center [238, 50] width 319 height 24
click at [241, 94] on div "24 5 20:00" at bounding box center [236, 84] width 22 height 22
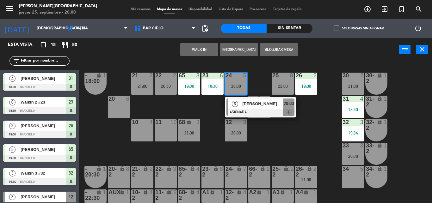
click at [122, 109] on div "20 6" at bounding box center [119, 107] width 22 height 22
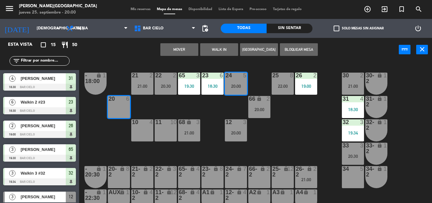
click at [166, 55] on button "Mover" at bounding box center [179, 49] width 38 height 13
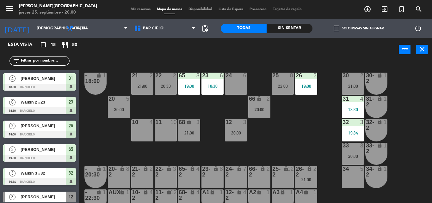
click at [151, 55] on div "power_input close" at bounding box center [238, 50] width 319 height 24
click at [214, 65] on div "21 2 21:00 22 2 20:30 23 6 18:30 24 6 25 8 22:00 26 2 19:00 30 2 21:00 65 3 19:…" at bounding box center [257, 133] width 348 height 142
click at [224, 75] on div "24" at bounding box center [225, 76] width 10 height 6
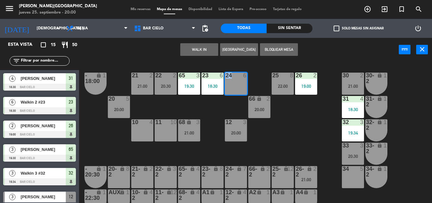
click at [224, 75] on div "24" at bounding box center [225, 76] width 10 height 6
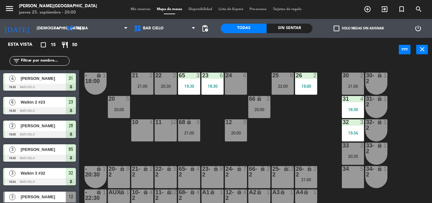
click at [210, 63] on div "21 2 21:00 22 2 20:30 23 6 18:30 24 6 25 8 22:00 26 2 19:00 30 2 21:00 65 3 19:…" at bounding box center [257, 133] width 348 height 142
click at [253, 65] on div "21 2 21:00 22 2 20:30 23 6 18:30 24 6 25 8 22:00 26 2 19:00 30 2 21:00 65 3 19:…" at bounding box center [257, 133] width 348 height 142
click at [229, 86] on div "24 6" at bounding box center [236, 84] width 22 height 22
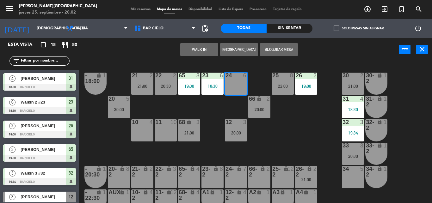
click at [200, 51] on button "WALK IN" at bounding box center [199, 49] width 38 height 13
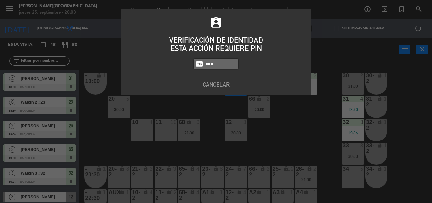
type input "5433"
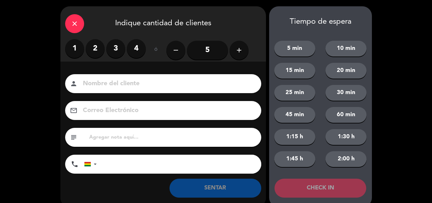
click at [208, 47] on input "5" at bounding box center [207, 50] width 41 height 19
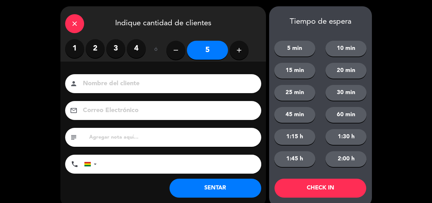
click at [131, 79] on input at bounding box center [167, 83] width 171 height 11
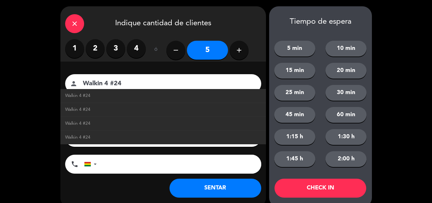
type input "Walkin 4 #24"
click at [204, 190] on button "SENTAR" at bounding box center [215, 188] width 92 height 19
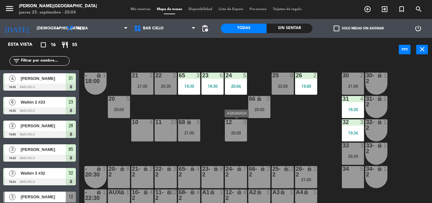
click at [234, 126] on div "12 3" at bounding box center [236, 122] width 22 height 6
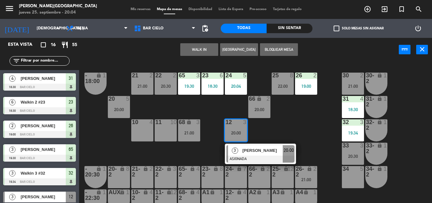
click at [251, 161] on div at bounding box center [260, 159] width 68 height 7
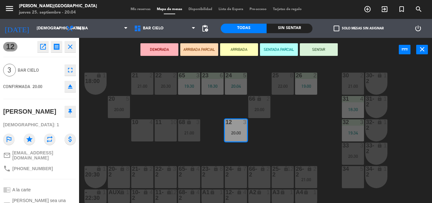
click at [314, 52] on button "SENTAR" at bounding box center [319, 49] width 38 height 13
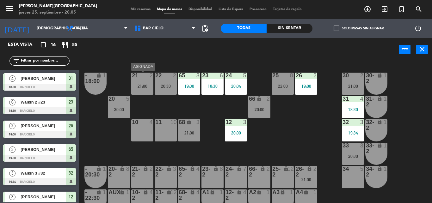
click at [149, 90] on div "21 2 21:00" at bounding box center [142, 84] width 22 height 22
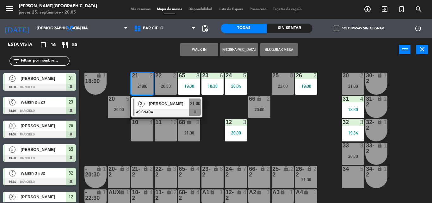
click at [149, 90] on div "21 2 21:00" at bounding box center [142, 84] width 22 height 22
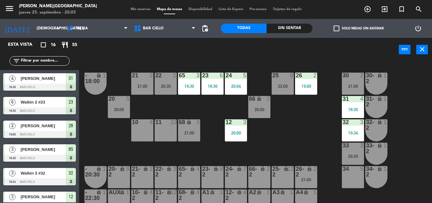
click at [153, 64] on div "21 2 21:00 22 2 20:30 23 6 18:30 24 5 20:04 25 8 22:00 26 2 19:00 30 2 21:00 65…" at bounding box center [257, 133] width 348 height 142
click at [143, 9] on span "Mis reservas" at bounding box center [140, 9] width 26 height 3
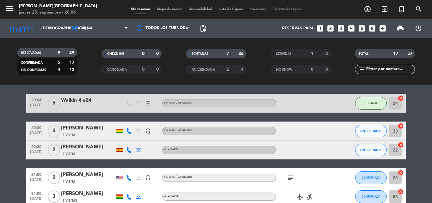
scroll to position [217, 0]
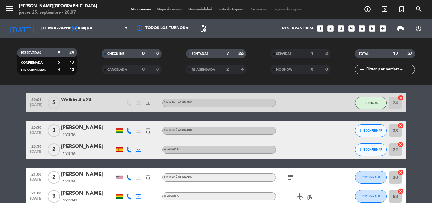
click at [166, 9] on span "Mapa de mesas" at bounding box center [170, 9] width 32 height 3
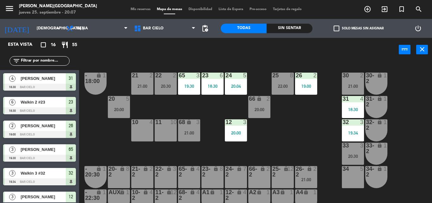
click at [192, 49] on div "power_input close" at bounding box center [238, 50] width 319 height 24
click at [109, 108] on div "20:00" at bounding box center [119, 109] width 22 height 4
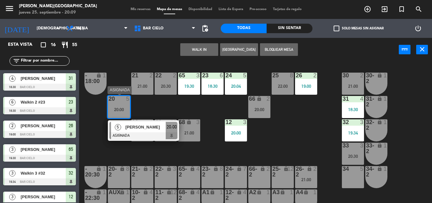
click at [166, 132] on div "20:00" at bounding box center [172, 127] width 12 height 10
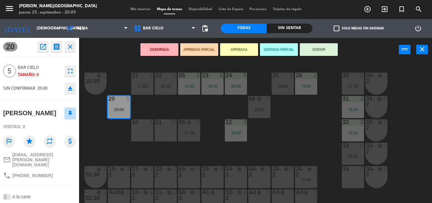
click at [322, 52] on button "SENTAR" at bounding box center [319, 49] width 38 height 13
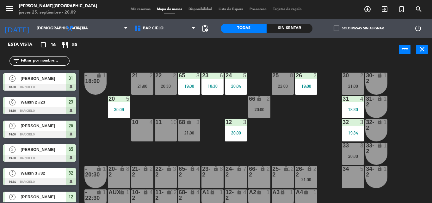
click at [222, 48] on div "power_input close" at bounding box center [238, 50] width 319 height 24
click at [144, 79] on div "21 2" at bounding box center [142, 76] width 22 height 6
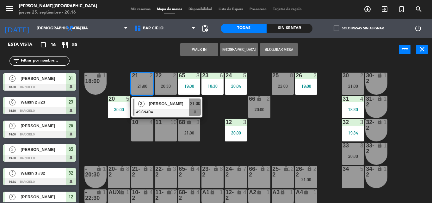
click at [144, 79] on div "21 2" at bounding box center [142, 76] width 22 height 6
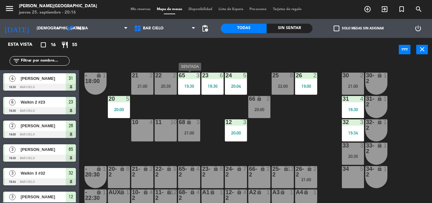
click at [185, 84] on div "19:30" at bounding box center [189, 86] width 22 height 4
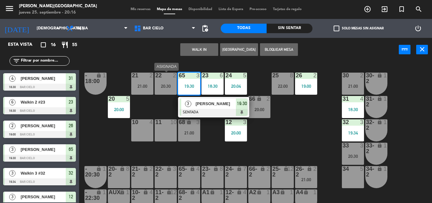
click at [161, 84] on div "20:30" at bounding box center [166, 86] width 22 height 4
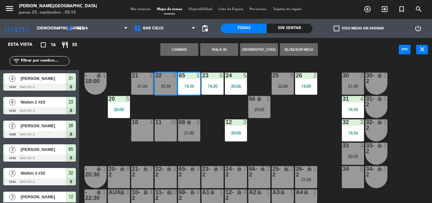
click at [185, 47] on button "Cambiar" at bounding box center [179, 49] width 38 height 13
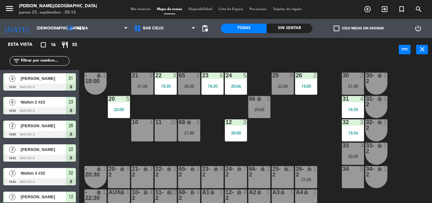
click at [176, 55] on div "power_input close" at bounding box center [238, 50] width 319 height 24
click at [155, 71] on div "21 2 21:00 22 3 19:30 23 6 18:30 24 5 20:04 25 8 22:00 26 2 19:00 30 2 21:00 65…" at bounding box center [257, 133] width 348 height 142
click at [384, 9] on icon "exit_to_app" at bounding box center [384, 9] width 8 height 8
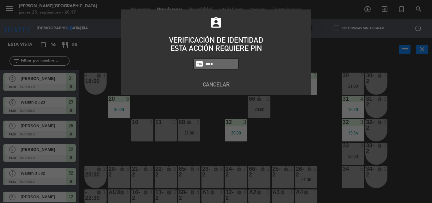
type input "5433"
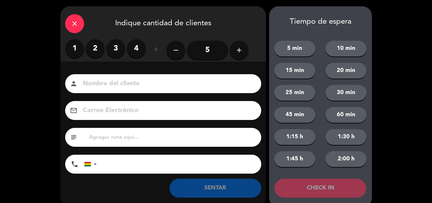
click at [109, 45] on label "3" at bounding box center [115, 48] width 19 height 19
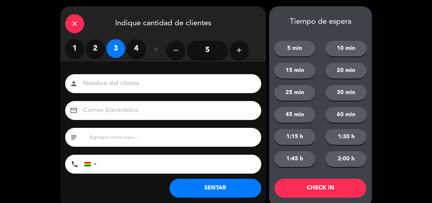
click at [105, 52] on div "1 2 3 4" at bounding box center [105, 48] width 81 height 19
click at [93, 83] on input at bounding box center [167, 83] width 171 height 11
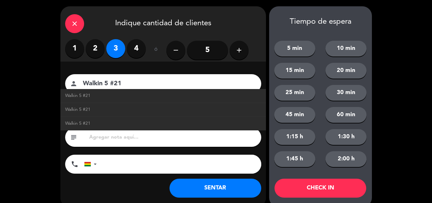
type input "Walkin 5 #21"
click at [75, 48] on label "1" at bounding box center [74, 48] width 19 height 19
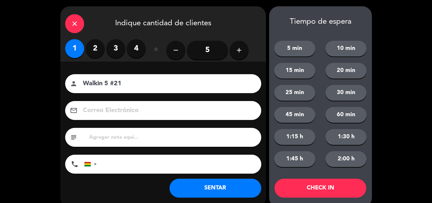
click at [207, 184] on button "SENTAR" at bounding box center [215, 188] width 92 height 19
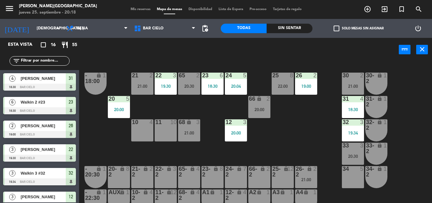
click at [198, 49] on div "power_input close" at bounding box center [238, 50] width 319 height 24
click at [349, 106] on div "31 4 18:30" at bounding box center [353, 107] width 22 height 22
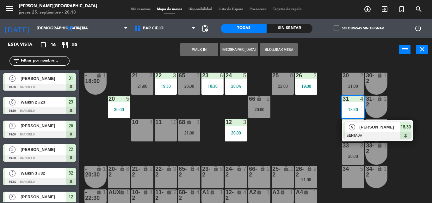
click at [361, 136] on div at bounding box center [377, 135] width 68 height 7
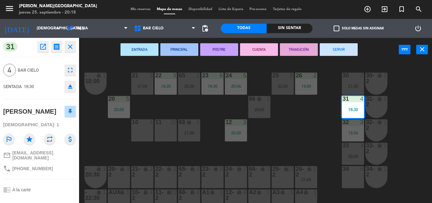
click at [337, 52] on button "SERVIR" at bounding box center [338, 49] width 38 height 13
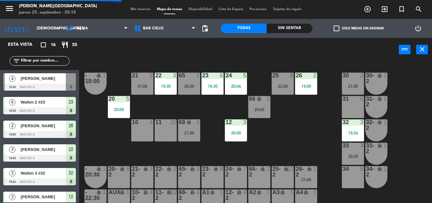
click at [261, 101] on icon "lock" at bounding box center [258, 98] width 5 height 5
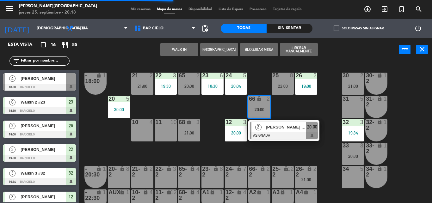
click at [274, 132] on div "[PERSON_NAME] [GEOGRAPHIC_DATA] De [PERSON_NAME]" at bounding box center [285, 127] width 41 height 10
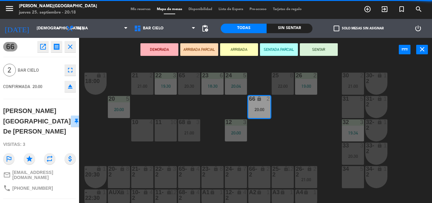
click at [319, 50] on button "SENTAR" at bounding box center [319, 49] width 38 height 13
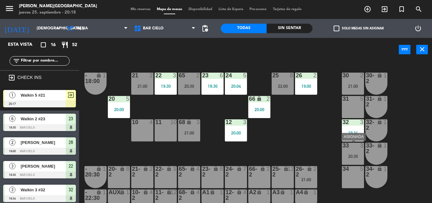
click at [347, 154] on div "20:30" at bounding box center [353, 156] width 22 height 5
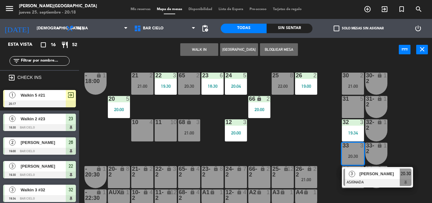
click at [350, 112] on div "31 5" at bounding box center [353, 107] width 22 height 22
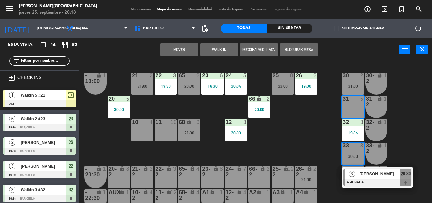
click at [186, 45] on button "Mover" at bounding box center [179, 49] width 38 height 13
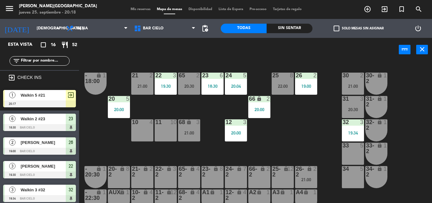
click at [257, 58] on div "power_input close" at bounding box center [238, 50] width 319 height 24
click at [123, 99] on div at bounding box center [118, 99] width 10 height 6
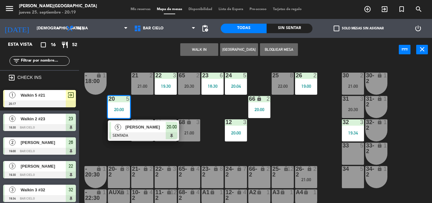
click at [155, 58] on div "WALK IN Crear Reserva Bloquear Mesa power_input close" at bounding box center [238, 50] width 319 height 24
click at [126, 109] on div "20:00" at bounding box center [119, 109] width 22 height 4
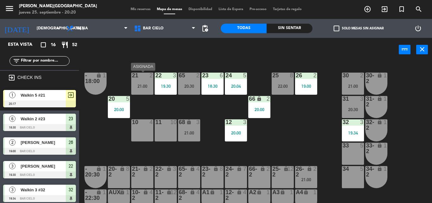
click at [128, 77] on div "21" at bounding box center [131, 76] width 10 height 6
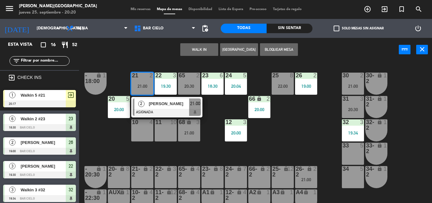
click at [131, 69] on div "21 2 21:00 2 Gerald Saavedra ASIGNADA 21:00 22 3 19:30 23 6 18:30 24 5 20:04 25…" at bounding box center [257, 133] width 348 height 142
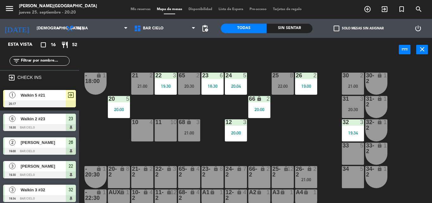
click at [158, 60] on div "power_input close" at bounding box center [238, 50] width 319 height 24
click at [46, 27] on input "[DEMOGRAPHIC_DATA] [DATE]" at bounding box center [59, 28] width 53 height 11
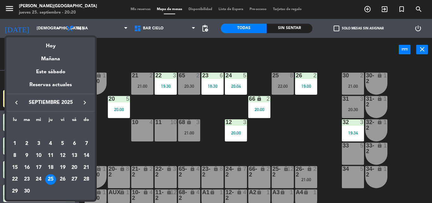
click at [111, 49] on div at bounding box center [216, 101] width 432 height 203
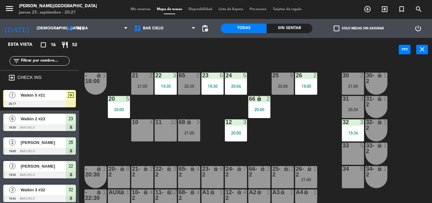
click at [160, 52] on div "power_input close" at bounding box center [238, 50] width 319 height 24
click at [232, 84] on div "20:04" at bounding box center [236, 86] width 22 height 4
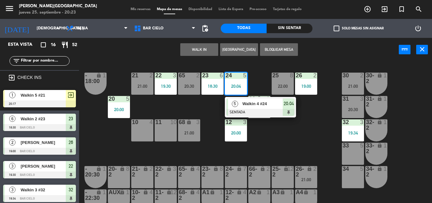
click at [232, 84] on div "20:04" at bounding box center [236, 86] width 22 height 4
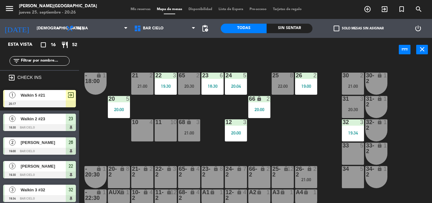
click at [188, 60] on div "power_input close" at bounding box center [238, 50] width 319 height 24
click at [180, 90] on div "65 2 20:30" at bounding box center [189, 84] width 22 height 22
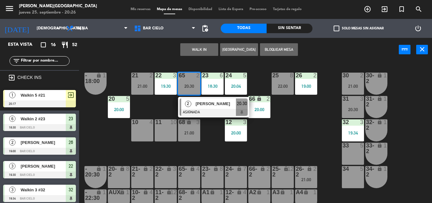
click at [180, 90] on div "65 2 20:30" at bounding box center [189, 84] width 22 height 22
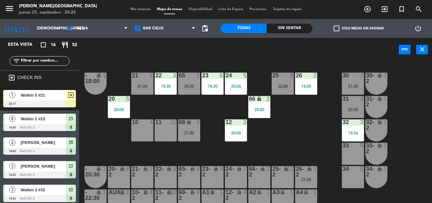
click at [191, 53] on div "power_input close" at bounding box center [238, 50] width 319 height 24
click at [145, 73] on div at bounding box center [142, 76] width 10 height 6
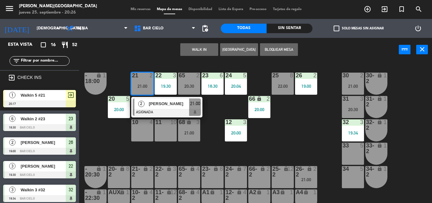
click at [145, 73] on div at bounding box center [142, 76] width 10 height 6
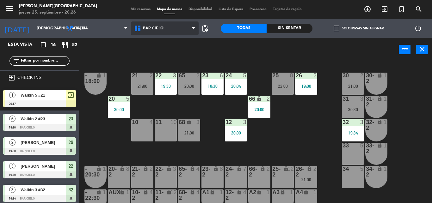
click at [193, 33] on span "Bar Cielo" at bounding box center [165, 28] width 68 height 14
click at [199, 76] on div "2" at bounding box center [198, 76] width 4 height 6
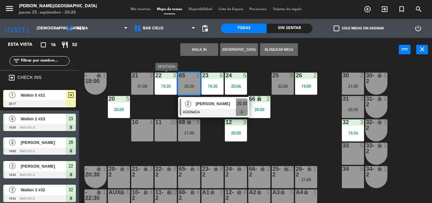
click at [164, 73] on div at bounding box center [165, 76] width 10 height 6
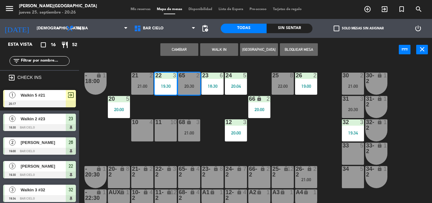
click at [164, 73] on div at bounding box center [165, 76] width 10 height 6
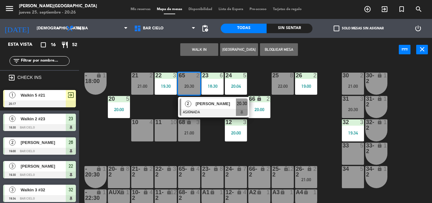
click at [190, 79] on div "65 2 20:30" at bounding box center [189, 84] width 22 height 22
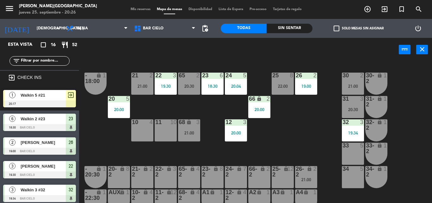
click at [180, 56] on div "power_input close" at bounding box center [238, 50] width 319 height 24
click at [214, 55] on div "power_input close" at bounding box center [238, 50] width 319 height 24
click at [338, 164] on div "21 2 21:00 22 3 19:30 23 6 18:30 24 5 20:04 25 8 22:00 26 2 19:00 30 2 21:00 65…" at bounding box center [257, 133] width 348 height 142
click at [353, 153] on div "33 5" at bounding box center [353, 154] width 22 height 22
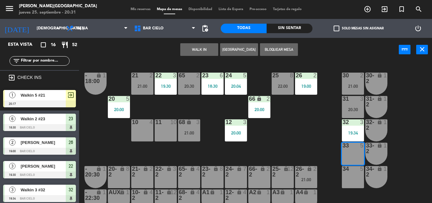
click at [193, 48] on button "WALK IN" at bounding box center [199, 49] width 38 height 13
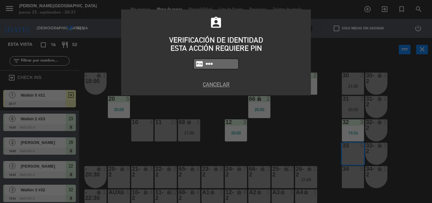
type input "5433"
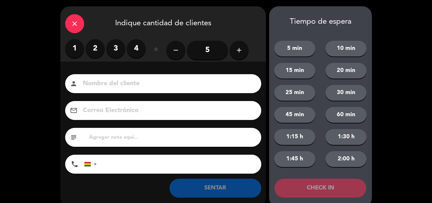
click at [92, 46] on label "2" at bounding box center [95, 48] width 19 height 19
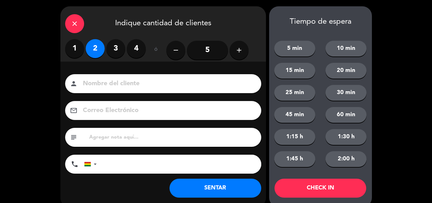
click at [117, 48] on label "3" at bounding box center [115, 48] width 19 height 19
click at [105, 84] on input at bounding box center [167, 83] width 171 height 11
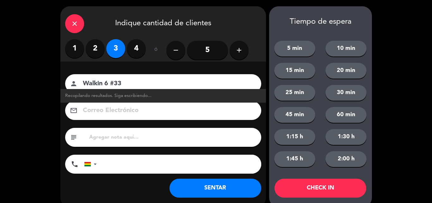
type input "Walkin 6 #33"
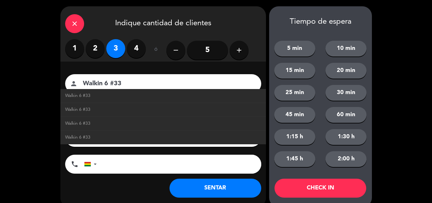
click at [204, 181] on button "SENTAR" at bounding box center [215, 188] width 92 height 19
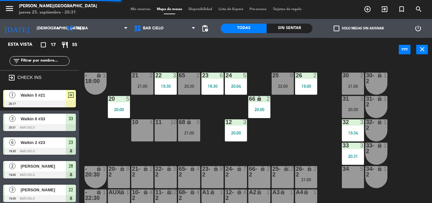
click at [166, 132] on div "11 10" at bounding box center [166, 130] width 22 height 22
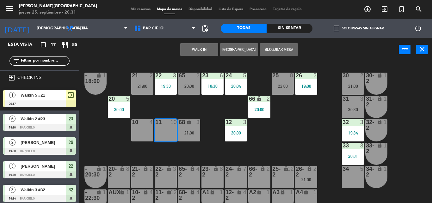
click at [197, 53] on button "WALK IN" at bounding box center [199, 49] width 38 height 13
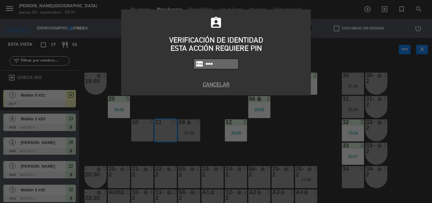
type input "5433"
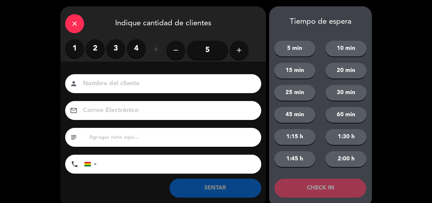
drag, startPoint x: 93, startPoint y: 47, endPoint x: 92, endPoint y: 62, distance: 14.2
click at [92, 62] on div "1 2 3 4 ó remove 5 add" at bounding box center [162, 50] width 205 height 22
click at [94, 48] on label "2" at bounding box center [95, 48] width 19 height 19
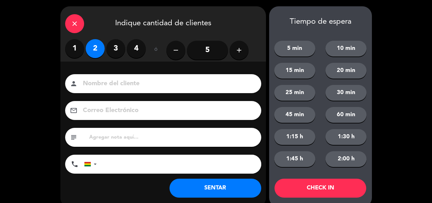
click at [94, 79] on input at bounding box center [167, 83] width 171 height 11
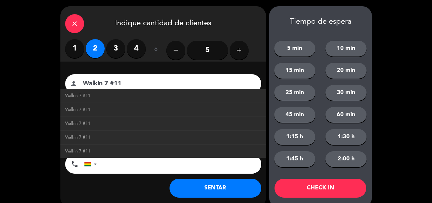
type input "Walkin 7 #11"
click at [199, 191] on button "SENTAR" at bounding box center [215, 188] width 92 height 19
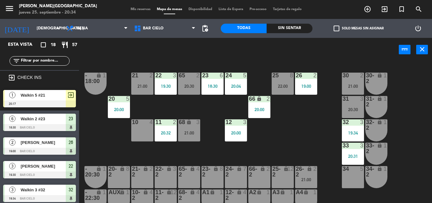
click at [210, 68] on div "21 2 21:00 22 3 19:30 23 6 18:30 24 5 20:04 25 8 22:00 26 2 19:00 30 2 21:00 65…" at bounding box center [257, 133] width 348 height 142
click at [204, 39] on div "power_input close" at bounding box center [238, 50] width 319 height 24
click at [208, 62] on div "21 2 21:00 22 3 19:30 23 6 18:30 24 5 20:04 25 8 22:00 26 2 19:00 30 2 21:00 65…" at bounding box center [257, 133] width 348 height 142
click at [209, 54] on div "power_input close" at bounding box center [238, 50] width 319 height 24
click at [211, 78] on div at bounding box center [212, 76] width 10 height 6
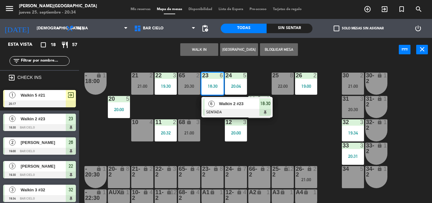
click at [164, 106] on div "21 2 21:00 22 3 19:30 23 6 18:30 6 Walkin 2 #23 SENTADA 18:30 24 5 20:04 25 8 2…" at bounding box center [257, 133] width 348 height 142
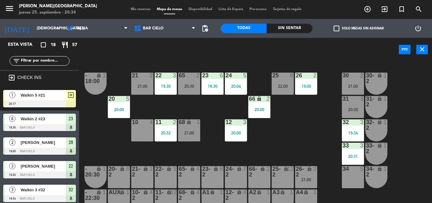
click at [207, 92] on div "23 6 18:30" at bounding box center [212, 84] width 22 height 22
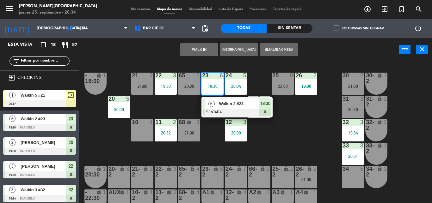
click at [238, 102] on span "Walkin 2 #23" at bounding box center [239, 103] width 40 height 7
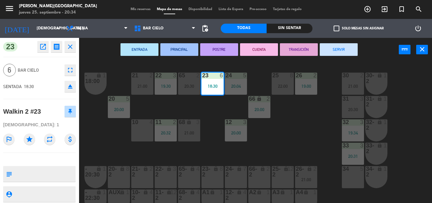
click at [342, 47] on button "SERVIR" at bounding box center [338, 49] width 38 height 13
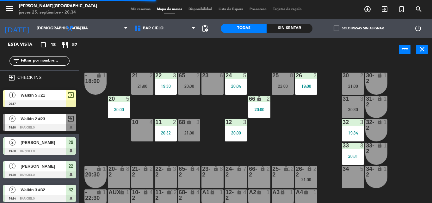
click at [282, 89] on div "25 8 22:00" at bounding box center [282, 84] width 22 height 22
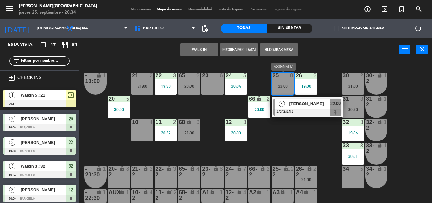
click at [282, 89] on div "25 8 22:00" at bounding box center [282, 84] width 22 height 22
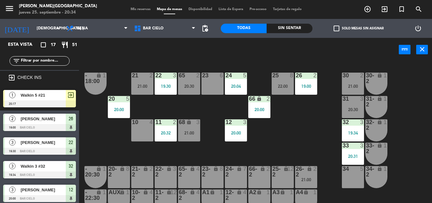
click at [206, 57] on div "power_input close" at bounding box center [238, 50] width 319 height 24
click at [290, 86] on div "22:00" at bounding box center [282, 86] width 22 height 4
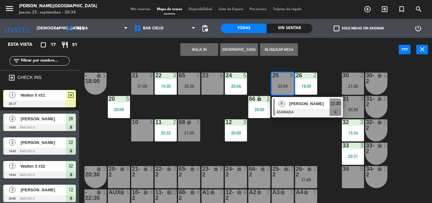
click at [290, 86] on div "22:00" at bounding box center [282, 86] width 22 height 4
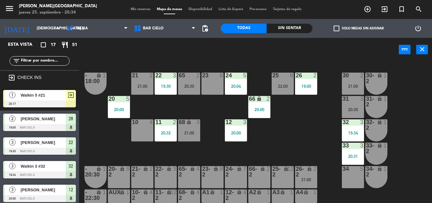
click at [264, 61] on div "power_input close" at bounding box center [238, 50] width 319 height 24
click at [239, 53] on div "power_input close" at bounding box center [238, 50] width 319 height 24
click at [216, 39] on div "power_input close" at bounding box center [238, 50] width 319 height 24
click at [213, 49] on div "power_input close" at bounding box center [238, 50] width 319 height 24
click at [212, 49] on div "power_input close" at bounding box center [238, 50] width 319 height 24
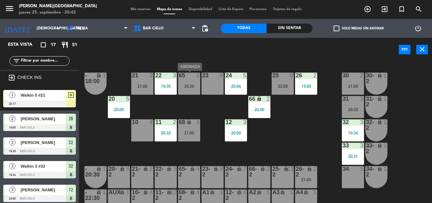
click at [195, 92] on div "65 2 20:30" at bounding box center [189, 84] width 22 height 22
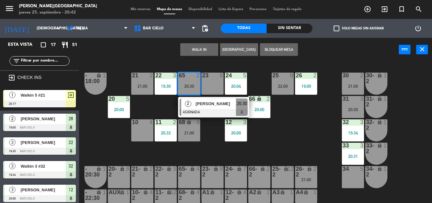
click at [195, 92] on div "65 2 20:30" at bounding box center [189, 84] width 22 height 22
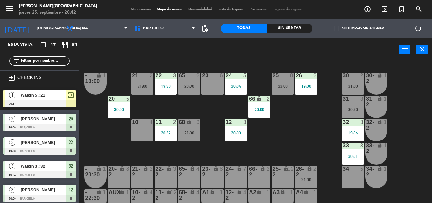
click at [195, 92] on div "65 2 20:30" at bounding box center [189, 84] width 22 height 22
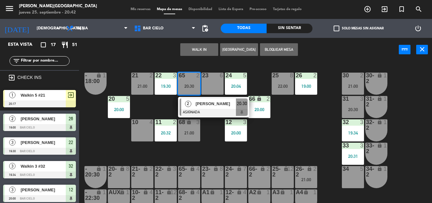
click at [195, 92] on div "65 2 20:30" at bounding box center [189, 84] width 22 height 22
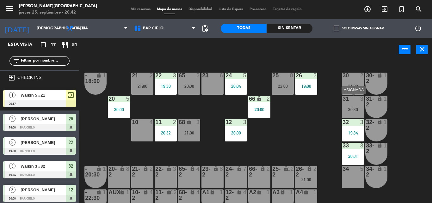
click at [356, 97] on div at bounding box center [352, 99] width 10 height 6
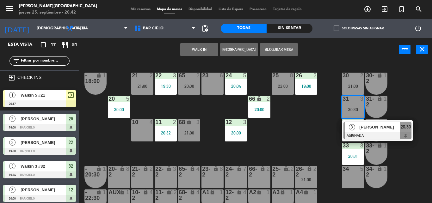
click at [356, 97] on div at bounding box center [352, 99] width 10 height 6
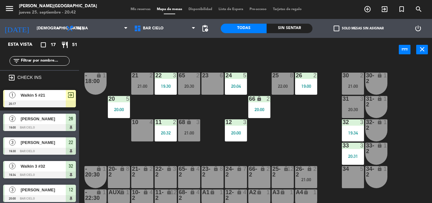
click at [178, 57] on div "power_input close" at bounding box center [238, 50] width 319 height 24
click at [233, 49] on div "power_input close" at bounding box center [238, 50] width 319 height 24
click at [159, 69] on div "21 2 21:00 22 3 19:30 23 6 24 5 20:04 25 8 22:00 26 2 19:00 30 2 21:00 65 2 20:…" at bounding box center [257, 133] width 348 height 142
click at [206, 57] on div "power_input close" at bounding box center [238, 50] width 319 height 24
click at [189, 75] on div at bounding box center [189, 76] width 10 height 6
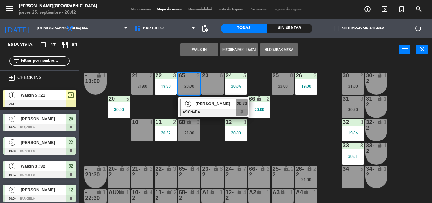
click at [188, 80] on div "65 2 20:30" at bounding box center [189, 84] width 22 height 22
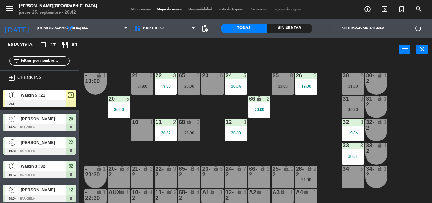
click at [192, 51] on div "power_input close" at bounding box center [238, 50] width 319 height 24
click at [179, 126] on div "68 lock 3" at bounding box center [189, 122] width 22 height 6
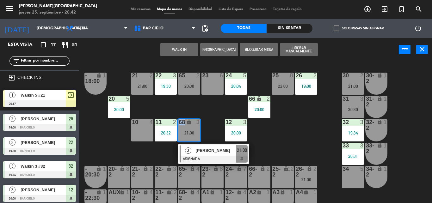
click at [179, 126] on div "68 lock 3" at bounding box center [189, 122] width 22 height 6
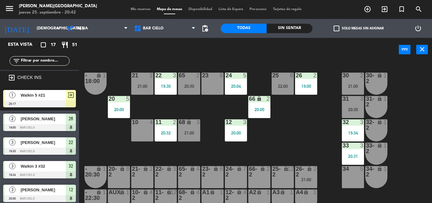
click at [179, 126] on div "68 lock 3" at bounding box center [189, 122] width 22 height 6
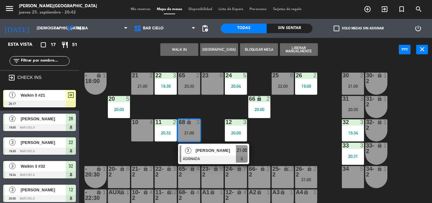
click at [179, 126] on div "68 lock 3" at bounding box center [189, 122] width 22 height 6
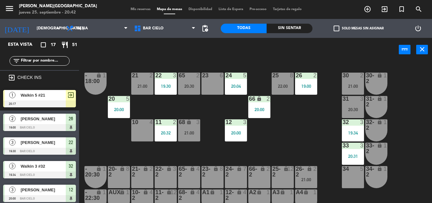
click at [185, 93] on div "65 2 20:30" at bounding box center [189, 84] width 22 height 22
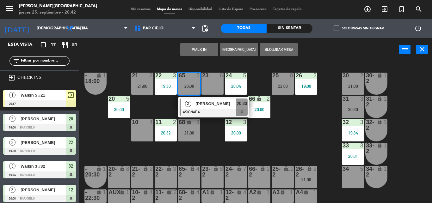
click at [161, 107] on div "21 2 21:00 22 3 19:30 23 6 24 5 20:04 25 8 22:00 26 2 19:00 30 2 21:00 65 2 20:…" at bounding box center [257, 133] width 348 height 142
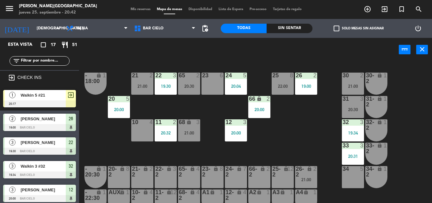
click at [137, 12] on div "menu Bar Cielo - La Paz jueves 25. septiembre - 20:42 Mis reservas Mapa de mesa…" at bounding box center [216, 9] width 432 height 19
click at [178, 111] on div "21 2 21:00 22 3 19:30 23 6 24 5 20:04 25 8 22:00 26 2 19:00 30 2 21:00 65 2 20:…" at bounding box center [257, 133] width 348 height 142
click at [178, 118] on div "21 2 21:00 22 3 19:30 23 6 24 5 20:04 25 8 22:00 26 2 19:00 30 2 21:00 65 2 20:…" at bounding box center [257, 133] width 348 height 142
click at [180, 126] on div "68 lock 3 21:00" at bounding box center [189, 130] width 22 height 22
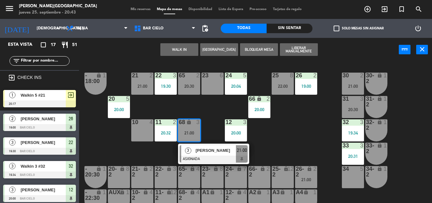
click at [204, 106] on div "21 2 21:00 22 3 19:30 23 6 24 5 20:04 25 8 22:00 26 2 19:00 30 2 21:00 65 2 20:…" at bounding box center [257, 133] width 348 height 142
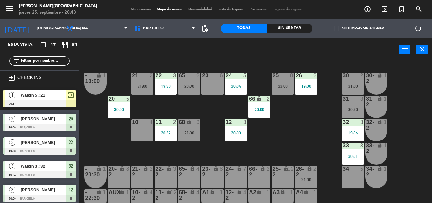
click at [141, 9] on span "Mis reservas" at bounding box center [140, 9] width 26 height 3
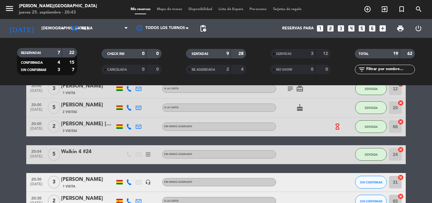
scroll to position [259, 0]
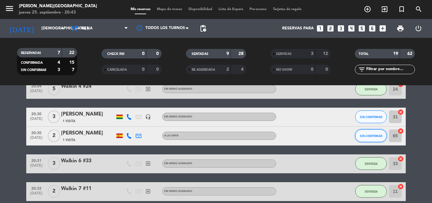
click at [379, 137] on span "SIN CONFIRMAR" at bounding box center [371, 135] width 22 height 3
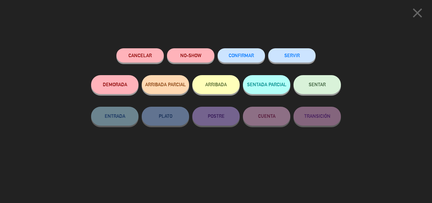
click at [127, 48] on div "Cancelar" at bounding box center [139, 61] width 47 height 27
click at [145, 56] on button "Cancelar" at bounding box center [139, 55] width 47 height 14
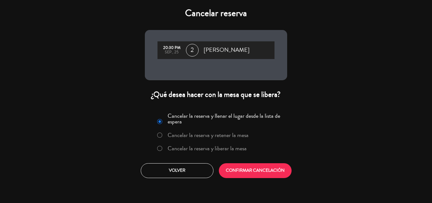
click at [164, 153] on label "Cancelar la reserva y liberar la mesa" at bounding box center [202, 148] width 96 height 11
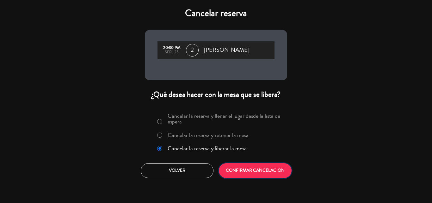
click at [241, 167] on button "CONFIRMAR CANCELACIÓN" at bounding box center [255, 170] width 73 height 15
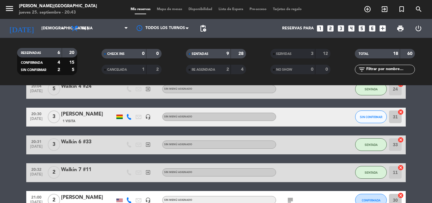
click at [170, 9] on span "Mapa de mesas" at bounding box center [170, 9] width 32 height 3
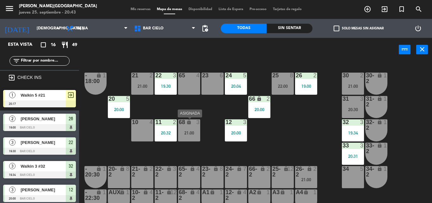
click at [194, 128] on div "68 lock 3 21:00" at bounding box center [189, 130] width 22 height 22
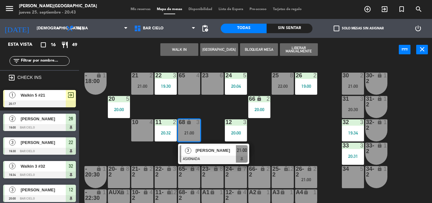
drag, startPoint x: 194, startPoint y: 70, endPoint x: 192, endPoint y: 78, distance: 9.1
click at [192, 78] on div "21 2 21:00 22 3 19:30 23 6 24 5 20:04 25 8 22:00 26 2 19:00 30 2 21:00 65 4 - 1…" at bounding box center [257, 133] width 348 height 142
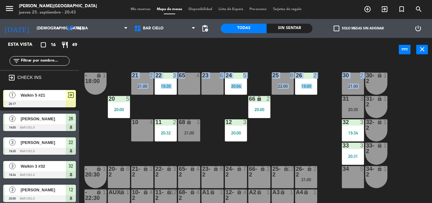
click at [192, 78] on div at bounding box center [189, 76] width 10 height 6
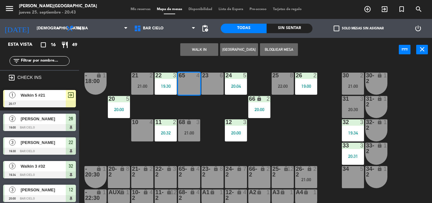
click at [190, 122] on icon "lock" at bounding box center [188, 121] width 5 height 5
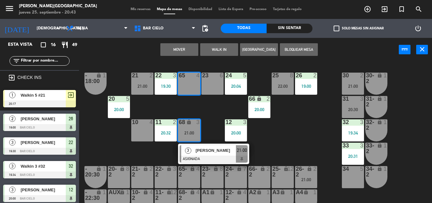
click at [175, 55] on button "Mover" at bounding box center [179, 49] width 38 height 13
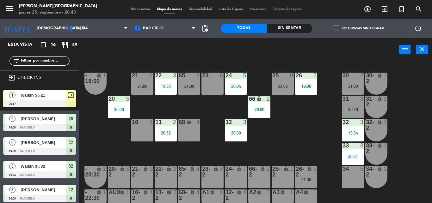
click at [355, 109] on div "20:30" at bounding box center [353, 109] width 22 height 4
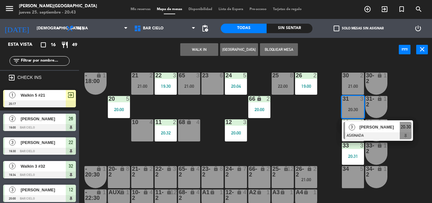
click at [193, 142] on div "68 lock 4" at bounding box center [189, 130] width 22 height 22
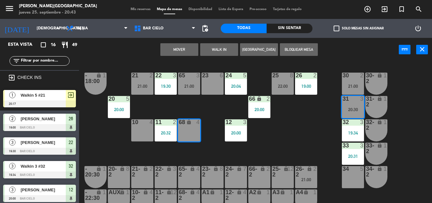
click at [172, 46] on button "Mover" at bounding box center [179, 49] width 38 height 13
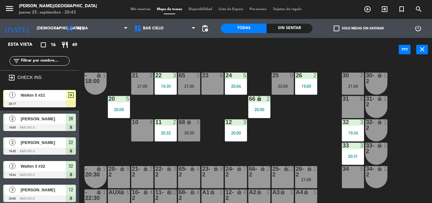
click at [202, 39] on div "power_input close" at bounding box center [238, 50] width 319 height 24
click at [221, 65] on div "21 2 21:00 22 3 19:30 23 6 24 5 20:04 25 8 22:00 26 2 19:00 30 2 21:00 65 3 21:…" at bounding box center [257, 133] width 348 height 142
click at [269, 109] on div "20:00" at bounding box center [259, 109] width 22 height 4
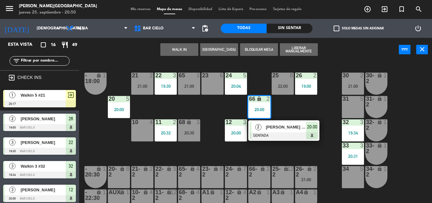
click at [366, 105] on div "31-2" at bounding box center [366, 101] width 0 height 11
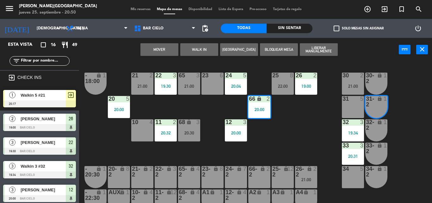
click at [366, 105] on div "31-2" at bounding box center [366, 101] width 0 height 11
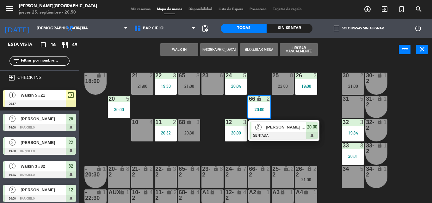
click at [346, 104] on div "31 5" at bounding box center [353, 107] width 22 height 22
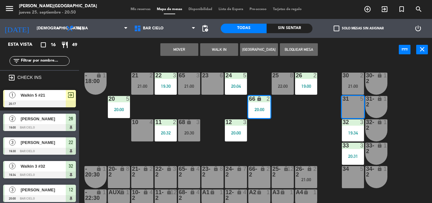
click at [166, 51] on button "Mover" at bounding box center [179, 49] width 38 height 13
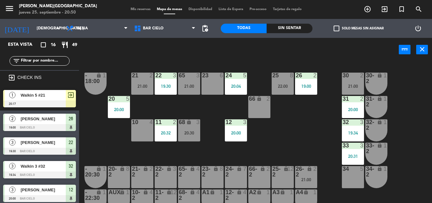
click at [214, 44] on div "power_input close" at bounding box center [238, 50] width 319 height 24
click at [384, 9] on icon "exit_to_app" at bounding box center [384, 9] width 8 height 8
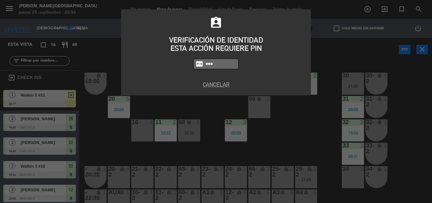
type input "5433"
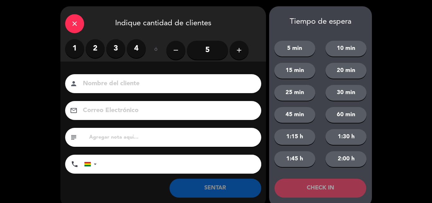
click at [88, 53] on label "2" at bounding box center [95, 48] width 19 height 19
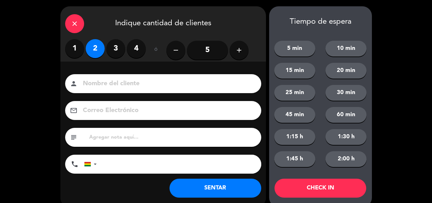
click at [99, 87] on input at bounding box center [167, 83] width 171 height 11
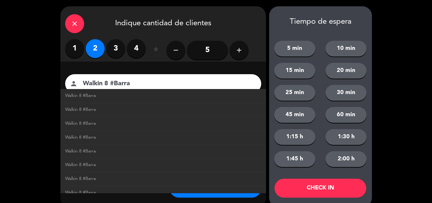
type input "Walkin 8 #Barra"
click at [234, 72] on div "Nombre del cliente person Walkin 8 #Barra Walkin 8 #Barra Walkin 8 #Barra Walki…" at bounding box center [162, 135] width 205 height 146
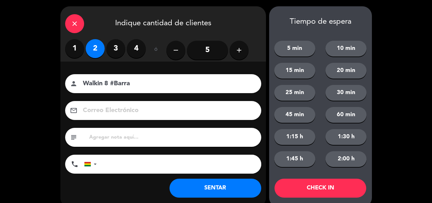
click at [203, 184] on button "SENTAR" at bounding box center [215, 188] width 92 height 19
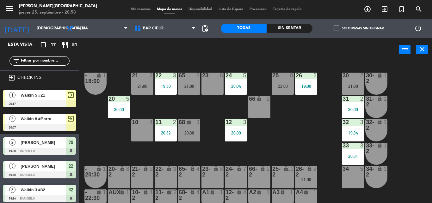
click at [203, 56] on div "power_input close" at bounding box center [238, 50] width 319 height 24
click at [148, 86] on div "21:00" at bounding box center [142, 86] width 22 height 4
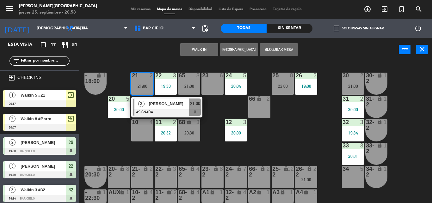
click at [148, 86] on div "21:00" at bounding box center [142, 86] width 22 height 4
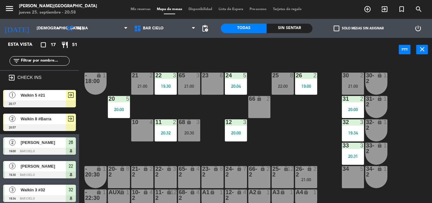
click at [162, 53] on div "power_input close" at bounding box center [238, 50] width 319 height 24
click at [154, 47] on div "power_input close" at bounding box center [238, 50] width 319 height 24
click at [38, 33] on input "[DEMOGRAPHIC_DATA] [DATE]" at bounding box center [59, 28] width 53 height 11
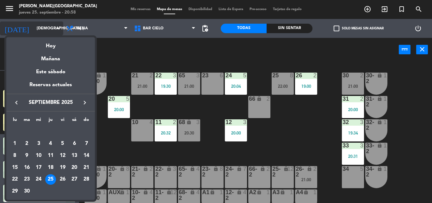
click at [38, 33] on div at bounding box center [216, 101] width 432 height 203
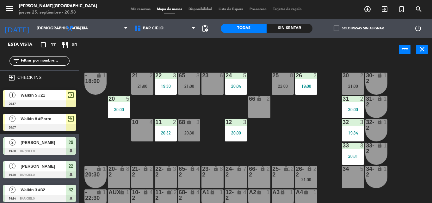
click at [128, 68] on div "21 2 21:00 22 3 19:30 23 6 24 5 20:04 25 8 22:00 26 2 19:00 30 2 21:00 65 3 21:…" at bounding box center [257, 133] width 348 height 142
click at [153, 53] on div "power_input close" at bounding box center [238, 50] width 319 height 24
click at [256, 67] on div "21 2 21:00 22 3 19:30 23 6 24 5 20:04 25 8 22:00 26 2 19:00 30 2 21:00 65 3 21:…" at bounding box center [257, 133] width 348 height 142
click at [228, 52] on div "power_input close" at bounding box center [238, 50] width 319 height 24
click at [304, 185] on div "26-2 lock 2 21:00" at bounding box center [306, 177] width 22 height 22
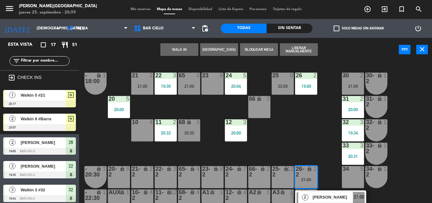
click at [289, 138] on div "21 2 21:00 22 3 19:30 23 6 24 5 20:04 25 8 22:00 26 2 19:00 30 2 21:00 65 3 21:…" at bounding box center [257, 133] width 348 height 142
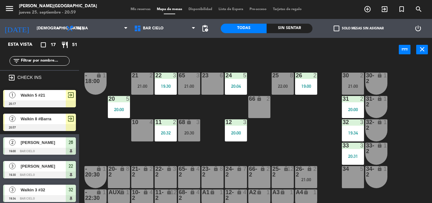
click at [230, 50] on div "power_input close" at bounding box center [238, 50] width 319 height 24
drag, startPoint x: 230, startPoint y: 50, endPoint x: 27, endPoint y: 29, distance: 203.9
click at [27, 29] on ng-component "menu Bar Cielo - La Paz jueves 25. septiembre - 21:01 Mis reservas Mapa de mesa…" at bounding box center [216, 101] width 432 height 203
click at [106, 58] on div "power_input close" at bounding box center [238, 50] width 319 height 24
click at [305, 91] on div "26 2 19:00" at bounding box center [306, 84] width 22 height 22
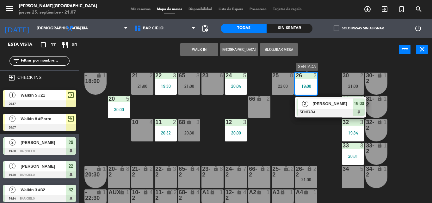
click at [310, 110] on div at bounding box center [330, 112] width 68 height 7
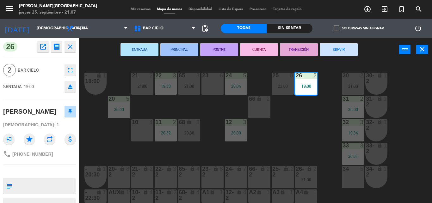
click at [325, 52] on button "SERVIR" at bounding box center [338, 49] width 38 height 13
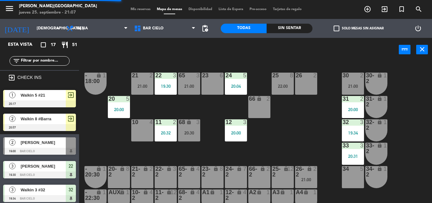
click at [201, 120] on div "3" at bounding box center [199, 122] width 10 height 6
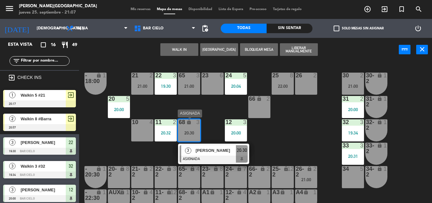
click at [213, 154] on div "[PERSON_NAME]" at bounding box center [215, 150] width 41 height 10
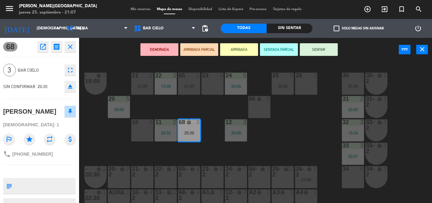
click at [320, 44] on button "SENTAR" at bounding box center [319, 49] width 38 height 13
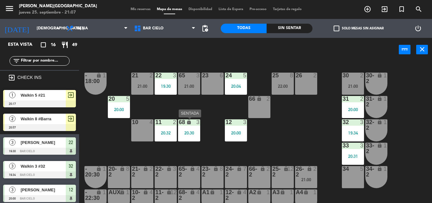
click at [198, 132] on div "20:30" at bounding box center [189, 133] width 22 height 4
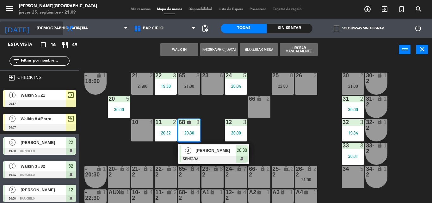
click at [41, 28] on input "[DEMOGRAPHIC_DATA] [DATE]" at bounding box center [59, 28] width 53 height 11
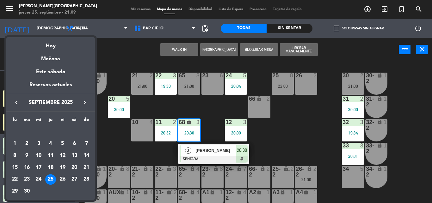
click at [88, 101] on icon "keyboard_arrow_right" at bounding box center [85, 103] width 8 height 8
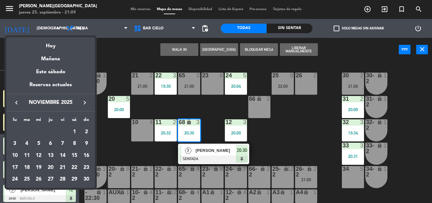
click at [88, 101] on icon "keyboard_arrow_right" at bounding box center [85, 103] width 8 height 8
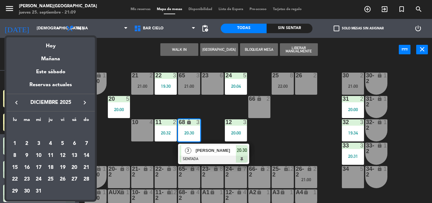
click at [13, 102] on icon "keyboard_arrow_left" at bounding box center [17, 103] width 8 height 8
click at [149, 105] on div at bounding box center [216, 101] width 432 height 203
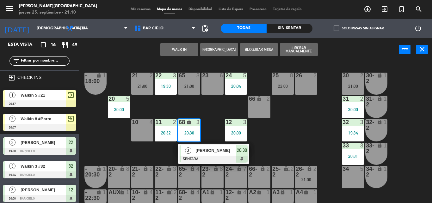
click at [149, 105] on div "21 2 21:00 22 3 19:30 23 6 24 5 20:04 25 8 22:00 26 2 30 2 21:00 65 3 21:00 - 1…" at bounding box center [257, 133] width 348 height 142
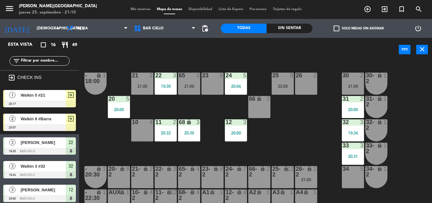
click at [311, 179] on div "21:00" at bounding box center [306, 180] width 22 height 4
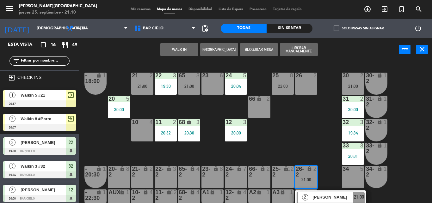
click at [302, 74] on div at bounding box center [306, 76] width 10 height 6
click at [196, 47] on button "Mover" at bounding box center [179, 49] width 38 height 13
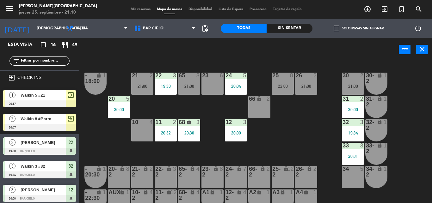
click at [196, 47] on div "power_input close" at bounding box center [238, 50] width 319 height 24
click at [33, 32] on input "[DEMOGRAPHIC_DATA] [DATE]" at bounding box center [59, 28] width 53 height 11
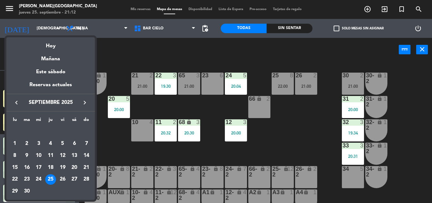
click at [85, 105] on icon "keyboard_arrow_right" at bounding box center [85, 103] width 8 height 8
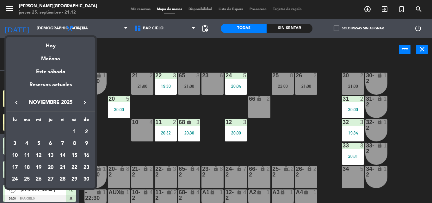
click at [85, 105] on icon "keyboard_arrow_right" at bounding box center [85, 103] width 8 height 8
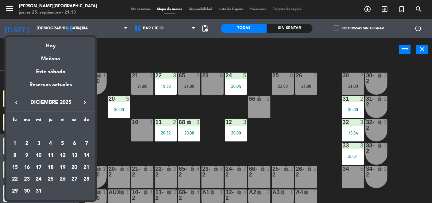
click at [176, 53] on div at bounding box center [216, 101] width 432 height 203
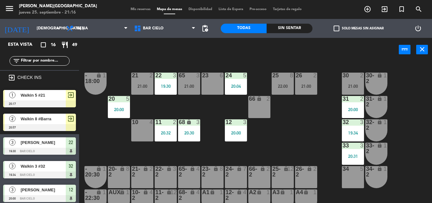
click at [185, 38] on div "Bar Cielo Bar Cielo Bar Cielo" at bounding box center [165, 28] width 68 height 19
click at [353, 83] on div "30 2 21:00" at bounding box center [353, 84] width 22 height 22
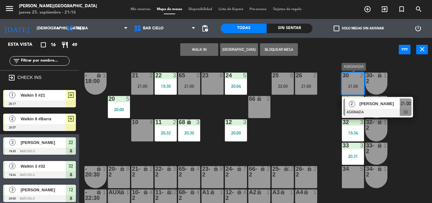
click at [361, 100] on div "[PERSON_NAME]" at bounding box center [378, 104] width 41 height 10
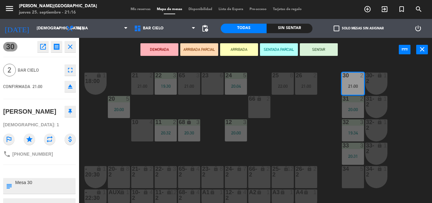
click at [316, 47] on button "SENTAR" at bounding box center [319, 49] width 38 height 13
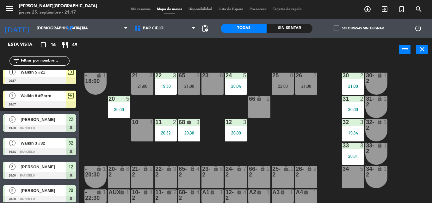
click at [210, 64] on div "21 2 21:00 22 3 19:30 23 6 24 5 20:04 25 8 22:00 26 2 21:00 30 2 21:00 65 3 21:…" at bounding box center [257, 133] width 348 height 142
click at [222, 59] on div "power_input close" at bounding box center [238, 50] width 319 height 24
click at [188, 90] on div "65 3 21:00" at bounding box center [189, 84] width 22 height 22
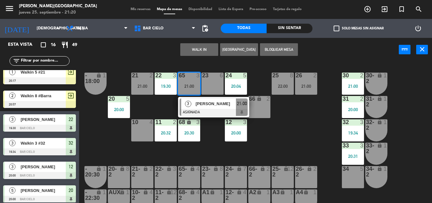
click at [188, 89] on div "65 3 21:00" at bounding box center [189, 84] width 22 height 22
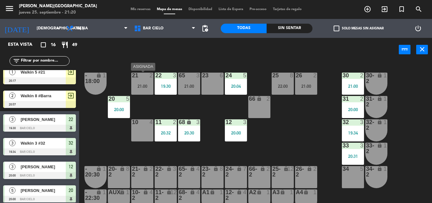
click at [141, 87] on div "21:00" at bounding box center [142, 86] width 22 height 4
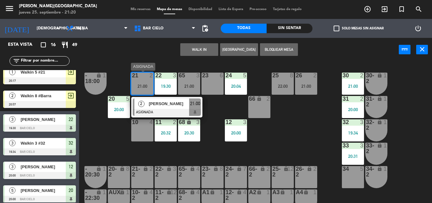
click at [147, 102] on div "2" at bounding box center [141, 104] width 14 height 10
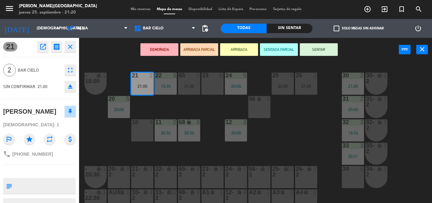
scroll to position [28, 0]
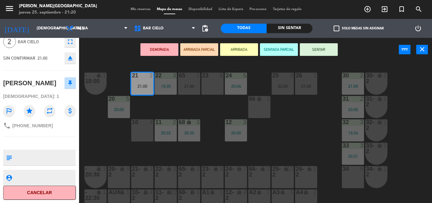
click at [109, 48] on div "DEMORADA ARRIBADA PARCIAL ARRIBADA SENTADA PARCIAL SENTAR power_input close" at bounding box center [238, 50] width 319 height 24
click at [147, 93] on div "21 2 21:00" at bounding box center [142, 84] width 22 height 22
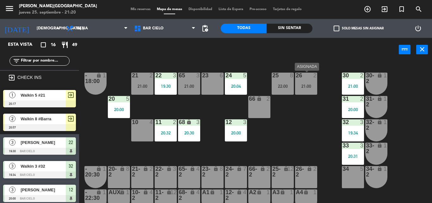
click at [315, 73] on div "2" at bounding box center [315, 76] width 4 height 6
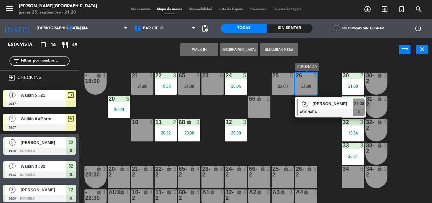
click at [317, 108] on div "Gigio Diaz" at bounding box center [332, 104] width 41 height 10
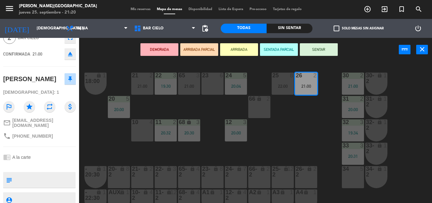
scroll to position [0, 0]
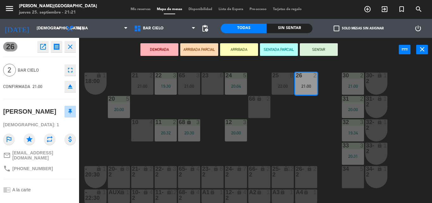
click at [212, 137] on div "21 2 21:00 22 3 19:30 23 6 24 5 20:04 25 8 22:00 26 2 21:00 30 2 21:00 65 3 21:…" at bounding box center [257, 133] width 348 height 142
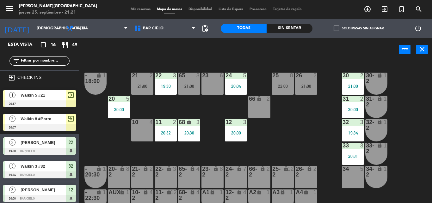
scroll to position [94, 0]
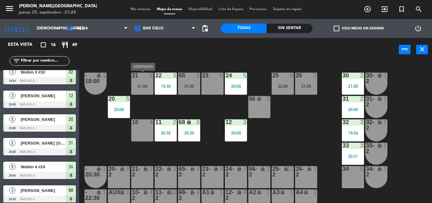
click at [132, 74] on div "21" at bounding box center [132, 76] width 0 height 6
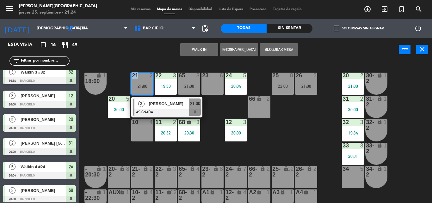
click at [132, 74] on div "21" at bounding box center [132, 76] width 0 height 6
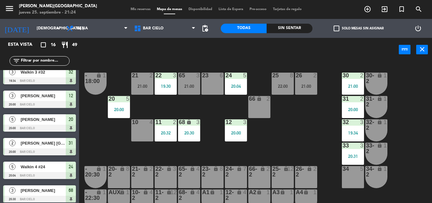
click at [154, 45] on div "power_input close" at bounding box center [238, 50] width 319 height 24
click at [128, 11] on span "Mis reservas" at bounding box center [140, 9] width 26 height 3
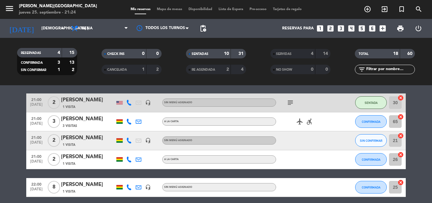
scroll to position [357, 0]
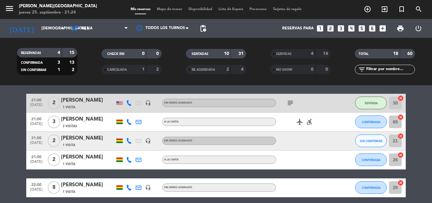
click at [240, 87] on div "19:30 sep. 25 3 Jenny Tapia 1 Visita headset_mic Sin menú asignado SENTADA 22 c…" at bounding box center [215, 29] width 379 height 336
click at [173, 9] on span "Mapa de mesas" at bounding box center [170, 9] width 32 height 3
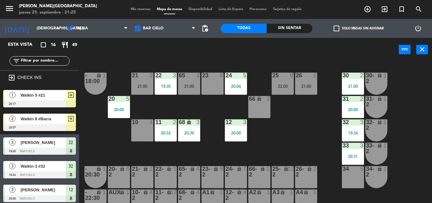
click at [167, 51] on div "power_input close" at bounding box center [238, 50] width 319 height 24
click at [148, 76] on div "2" at bounding box center [153, 76] width 10 height 6
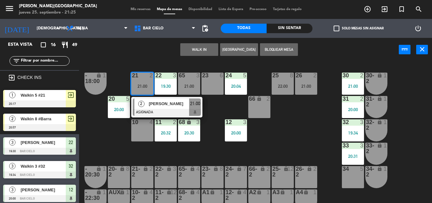
click at [144, 177] on div "lock" at bounding box center [142, 171] width 10 height 11
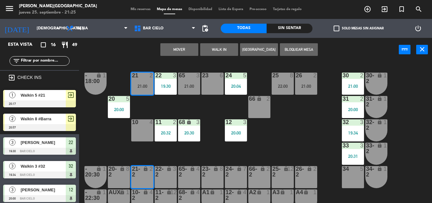
click at [167, 51] on button "Mover" at bounding box center [179, 49] width 38 height 13
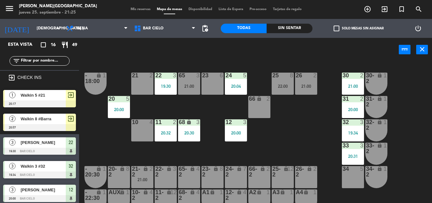
click at [160, 143] on div "21 2 22 3 19:30 23 6 24 5 20:04 25 8 22:00 26 2 21:00 30 2 21:00 65 3 21:00 - 1…" at bounding box center [257, 133] width 348 height 142
click at [161, 137] on div "11 2 20:32" at bounding box center [166, 130] width 22 height 22
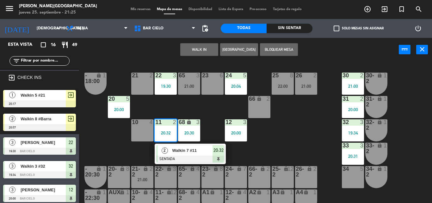
click at [139, 85] on div "21 2" at bounding box center [142, 84] width 22 height 22
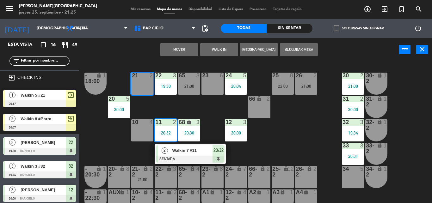
click at [179, 49] on button "Mover" at bounding box center [179, 49] width 38 height 13
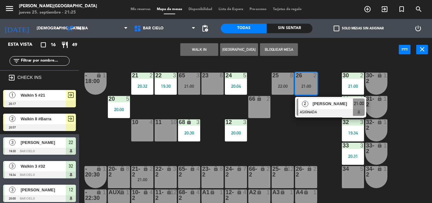
click at [313, 76] on div "2" at bounding box center [315, 76] width 4 height 6
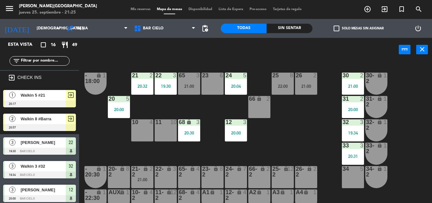
drag, startPoint x: 190, startPoint y: 51, endPoint x: 223, endPoint y: 50, distance: 33.5
click at [223, 50] on div "power_input close" at bounding box center [238, 50] width 319 height 24
click at [216, 37] on div "Todas Sin sentar check_box_outline_blank Solo mesas sin asignar power_settings_…" at bounding box center [326, 28] width 221 height 19
click at [202, 68] on div "21 2 20:32 22 3 19:30 23 6 24 5 20:04 25 8 22:00 26 2 21:00 30 2 21:00 65 3 21:…" at bounding box center [257, 133] width 348 height 142
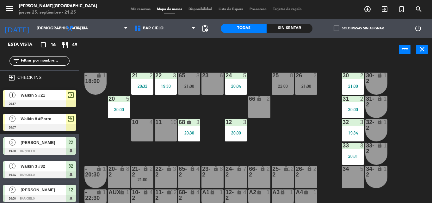
click at [205, 55] on div "power_input close" at bounding box center [238, 50] width 319 height 24
click at [210, 53] on div "power_input close" at bounding box center [238, 50] width 319 height 24
click at [167, 135] on div "11 10" at bounding box center [166, 130] width 22 height 22
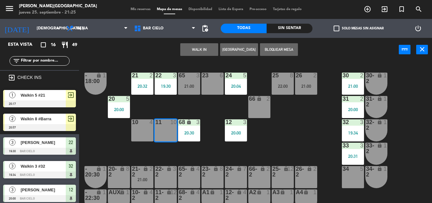
click at [198, 53] on button "WALK IN" at bounding box center [199, 49] width 38 height 13
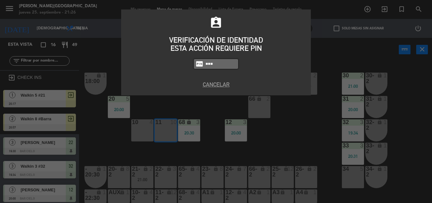
type input "5433"
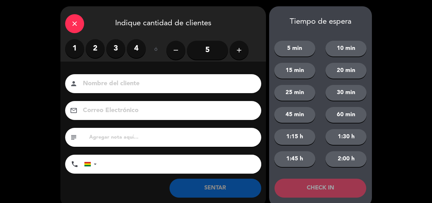
drag, startPoint x: 100, startPoint y: 66, endPoint x: 95, endPoint y: 56, distance: 11.6
click at [95, 56] on div "close Indique cantidad de clientes 1 2 3 4 ó remove 5 add Nombre del cliente pe…" at bounding box center [162, 106] width 205 height 201
click at [95, 56] on label "2" at bounding box center [95, 48] width 19 height 19
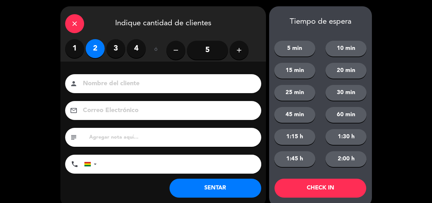
click at [94, 84] on input at bounding box center [167, 83] width 171 height 11
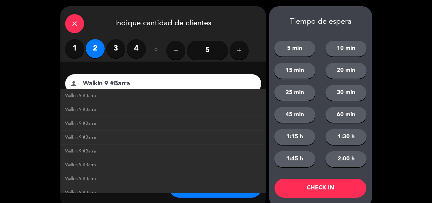
type input "Walkin 9 #Barra"
click at [191, 195] on button "SENTAR" at bounding box center [215, 188] width 92 height 19
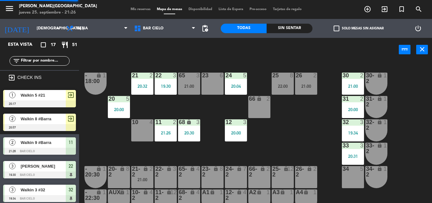
click at [212, 55] on div "power_input close" at bounding box center [238, 50] width 319 height 24
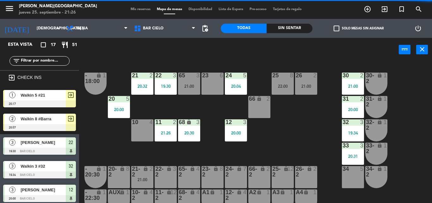
click at [194, 55] on div "power_input close" at bounding box center [238, 50] width 319 height 24
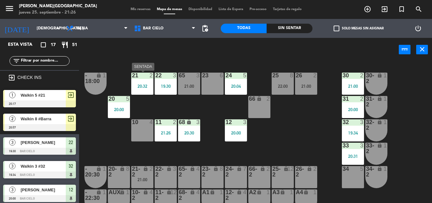
click at [138, 91] on div "21 2 20:32" at bounding box center [142, 84] width 22 height 22
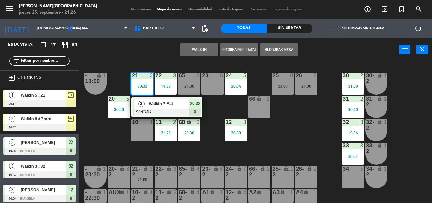
click at [306, 173] on div "lock" at bounding box center [306, 171] width 10 height 11
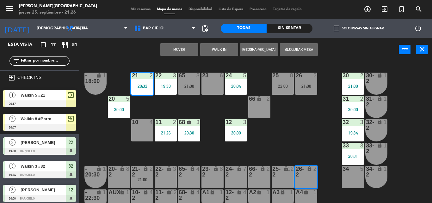
click at [301, 123] on div "21 2 20:32 22 3 19:30 23 6 24 5 20:04 25 8 22:00 26 2 21:00 30 2 21:00 65 3 21:…" at bounding box center [257, 133] width 348 height 142
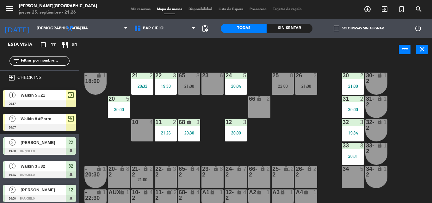
click at [160, 138] on div "11 2 21:26" at bounding box center [166, 130] width 22 height 22
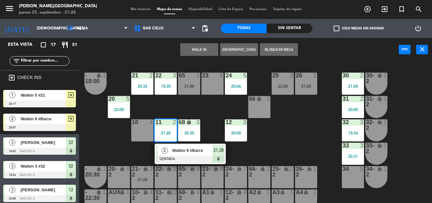
click at [280, 181] on div "25-2 lock 12" at bounding box center [282, 177] width 22 height 22
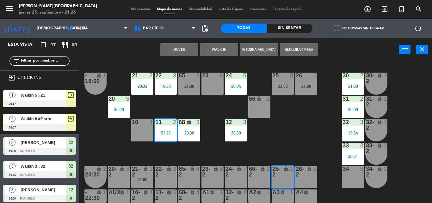
click at [187, 49] on button "Mover" at bounding box center [179, 49] width 38 height 13
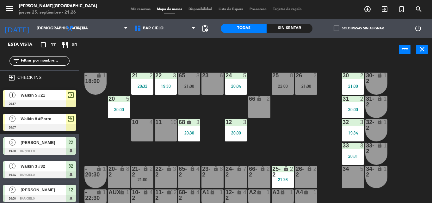
click at [119, 59] on div "power_input close" at bounding box center [238, 50] width 319 height 24
click at [262, 57] on div "power_input close" at bounding box center [238, 50] width 319 height 24
click at [215, 64] on div "21 2 20:32 22 3 19:30 23 6 24 5 20:04 25 8 22:00 26 2 21:00 30 2 21:00 65 3 21:…" at bounding box center [257, 133] width 348 height 142
click at [212, 42] on div "power_input close" at bounding box center [238, 50] width 319 height 24
click at [210, 45] on div "power_input close" at bounding box center [238, 50] width 319 height 24
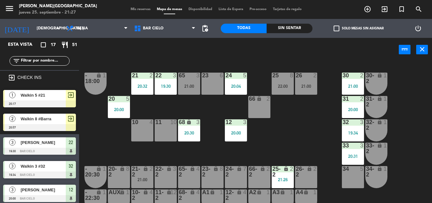
click at [213, 39] on div "power_input close" at bounding box center [238, 50] width 319 height 24
click at [315, 84] on div "21:00" at bounding box center [306, 86] width 22 height 5
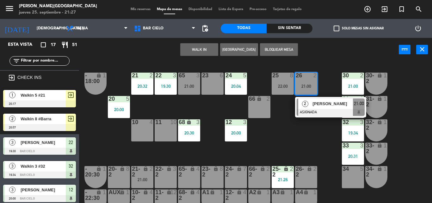
click at [315, 84] on div "21:00" at bounding box center [306, 86] width 22 height 5
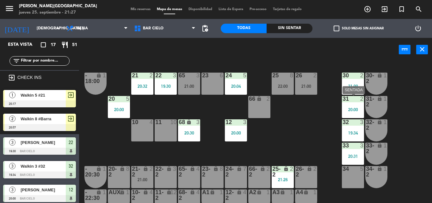
click at [347, 104] on div "31 2 20:00" at bounding box center [353, 107] width 22 height 22
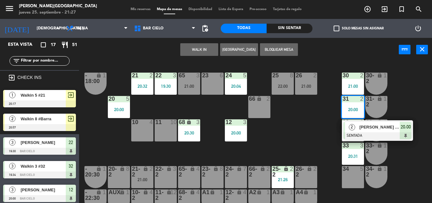
click at [347, 104] on div "31 2 20:00" at bounding box center [353, 107] width 22 height 22
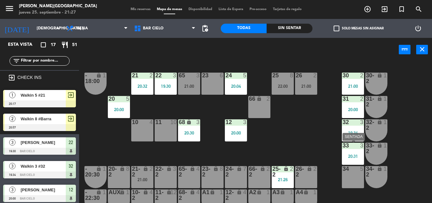
click at [346, 152] on div "33 3 20:31" at bounding box center [353, 154] width 22 height 22
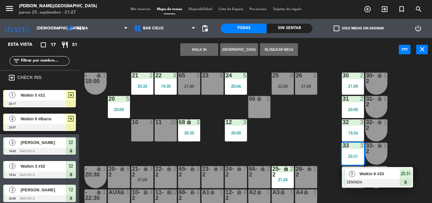
click at [346, 152] on div "33 3 20:31" at bounding box center [353, 154] width 22 height 22
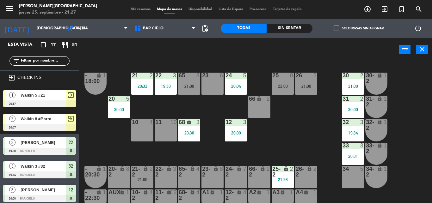
click at [350, 184] on div "34 5" at bounding box center [353, 177] width 22 height 22
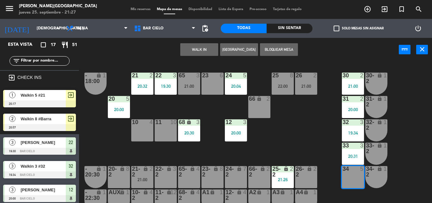
click at [350, 184] on div "34 5" at bounding box center [353, 177] width 22 height 22
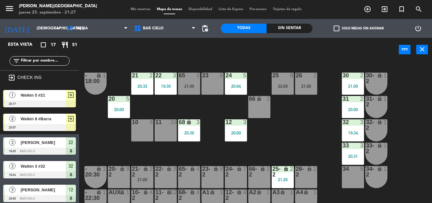
click at [218, 58] on div "power_input close" at bounding box center [238, 50] width 319 height 24
click at [214, 34] on div "today jue. 25 sep. arrow_drop_down Cena Cena Cena Bar Cielo Bar Cielo Bar Cielo…" at bounding box center [105, 28] width 221 height 19
click at [217, 66] on div "21 2 20:32 22 3 19:30 23 6 24 5 20:04 25 8 22:00 26 2 21:00 30 2 21:00 65 3 21:…" at bounding box center [257, 133] width 348 height 142
click at [194, 56] on div "power_input close" at bounding box center [238, 50] width 319 height 24
click at [183, 50] on div "power_input close" at bounding box center [238, 50] width 319 height 24
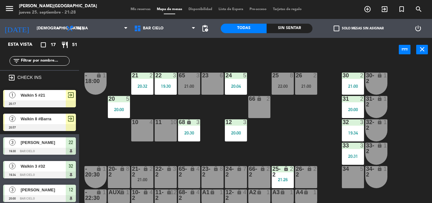
click at [207, 65] on div "21 2 20:32 22 3 19:30 23 6 24 5 20:04 25 8 22:00 26 2 21:00 30 2 21:00 65 3 21:…" at bounding box center [257, 133] width 348 height 142
click at [208, 60] on div "power_input close" at bounding box center [238, 50] width 319 height 24
click at [209, 59] on div "power_input close" at bounding box center [238, 50] width 319 height 24
click at [210, 45] on div "power_input close" at bounding box center [238, 50] width 319 height 24
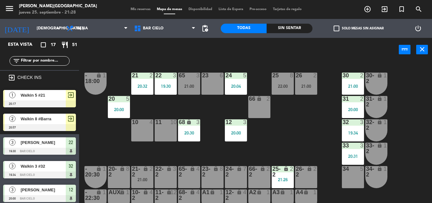
click at [210, 45] on div "power_input close" at bounding box center [238, 50] width 319 height 24
click at [211, 52] on div "power_input close" at bounding box center [238, 50] width 319 height 24
click at [213, 36] on div "today jue. 25 sep. arrow_drop_down Cena Cena Cena Bar Cielo Bar Cielo Bar Cielo…" at bounding box center [105, 28] width 221 height 19
click at [213, 60] on div "power_input close" at bounding box center [238, 50] width 319 height 24
click at [219, 30] on div "Todas Sin sentar check_box_outline_blank Solo mesas sin asignar power_settings_…" at bounding box center [326, 28] width 221 height 19
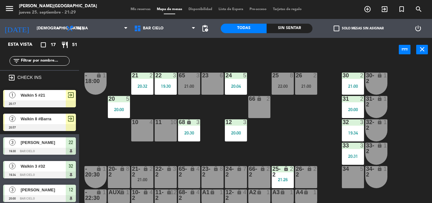
click at [209, 49] on div "power_input close" at bounding box center [238, 50] width 319 height 24
click at [135, 11] on span "Mis reservas" at bounding box center [140, 9] width 26 height 3
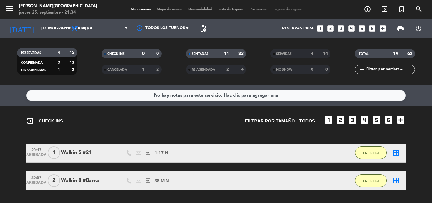
click at [169, 10] on span "Mapa de mesas" at bounding box center [170, 9] width 32 height 3
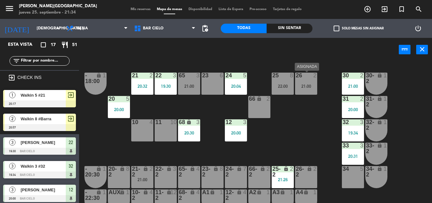
click at [306, 82] on div "26 2 21:00" at bounding box center [306, 84] width 22 height 22
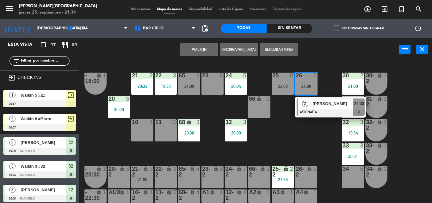
click at [300, 179] on div "26-2 lock 2" at bounding box center [306, 177] width 22 height 22
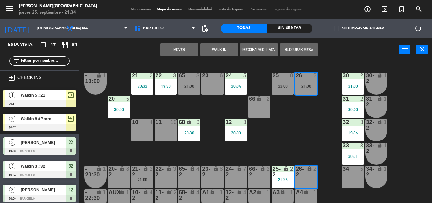
click at [168, 51] on button "Mover" at bounding box center [179, 49] width 38 height 13
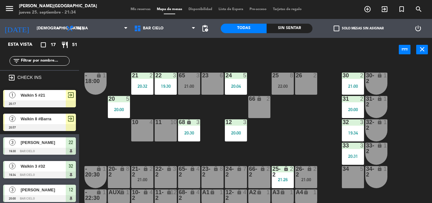
click at [47, 123] on div "Walkin 8 #Barra" at bounding box center [43, 119] width 46 height 10
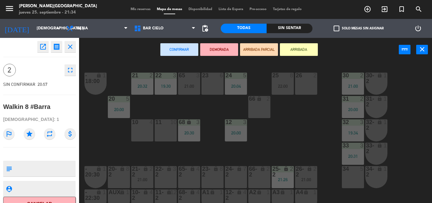
click at [299, 81] on div "26 2" at bounding box center [306, 84] width 22 height 22
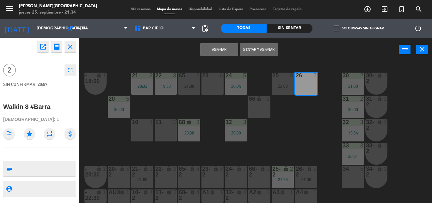
click at [255, 54] on button "Sentar y Asignar" at bounding box center [259, 49] width 38 height 13
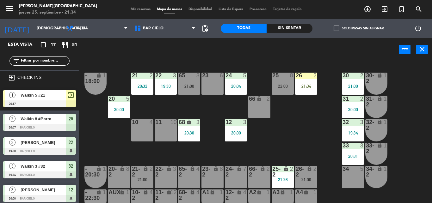
click at [220, 53] on div "power_input close" at bounding box center [238, 50] width 319 height 24
click at [228, 53] on div "power_input close" at bounding box center [238, 50] width 319 height 24
click at [206, 64] on div "21 2 20:32 22 3 19:30 23 6 24 5 20:04 25 8 22:00 26 2 20:57 30 2 21:00 65 3 21:…" at bounding box center [257, 133] width 348 height 142
click at [216, 53] on div "power_input close" at bounding box center [238, 50] width 319 height 24
click at [214, 46] on div "power_input close" at bounding box center [238, 50] width 319 height 24
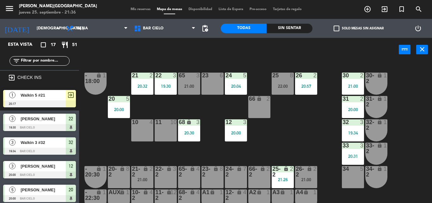
click at [213, 55] on div "power_input close" at bounding box center [238, 50] width 319 height 24
click at [196, 53] on div "power_input close" at bounding box center [238, 50] width 319 height 24
click at [233, 57] on div "power_input close" at bounding box center [238, 50] width 319 height 24
click at [179, 73] on div "65" at bounding box center [179, 76] width 0 height 6
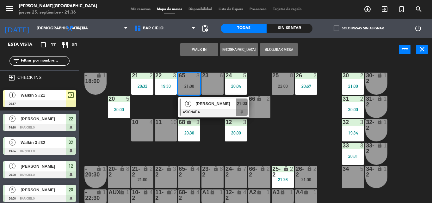
click at [204, 111] on div at bounding box center [213, 112] width 68 height 7
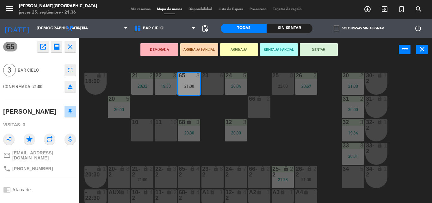
click at [306, 50] on button "SENTAR" at bounding box center [319, 49] width 38 height 13
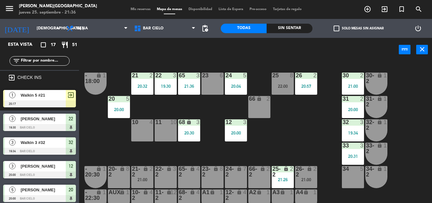
scroll to position [31, 0]
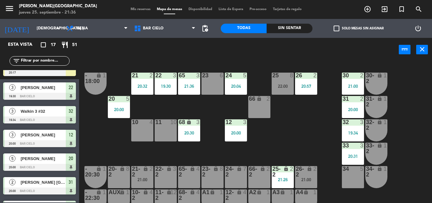
click at [236, 74] on div at bounding box center [235, 76] width 10 height 6
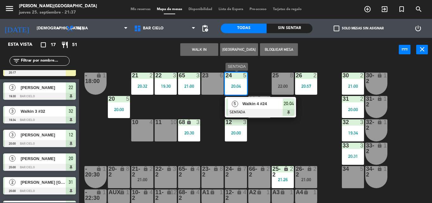
click at [236, 74] on div at bounding box center [235, 76] width 10 height 6
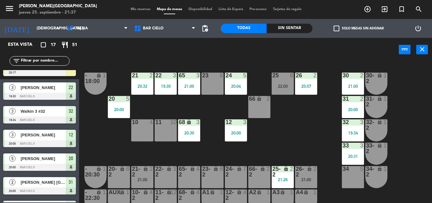
click at [210, 54] on div "power_input close" at bounding box center [238, 50] width 319 height 24
click at [222, 50] on div "power_input close" at bounding box center [238, 50] width 319 height 24
click at [208, 67] on div "21 2 20:32 22 3 19:30 23 6 24 5 20:04 25 8 22:00 26 2 20:57 30 2 21:00 65 3 21:…" at bounding box center [257, 133] width 348 height 142
click at [211, 52] on div "power_input close" at bounding box center [238, 50] width 319 height 24
click at [190, 49] on div "power_input close" at bounding box center [238, 50] width 319 height 24
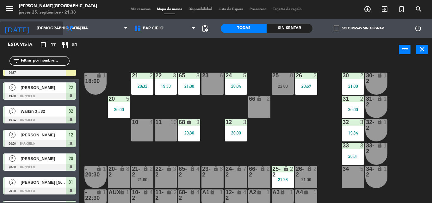
click at [59, 28] on icon "arrow_drop_down" at bounding box center [58, 29] width 8 height 8
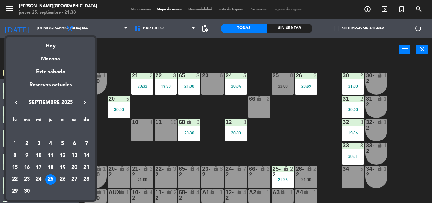
click at [121, 64] on div at bounding box center [216, 101] width 432 height 203
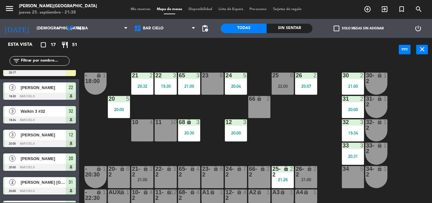
click at [185, 46] on div "power_input close" at bounding box center [238, 50] width 319 height 24
click at [141, 12] on div "Mis reservas Mapa de mesas Disponibilidad Lista de Espera Pre-acceso Tarjetas d…" at bounding box center [215, 10] width 177 height 6
click at [141, 10] on span "Mis reservas" at bounding box center [140, 9] width 26 height 3
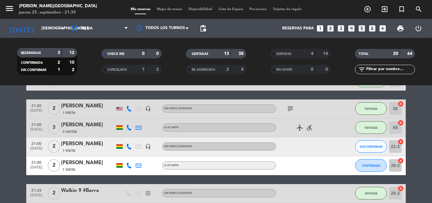
scroll to position [351, 0]
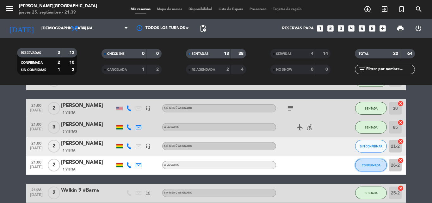
click at [372, 163] on button "CONFIRMADA" at bounding box center [371, 165] width 32 height 13
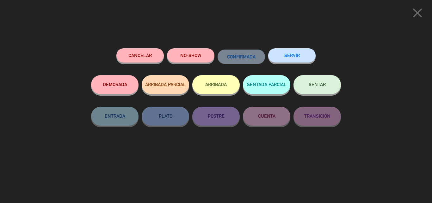
click at [206, 59] on button "NO-SHOW" at bounding box center [190, 55] width 47 height 14
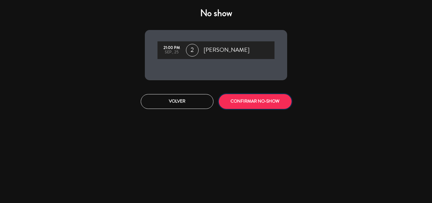
click at [247, 106] on button "CONFIRMAR NO-SHOW" at bounding box center [255, 101] width 73 height 15
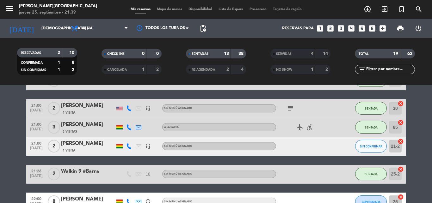
click at [354, 145] on div "21:00 sep. 25 2 Gerald Saavedra 1 Visita headset_mic Sin menú asignado SIN CONF…" at bounding box center [215, 146] width 379 height 19
click at [364, 145] on span "SIN CONFIRMAR" at bounding box center [371, 146] width 22 height 3
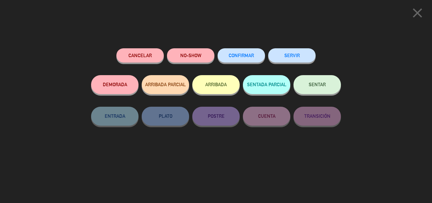
click at [184, 47] on div "Cancelar NO-SHOW CONFIRMAR SERVIR DEMORADA ARRIBADA PARCIAL ARRIBADA SENTADA PA…" at bounding box center [216, 123] width 258 height 159
click at [181, 59] on button "NO-SHOW" at bounding box center [190, 55] width 47 height 14
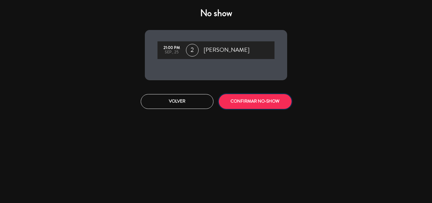
click at [238, 99] on button "CONFIRMAR NO-SHOW" at bounding box center [255, 101] width 73 height 15
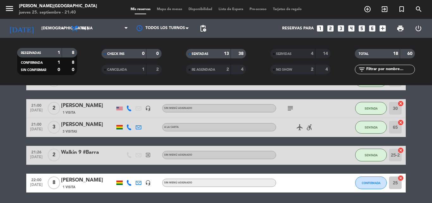
click at [163, 10] on span "Mapa de mesas" at bounding box center [170, 9] width 32 height 3
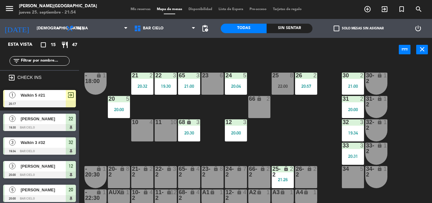
click at [138, 137] on div "10 4" at bounding box center [142, 130] width 22 height 22
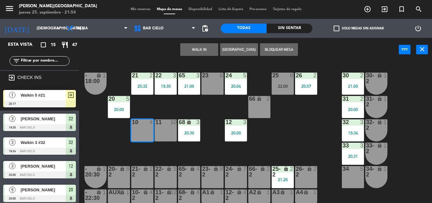
click at [193, 52] on button "WALK IN" at bounding box center [199, 49] width 38 height 13
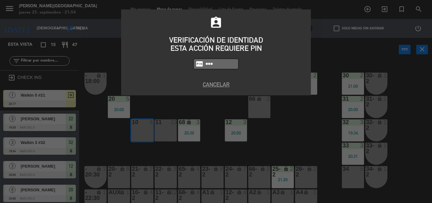
type input "5433"
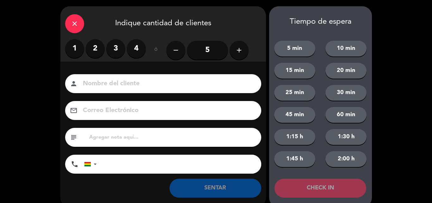
click at [121, 54] on label "3" at bounding box center [115, 48] width 19 height 19
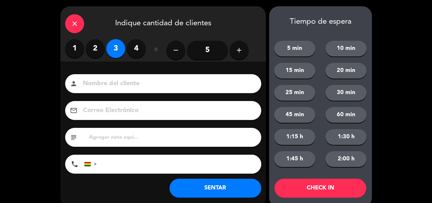
click at [139, 53] on label "4" at bounding box center [136, 48] width 19 height 19
click at [125, 80] on input at bounding box center [167, 83] width 171 height 11
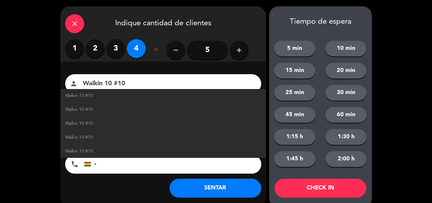
type input "Walkin 10 #10"
click at [218, 189] on button "SENTAR" at bounding box center [215, 188] width 92 height 19
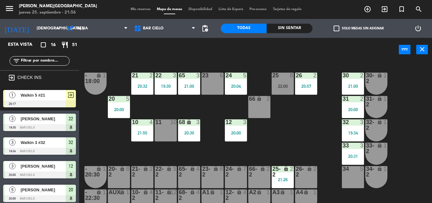
click at [201, 157] on div "21 2 20:32 22 3 19:30 23 6 24 5 20:04 25 8 22:00 26 2 20:57 30 2 21:00 65 3 21:…" at bounding box center [257, 133] width 348 height 142
click at [211, 45] on div "power_input close" at bounding box center [238, 50] width 319 height 24
click at [42, 27] on input "[DEMOGRAPHIC_DATA] [DATE]" at bounding box center [59, 28] width 53 height 11
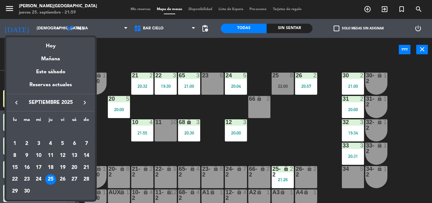
click at [131, 63] on div at bounding box center [216, 101] width 432 height 203
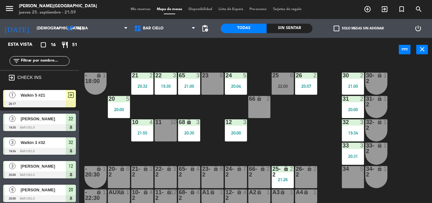
click at [202, 56] on div "power_input close" at bounding box center [238, 50] width 319 height 24
click at [53, 34] on div "[DATE] [DEMOGRAPHIC_DATA] [DATE] arrow_drop_down" at bounding box center [31, 28] width 63 height 14
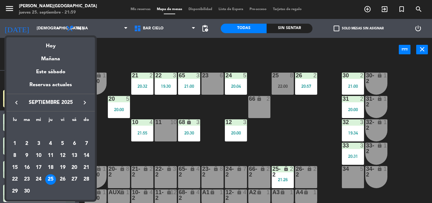
scroll to position [5, 0]
click at [166, 71] on div at bounding box center [216, 101] width 432 height 203
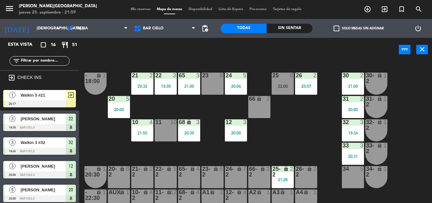
click at [132, 72] on div "21 2 20:32 22 3 19:30 23 6 24 5 20:04 25 8 22:00 26 2 20:57 30 2 21:00 65 3 21:…" at bounding box center [257, 133] width 348 height 142
click at [37, 35] on div "[DATE] [DEMOGRAPHIC_DATA] [DATE] arrow_drop_down" at bounding box center [31, 28] width 63 height 14
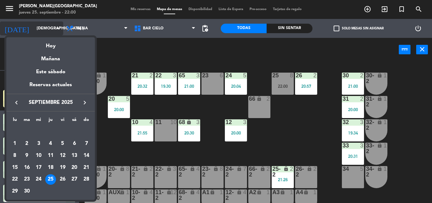
click at [37, 35] on div "semana que viene esta semana semana previa misma semana del año anterior Hoy Ma…" at bounding box center [50, 117] width 88 height 166
click at [55, 27] on div at bounding box center [216, 101] width 432 height 203
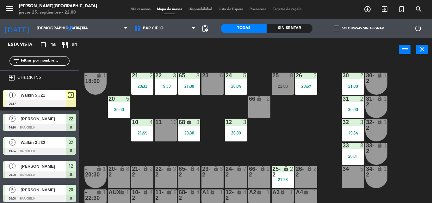
click at [98, 57] on div "power_input close" at bounding box center [238, 50] width 319 height 24
click at [160, 136] on div "11 10" at bounding box center [166, 130] width 22 height 22
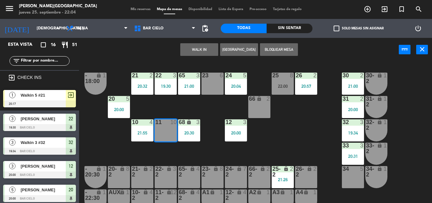
click at [194, 53] on button "WALK IN" at bounding box center [199, 49] width 38 height 13
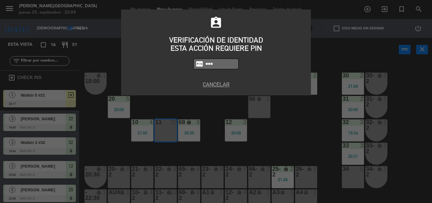
type input "5433"
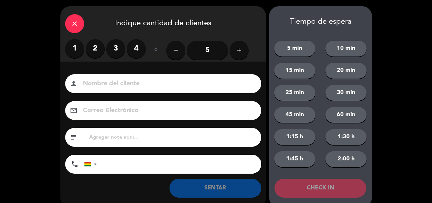
click at [89, 45] on label "2" at bounding box center [95, 48] width 19 height 19
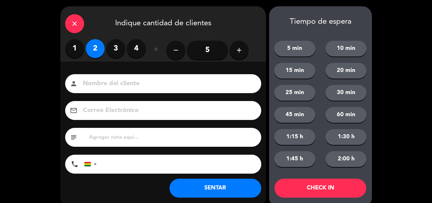
click at [98, 81] on input at bounding box center [167, 83] width 171 height 11
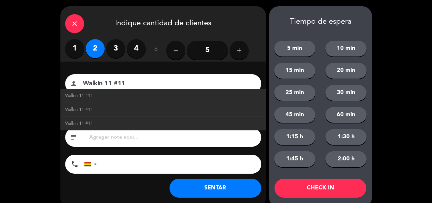
type input "Walkin 11 #11"
click at [185, 190] on button "SENTAR" at bounding box center [215, 188] width 92 height 19
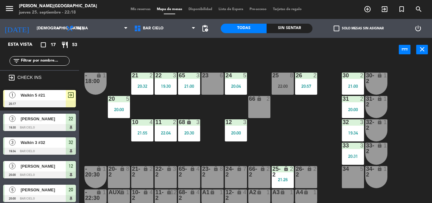
click at [207, 40] on div "power_input close" at bounding box center [238, 50] width 319 height 24
click at [210, 53] on div "power_input close" at bounding box center [238, 50] width 319 height 24
click at [290, 90] on div "25 8 22:00" at bounding box center [282, 84] width 22 height 22
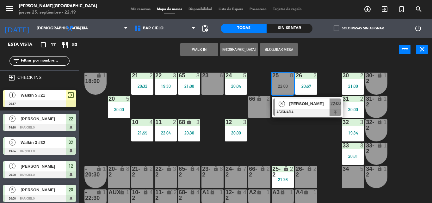
click at [290, 101] on span "[PERSON_NAME]" at bounding box center [309, 103] width 40 height 7
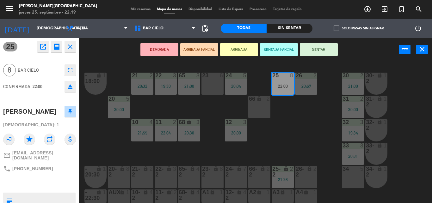
click at [203, 116] on div "21 2 20:32 22 3 19:30 23 6 24 5 20:04 25 8 22:00 26 2 20:57 30 2 21:00 65 3 21:…" at bounding box center [257, 133] width 348 height 142
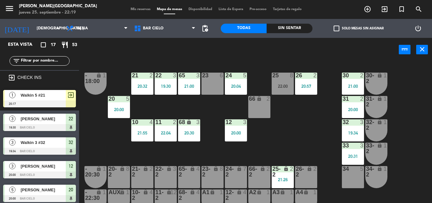
scroll to position [102, 0]
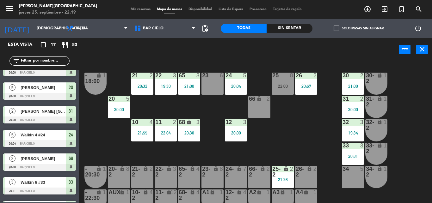
click at [194, 62] on div "21 2 20:32 22 3 19:30 23 6 24 5 20:04 25 8 22:00 26 2 20:57 30 2 21:00 65 3 21:…" at bounding box center [257, 133] width 348 height 142
click at [213, 56] on div "power_input close" at bounding box center [238, 50] width 319 height 24
click at [208, 59] on div "power_input close" at bounding box center [238, 50] width 319 height 24
click at [210, 54] on div "power_input close" at bounding box center [238, 50] width 319 height 24
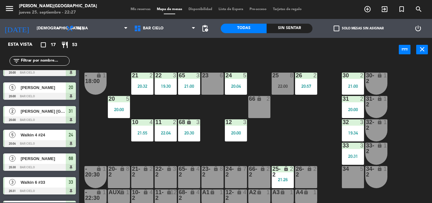
click at [184, 54] on div "power_input close" at bounding box center [238, 50] width 319 height 24
